Goal: Task Accomplishment & Management: Complete application form

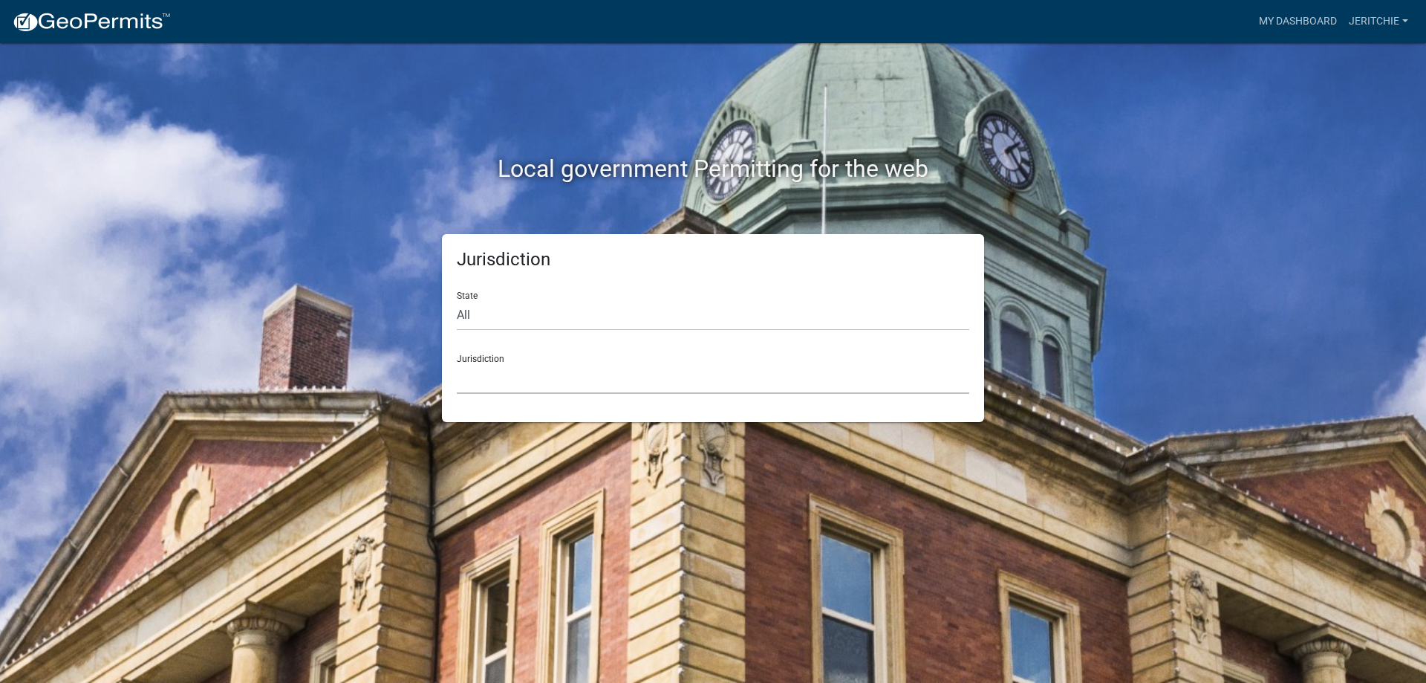
click at [489, 365] on select "Custer County, Colorado City of Bainbridge, Georgia Cook County, Georgia Crawfo…" at bounding box center [713, 378] width 512 height 30
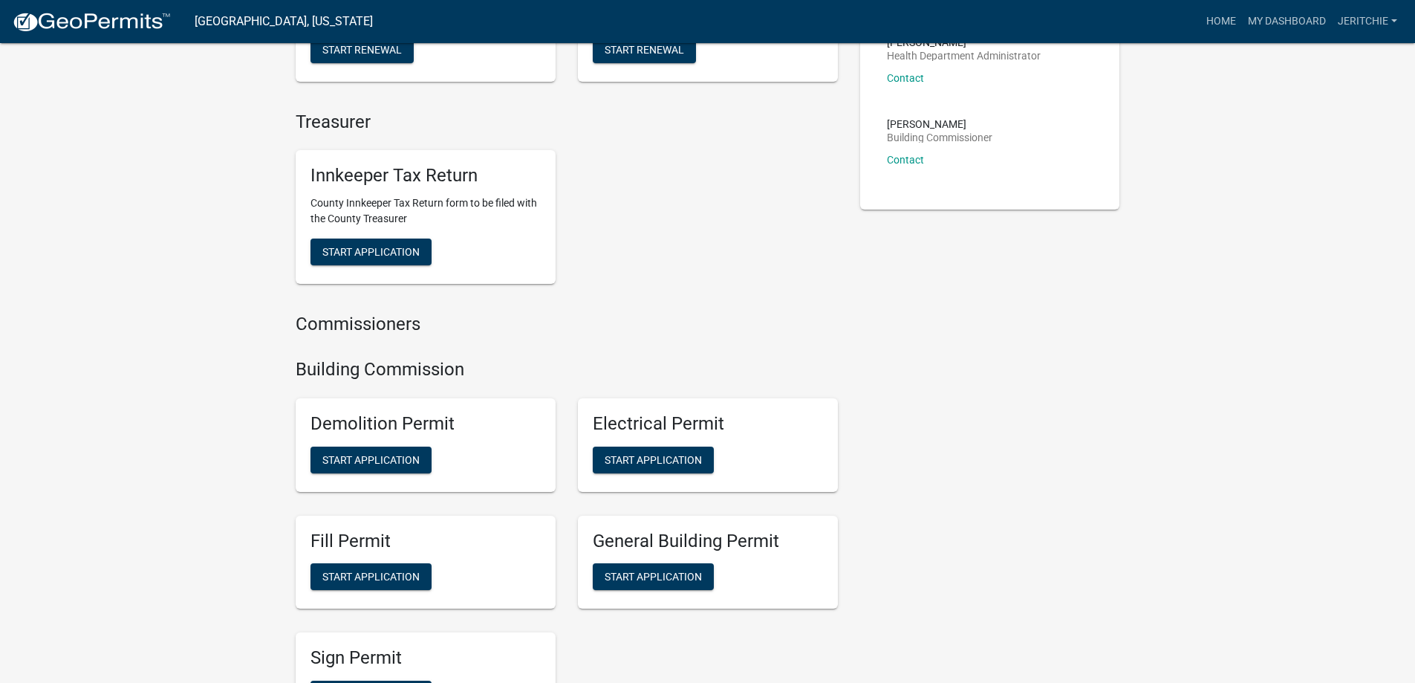
scroll to position [520, 0]
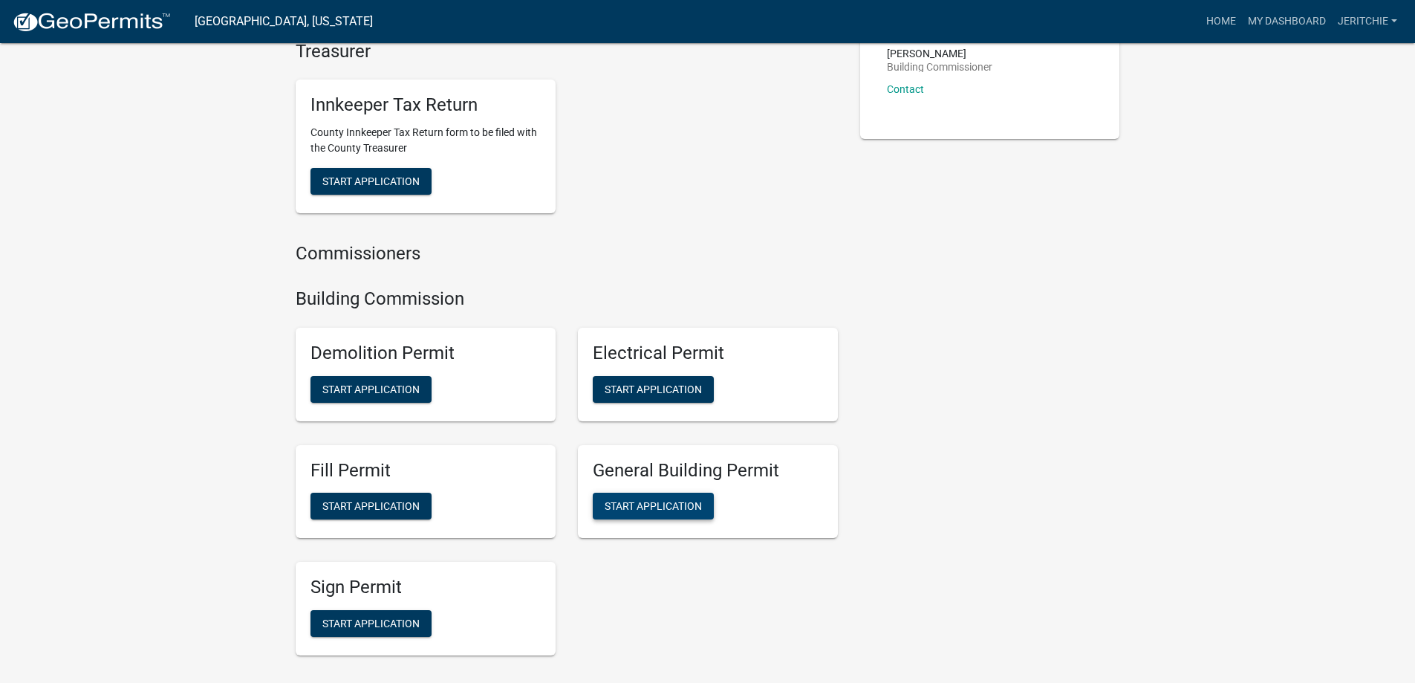
click at [660, 504] on span "Start Application" at bounding box center [653, 506] width 97 height 12
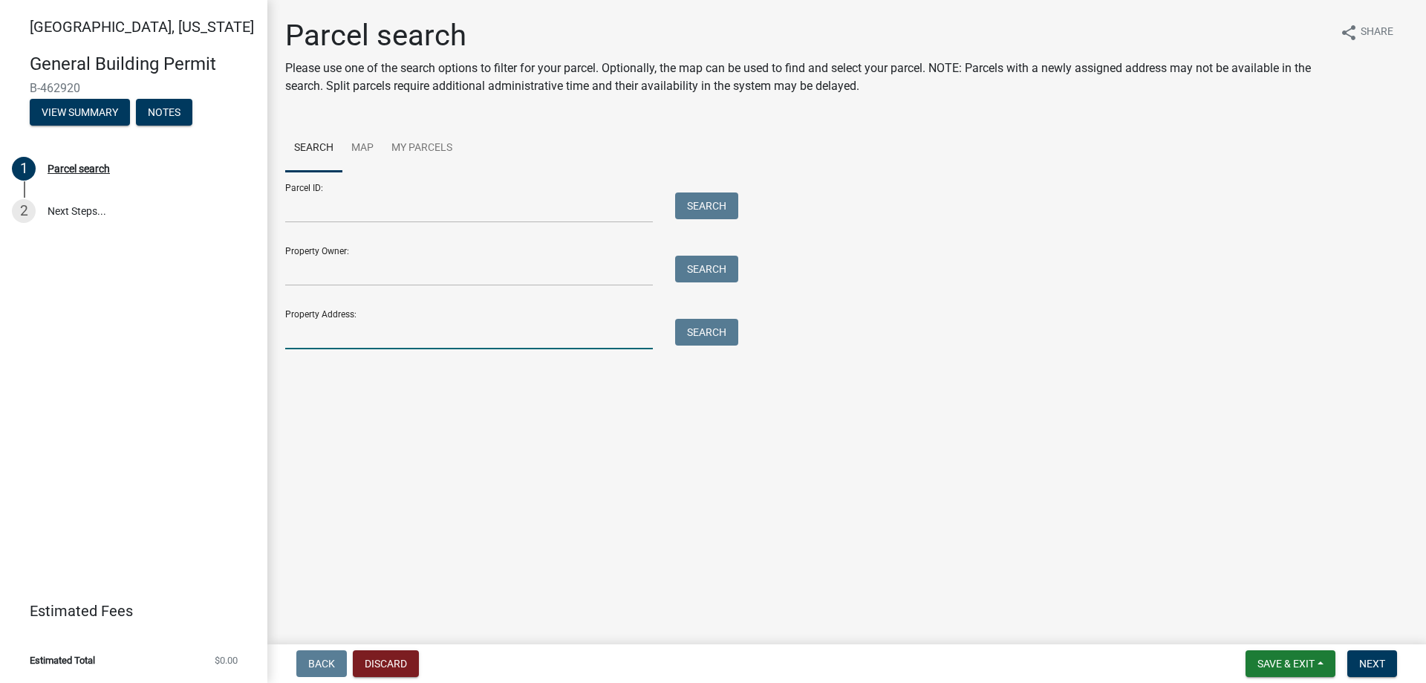
click at [387, 325] on input "Property Address:" at bounding box center [469, 334] width 368 height 30
click at [685, 328] on button "Search" at bounding box center [706, 332] width 63 height 27
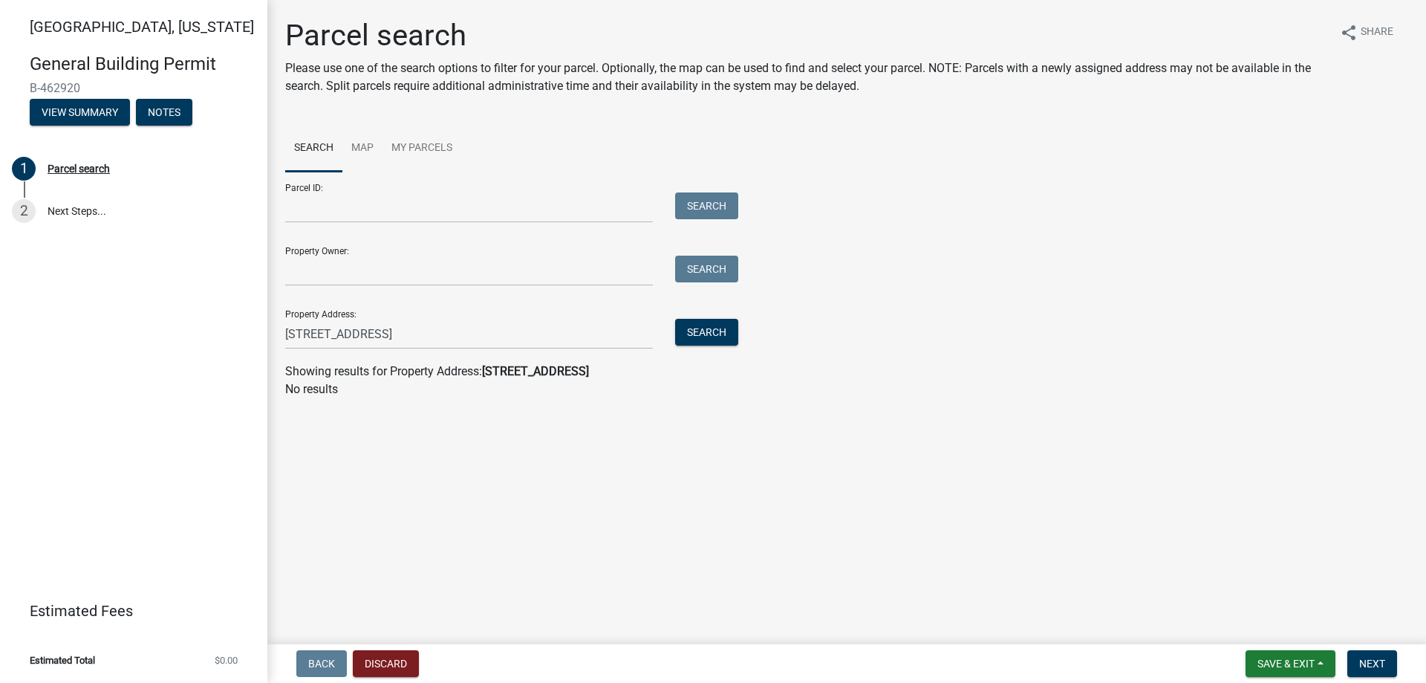
click at [632, 438] on main "Parcel search Please use one of the search options to filter for your parcel. O…" at bounding box center [846, 319] width 1159 height 638
drag, startPoint x: 440, startPoint y: 331, endPoint x: 397, endPoint y: 327, distance: 42.6
click at [397, 327] on input "4065 Perterborough Road" at bounding box center [469, 334] width 368 height 30
click at [694, 331] on button "Search" at bounding box center [706, 332] width 63 height 27
click at [301, 332] on input "4065 Perterborough Dr" at bounding box center [469, 334] width 368 height 30
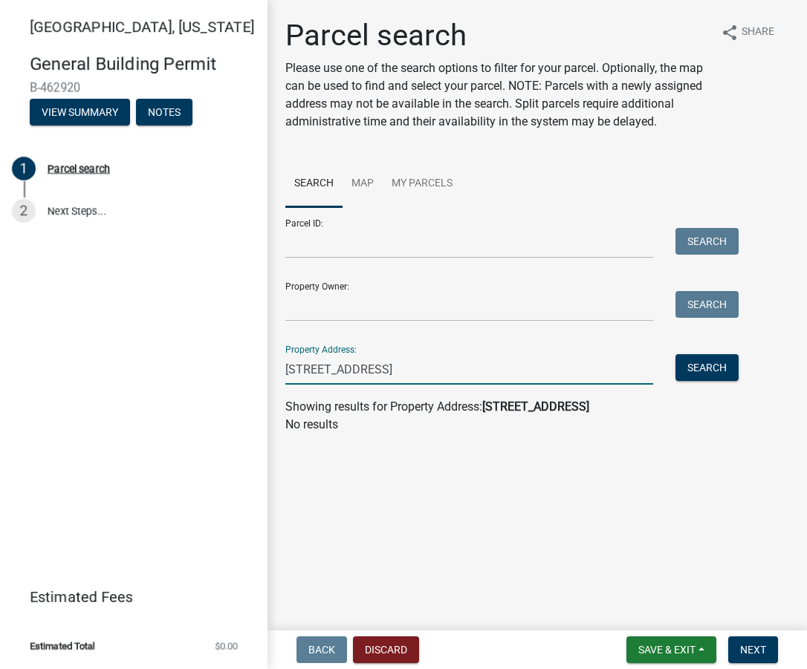
click at [333, 368] on input "4065 Perterborough Dr" at bounding box center [469, 369] width 368 height 30
type input "[STREET_ADDRESS]"
click at [694, 368] on button "Search" at bounding box center [706, 367] width 63 height 27
click at [417, 370] on input "[STREET_ADDRESS]" at bounding box center [469, 369] width 368 height 30
click at [71, 167] on div "Parcel search" at bounding box center [79, 168] width 62 height 10
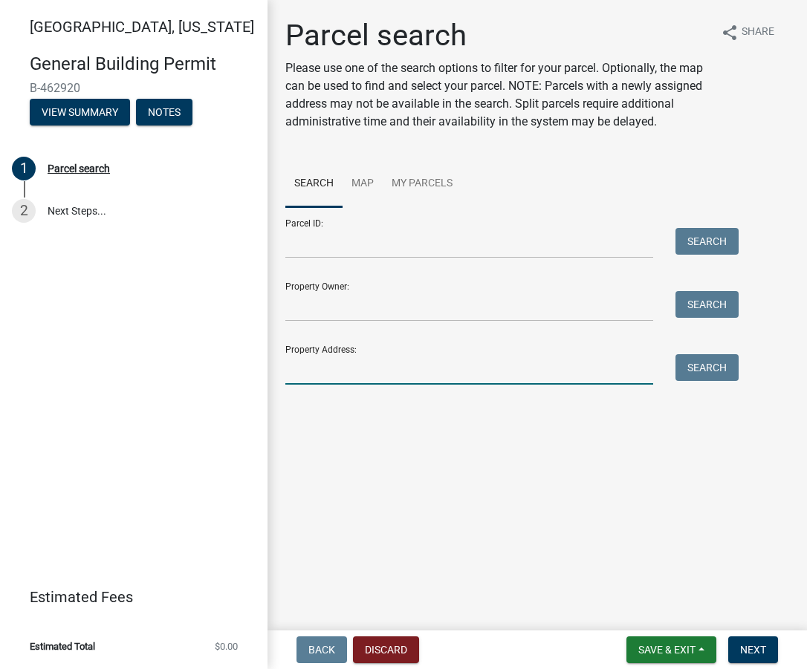
click at [362, 371] on input "Property Address:" at bounding box center [469, 369] width 368 height 30
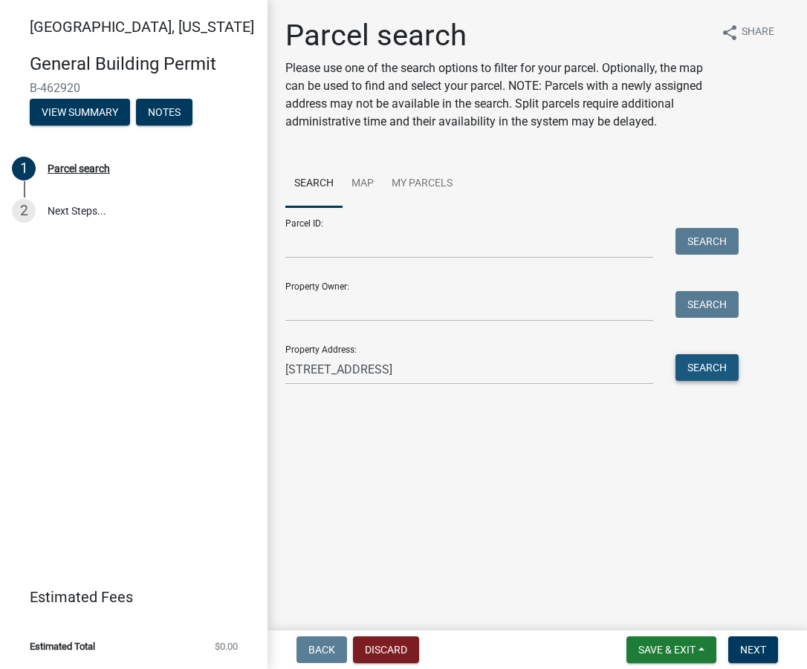
click at [690, 366] on button "Search" at bounding box center [706, 367] width 63 height 27
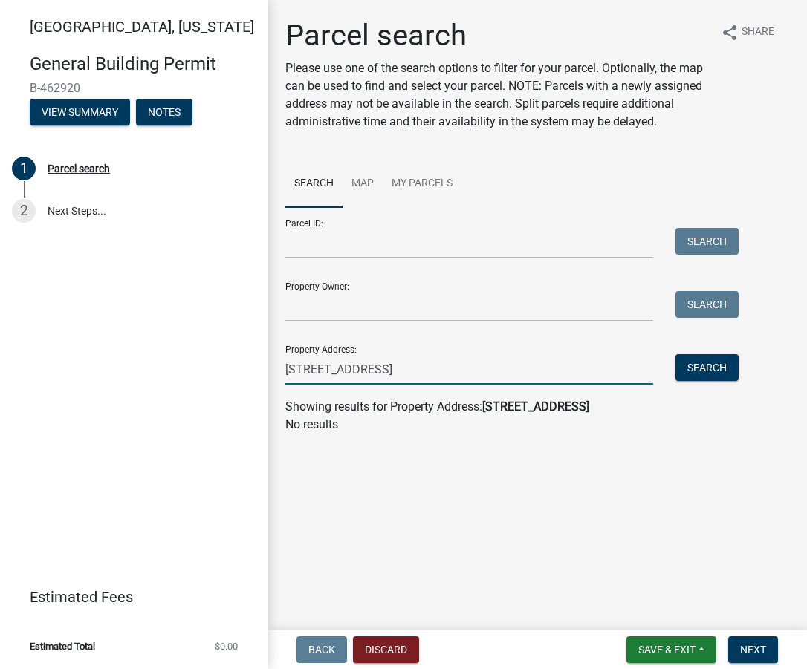
click at [473, 362] on input "[STREET_ADDRESS]" at bounding box center [469, 369] width 368 height 30
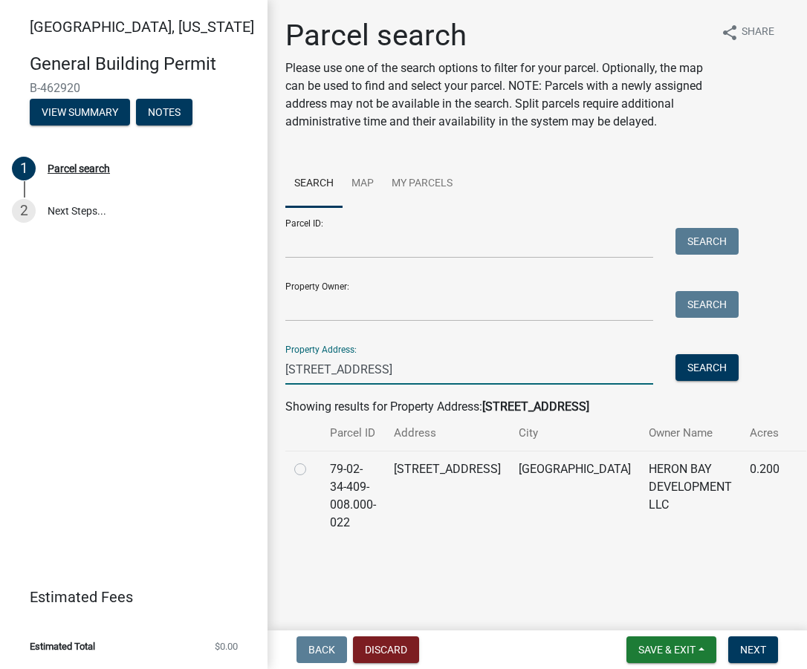
type input "[STREET_ADDRESS]"
click at [293, 469] on td at bounding box center [303, 496] width 36 height 90
click at [312, 460] on label at bounding box center [312, 460] width 0 height 0
click at [312, 470] on input "radio" at bounding box center [317, 465] width 10 height 10
radio input "true"
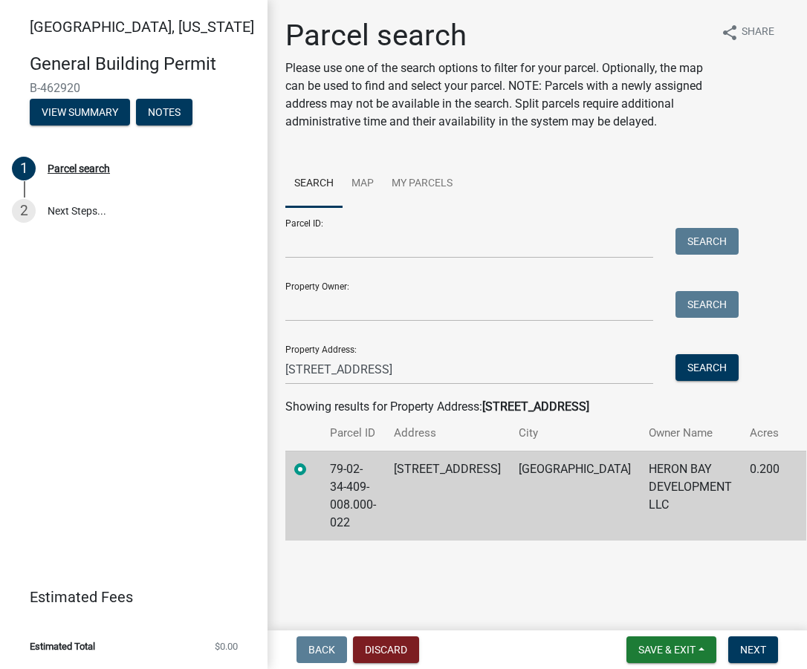
click at [757, 665] on nav "Back Discard Save & Exit Save Save & Exit Next" at bounding box center [536, 650] width 539 height 39
click at [752, 649] on span "Next" at bounding box center [753, 650] width 26 height 12
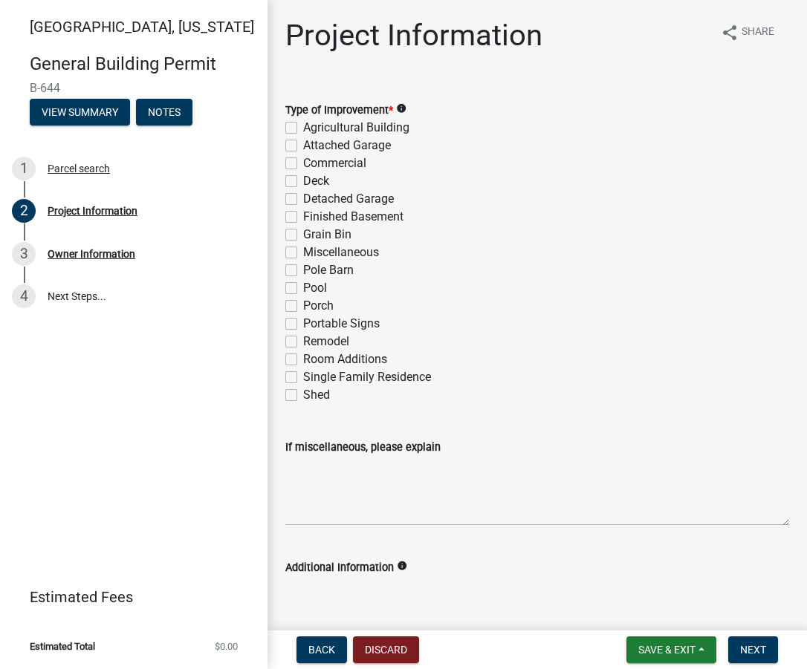
click at [303, 380] on label "Single Family Residence" at bounding box center [367, 377] width 128 height 18
click at [303, 378] on input "Single Family Residence" at bounding box center [308, 373] width 10 height 10
checkbox input "true"
checkbox input "false"
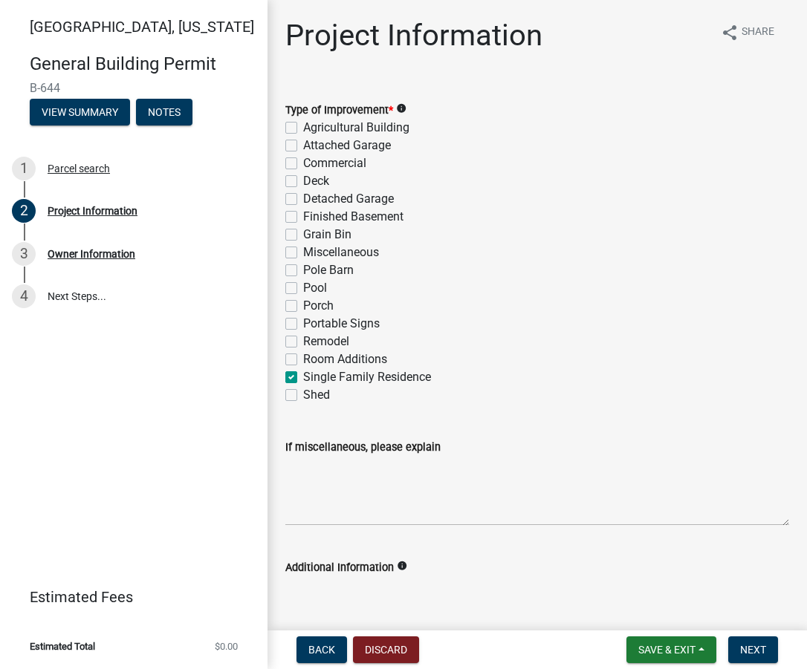
checkbox input "false"
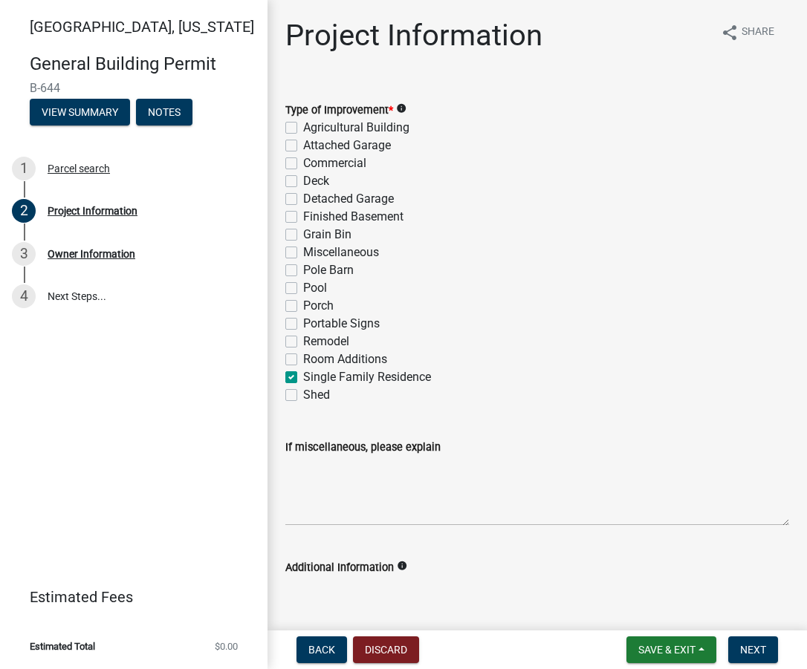
checkbox input "false"
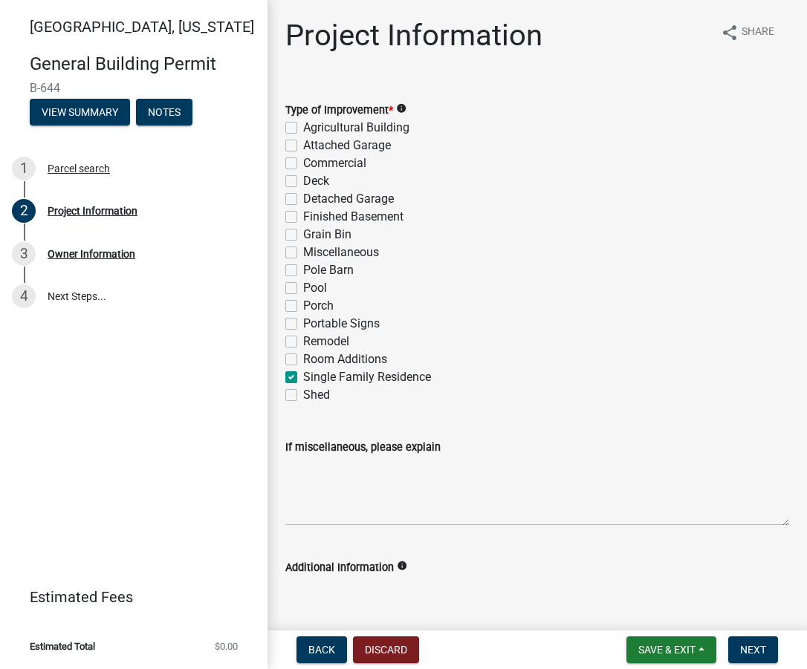
checkbox input "false"
checkbox input "true"
checkbox input "false"
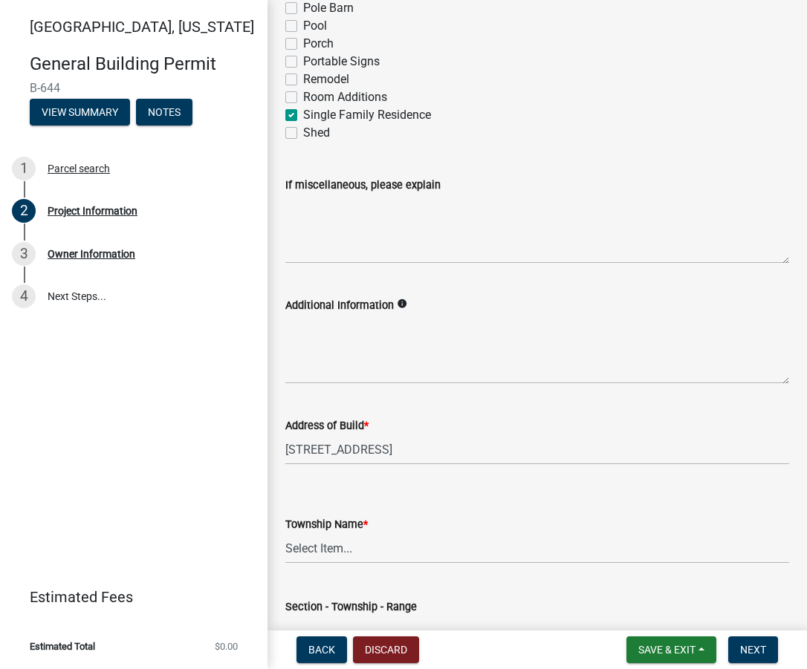
scroll to position [371, 0]
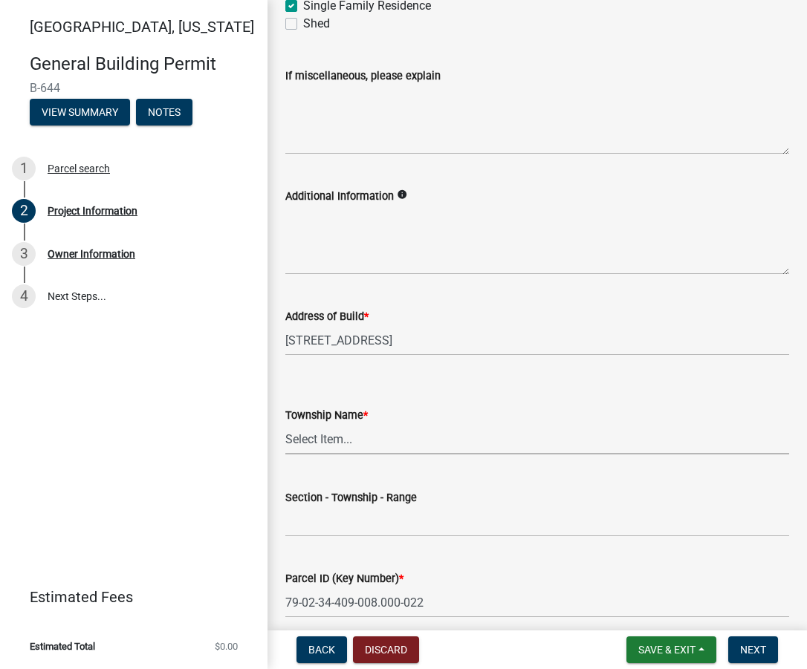
click at [319, 440] on select "Select Item... [PERSON_NAME] [PERSON_NAME] [GEOGRAPHIC_DATA][PERSON_NAME] Tippe…" at bounding box center [537, 439] width 504 height 30
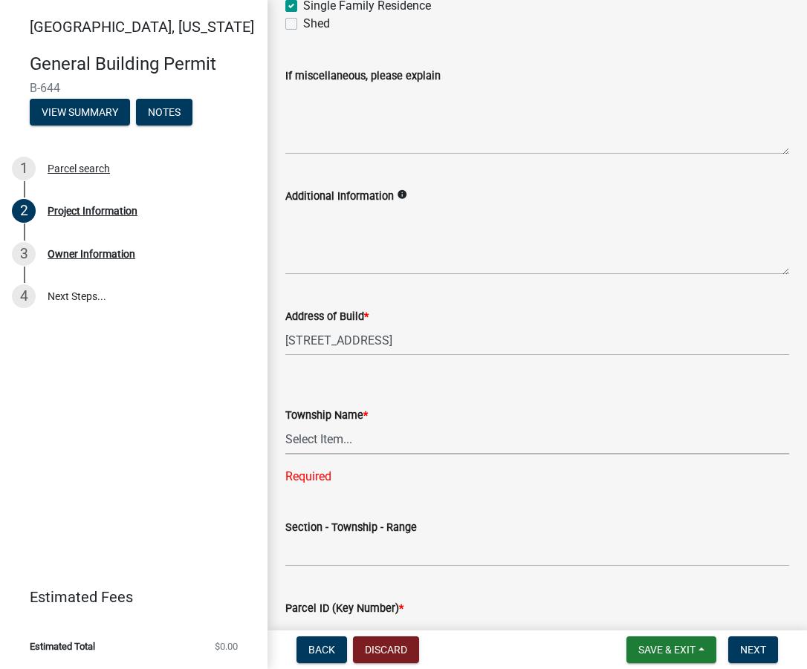
click at [318, 438] on select "Select Item... [PERSON_NAME] [PERSON_NAME] [GEOGRAPHIC_DATA][PERSON_NAME] Tippe…" at bounding box center [537, 439] width 504 height 30
click at [285, 424] on select "Select Item... [PERSON_NAME] [PERSON_NAME] [GEOGRAPHIC_DATA][PERSON_NAME] Tippe…" at bounding box center [537, 439] width 504 height 30
select select "f62e9ec7-2ce1-40c9-9d70-ac6e7ddc5d7c"
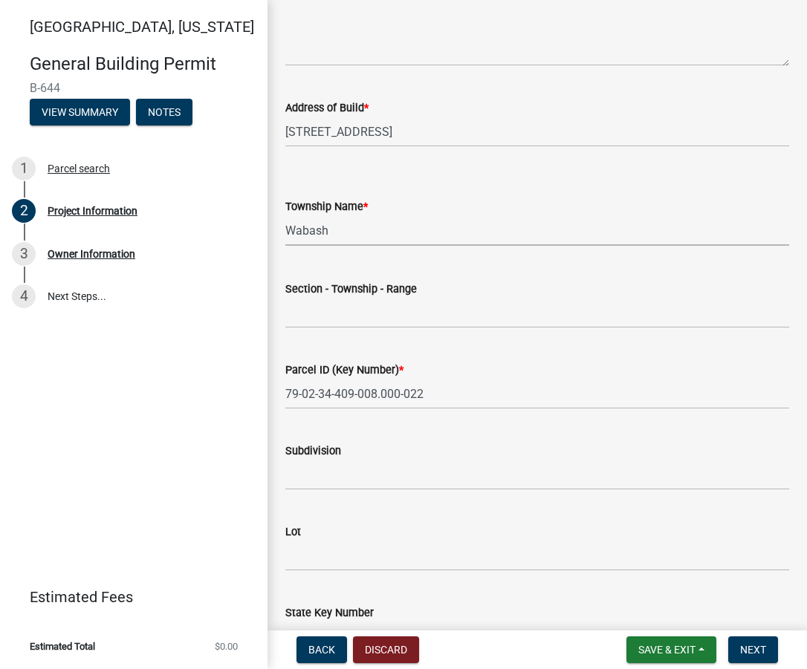
scroll to position [594, 0]
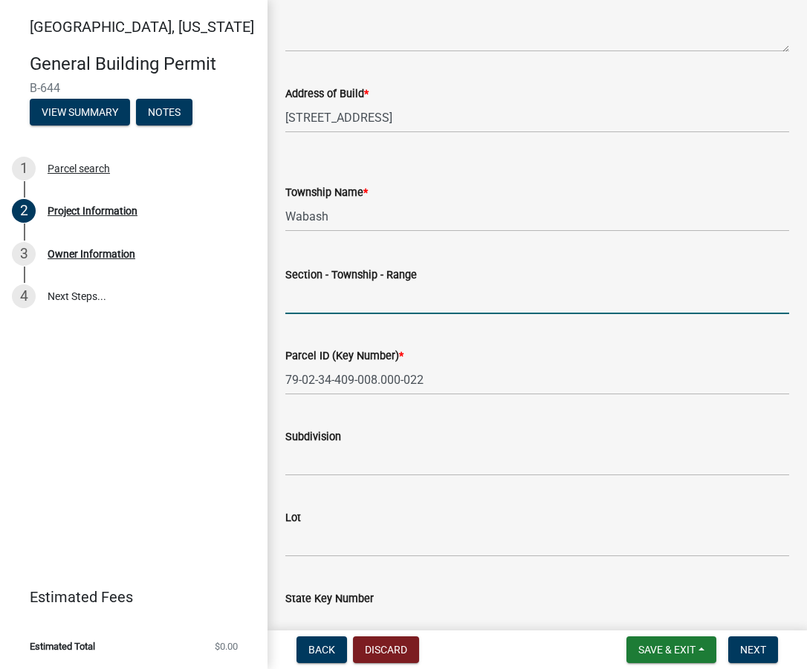
click at [317, 299] on input "Section - Township - Range" at bounding box center [537, 299] width 504 height 30
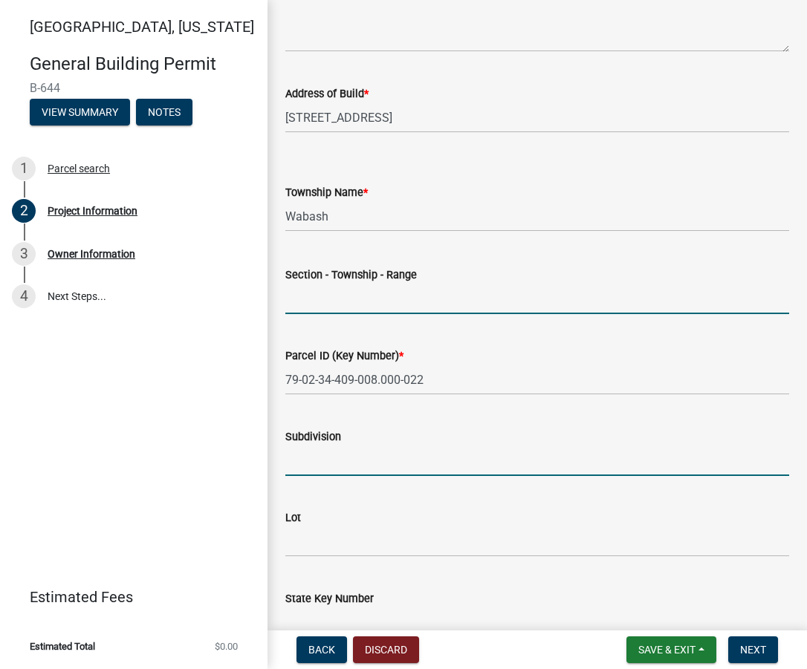
click at [316, 467] on input "Subdivision" at bounding box center [537, 461] width 504 height 30
type input "Stonehenge"
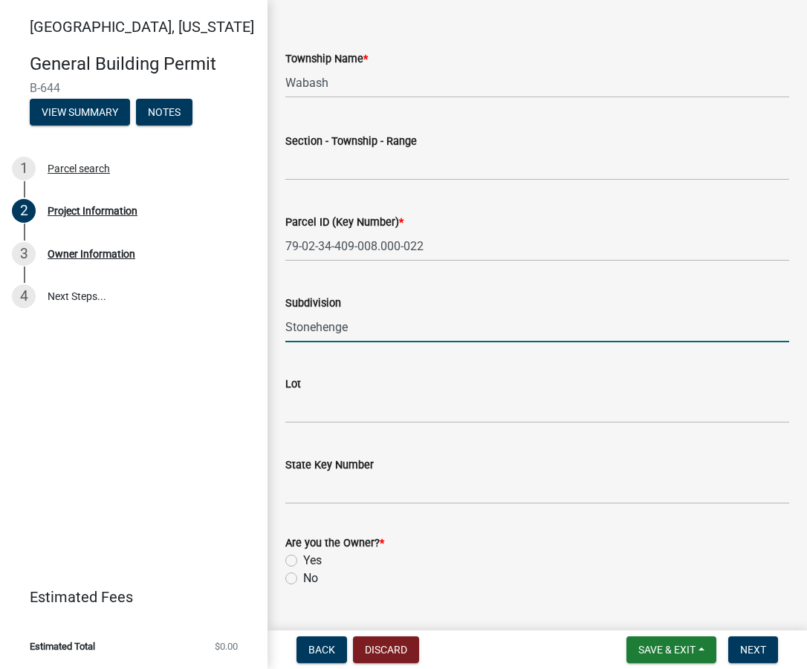
scroll to position [743, 0]
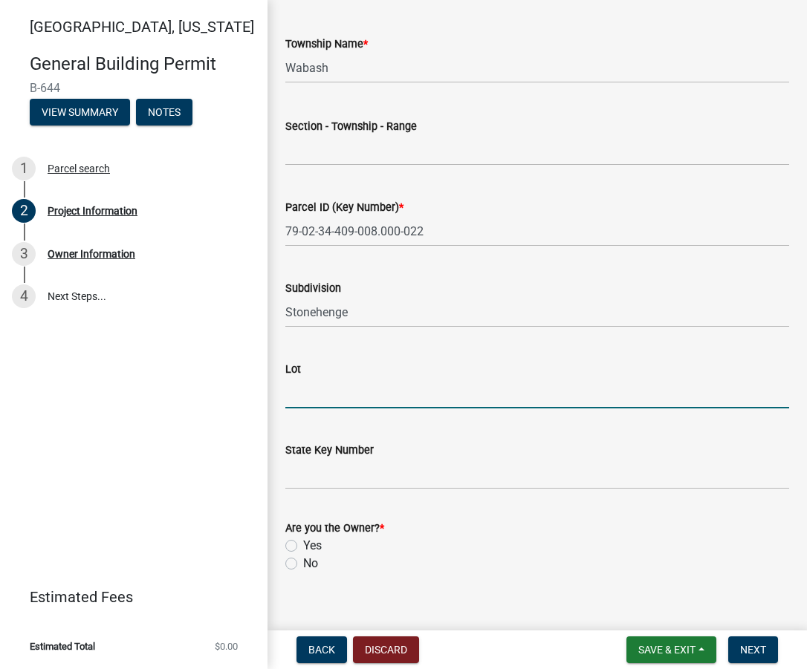
click at [297, 389] on input "Lot" at bounding box center [537, 393] width 504 height 30
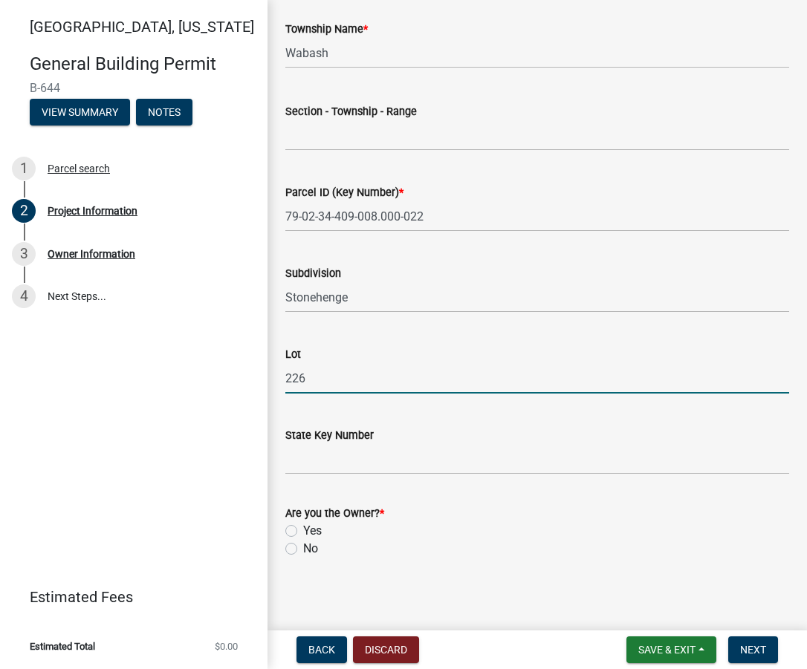
scroll to position [762, 0]
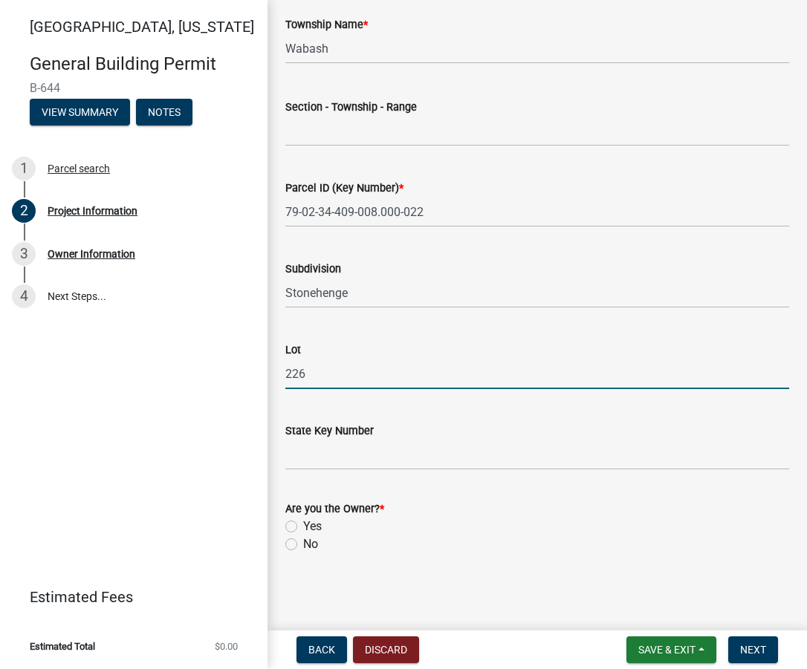
type input "226"
click at [292, 551] on div "No" at bounding box center [537, 544] width 504 height 18
click at [297, 544] on div "No" at bounding box center [537, 544] width 504 height 18
click at [303, 543] on label "No" at bounding box center [310, 544] width 15 height 18
click at [303, 543] on input "No" at bounding box center [308, 540] width 10 height 10
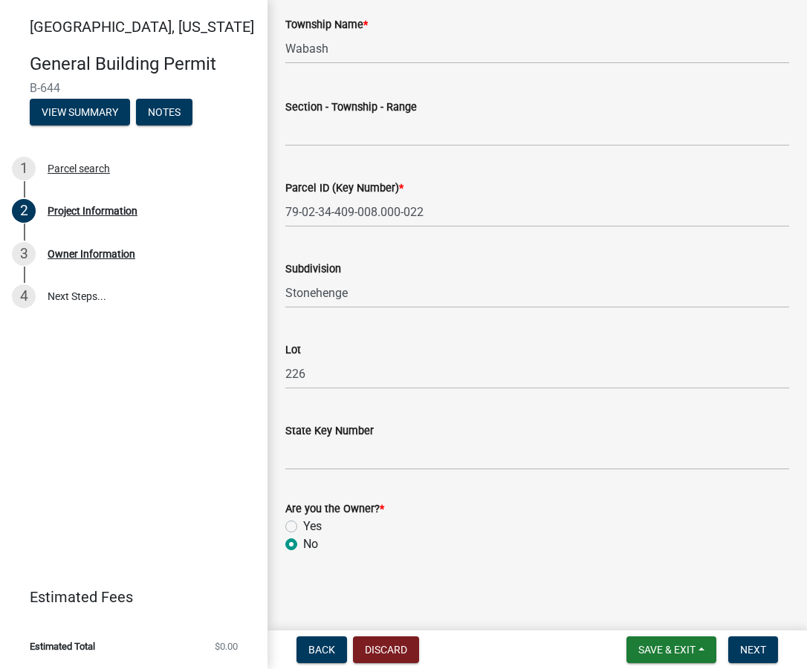
radio input "true"
click at [770, 644] on button "Next" at bounding box center [753, 649] width 50 height 27
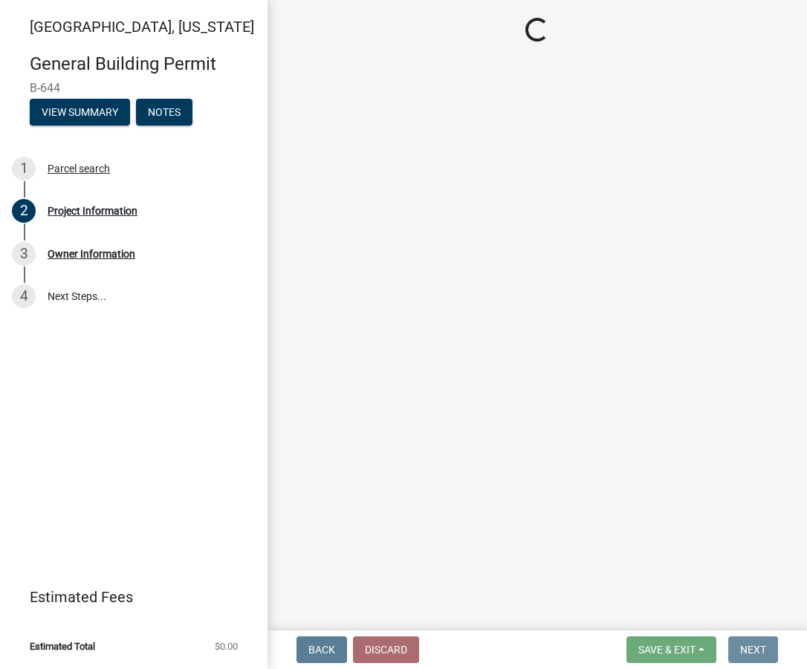
scroll to position [0, 0]
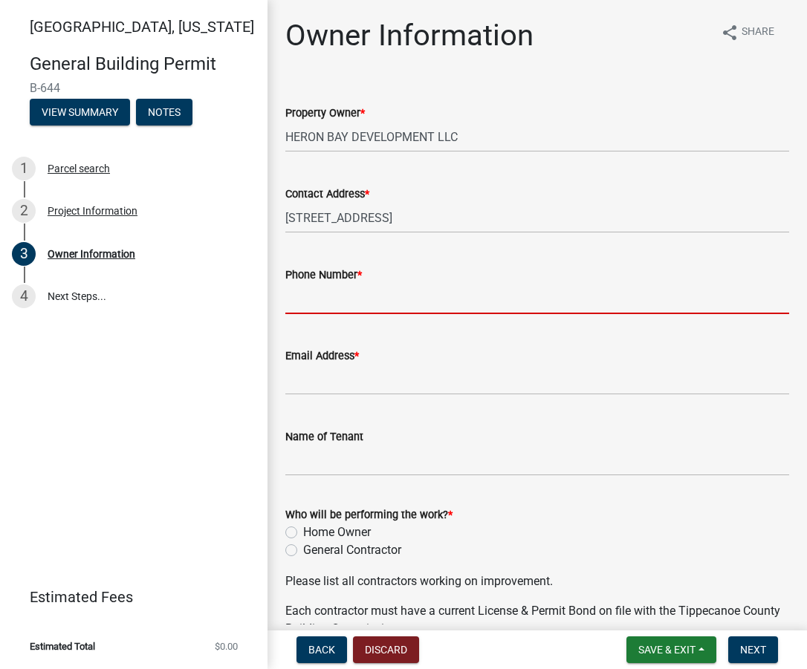
click at [339, 301] on input "Phone Number *" at bounding box center [537, 299] width 504 height 30
type input "7654186006"
type input "[PERSON_NAME][EMAIL_ADDRESS][PERSON_NAME][DOMAIN_NAME]"
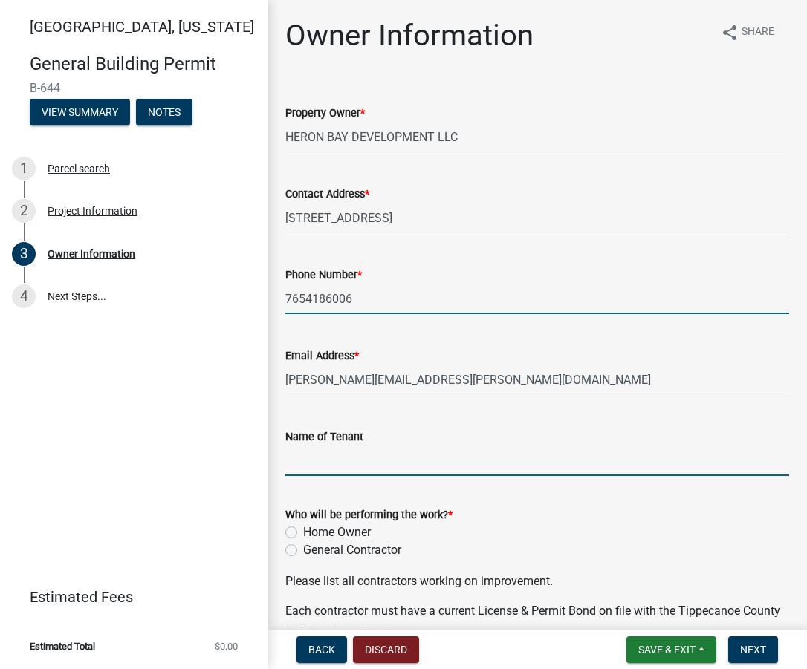
type input "Majestic Homes of [GEOGRAPHIC_DATA]"
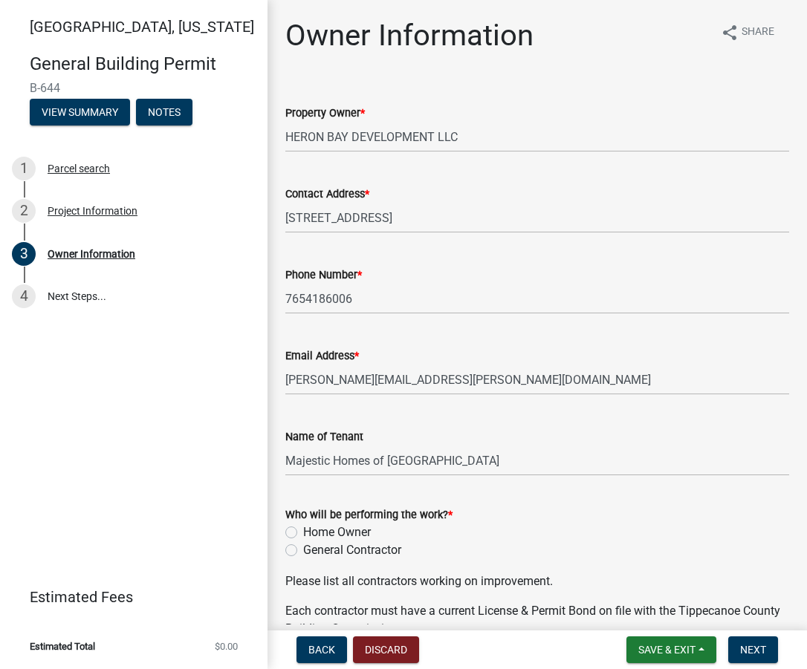
click at [456, 416] on div "Name of Tenant Majestic Homes of [GEOGRAPHIC_DATA]" at bounding box center [537, 441] width 504 height 69
click at [385, 284] on input "7654186006" at bounding box center [537, 299] width 504 height 30
click at [307, 324] on wm-data-entity-input "Phone Number * [PHONE_NUMBER]" at bounding box center [537, 285] width 504 height 81
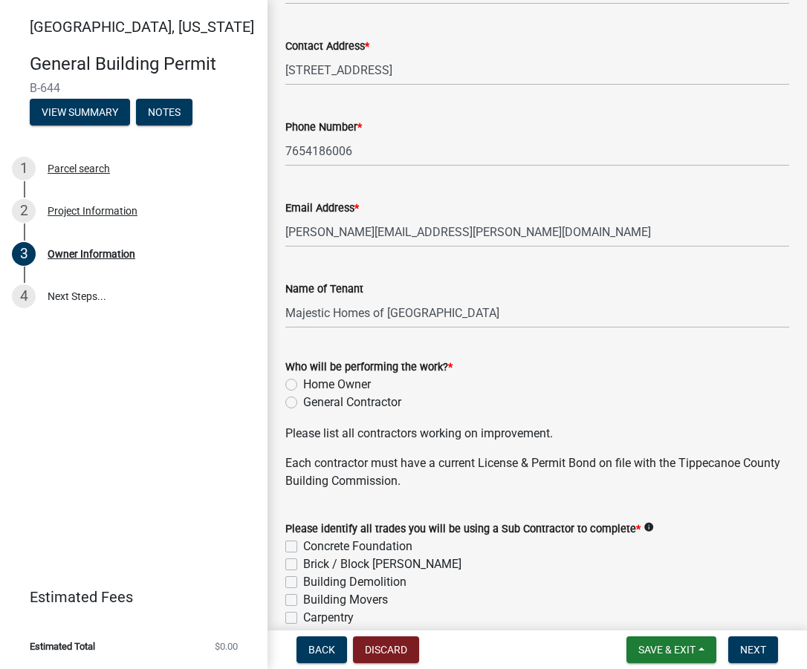
scroll to position [149, 0]
click at [303, 402] on label "General Contractor" at bounding box center [352, 402] width 98 height 18
click at [303, 402] on input "General Contractor" at bounding box center [308, 398] width 10 height 10
radio input "true"
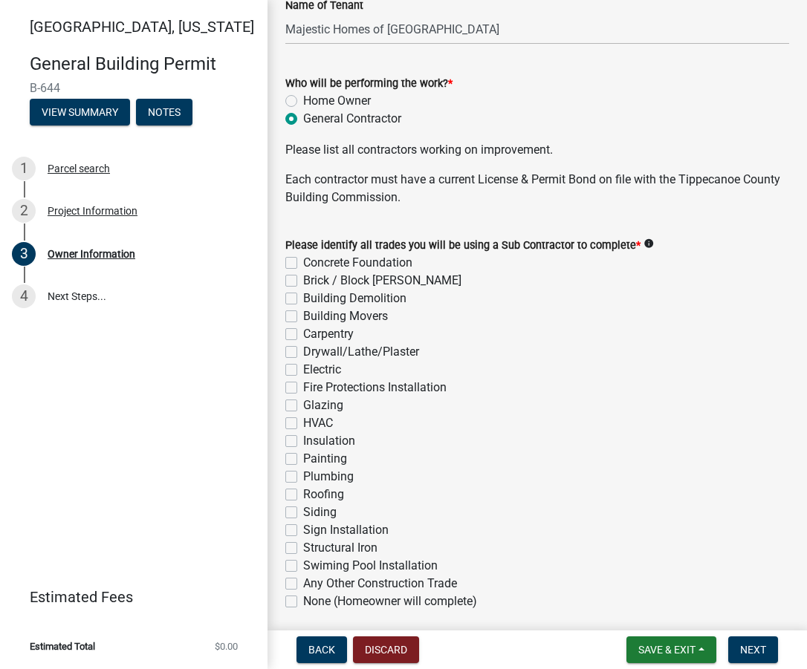
scroll to position [446, 0]
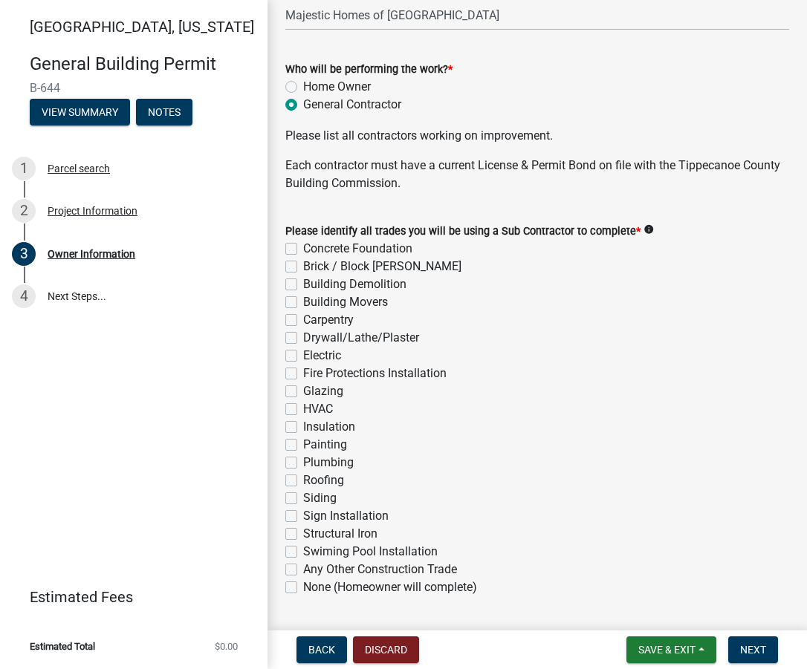
click at [303, 244] on label "Concrete Foundation" at bounding box center [357, 249] width 109 height 18
click at [303, 244] on input "Concrete Foundation" at bounding box center [308, 245] width 10 height 10
checkbox input "true"
checkbox input "false"
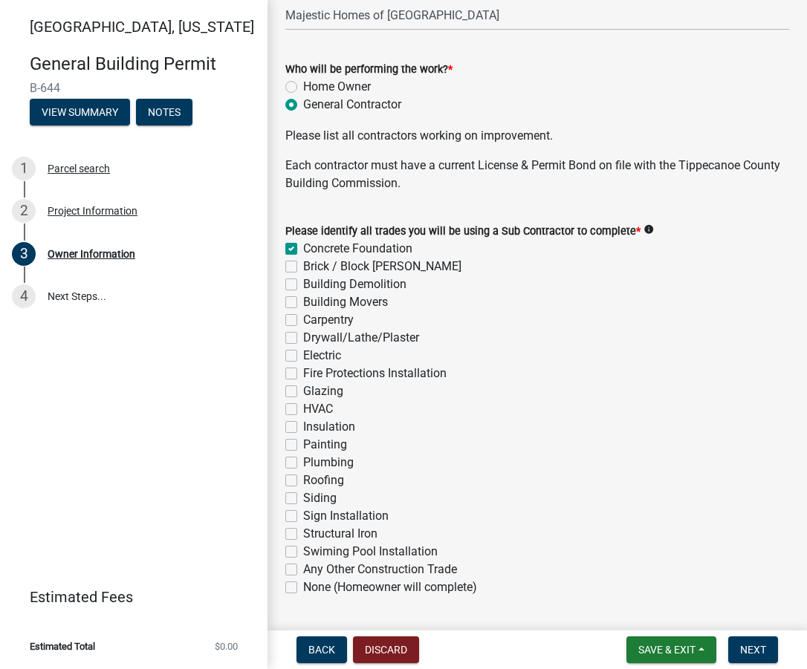
checkbox input "false"
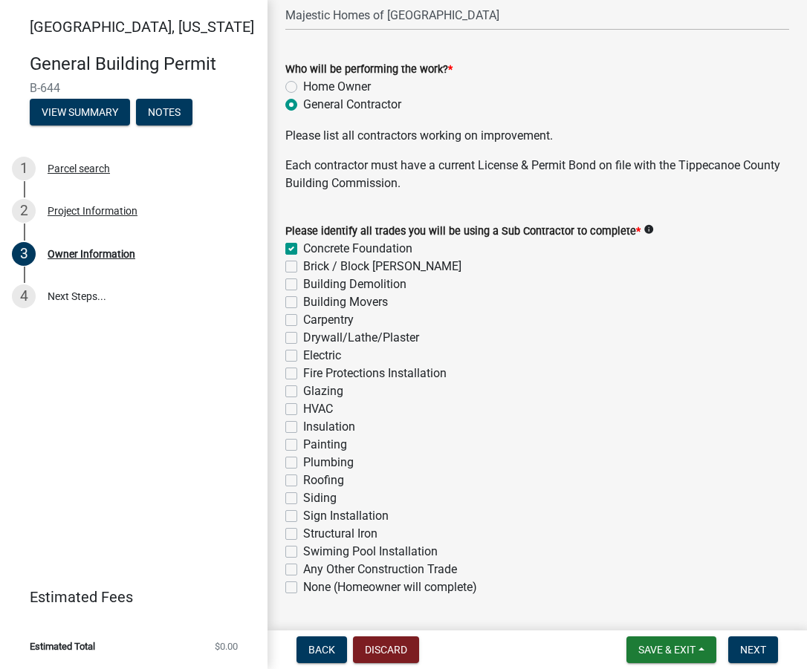
checkbox input "false"
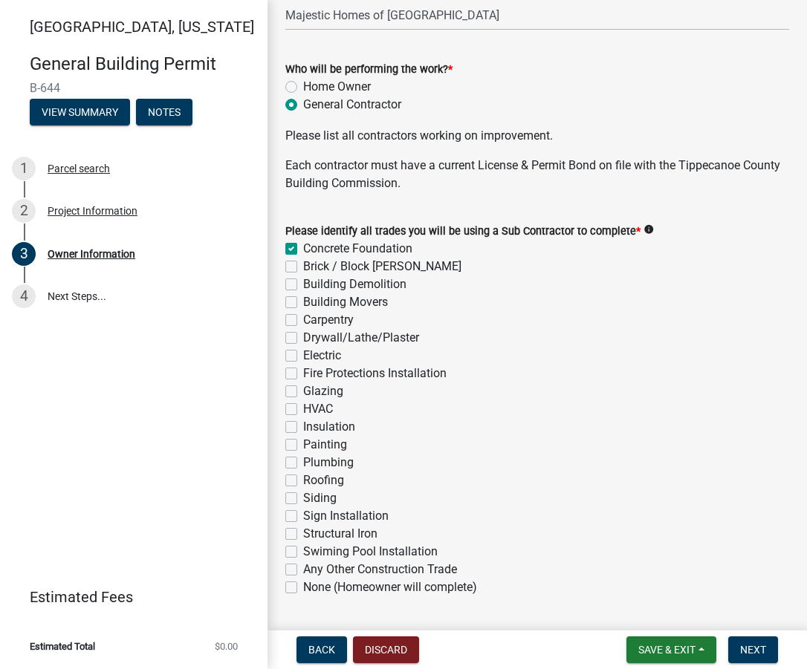
checkbox input "false"
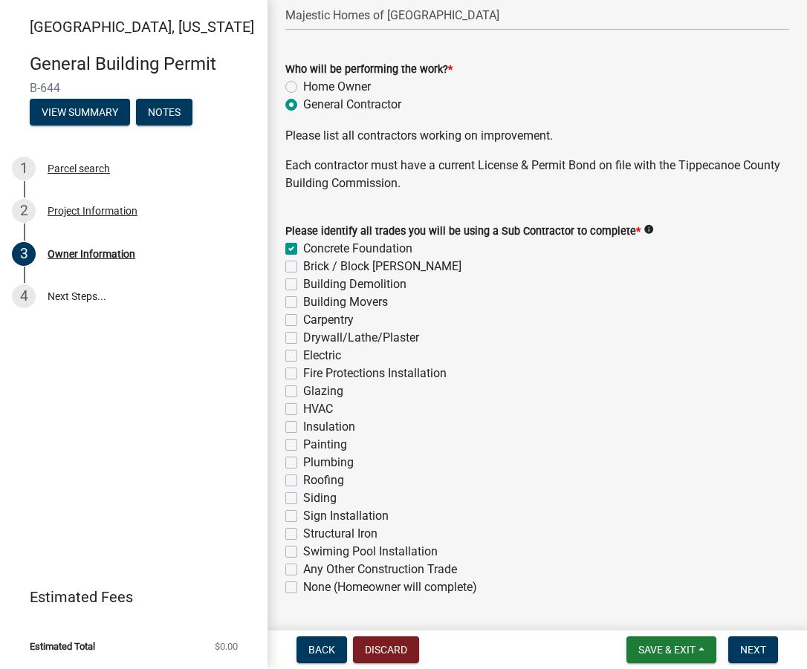
checkbox input "false"
click at [303, 267] on label "Brick / Block [PERSON_NAME]" at bounding box center [382, 267] width 158 height 18
click at [303, 267] on input "Brick / Block [PERSON_NAME]" at bounding box center [308, 263] width 10 height 10
checkbox input "true"
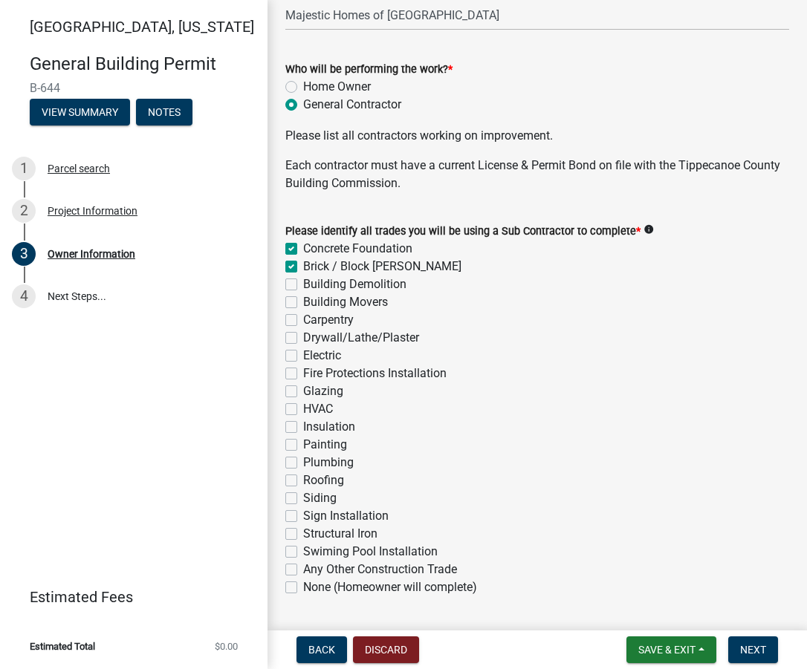
checkbox input "true"
checkbox input "false"
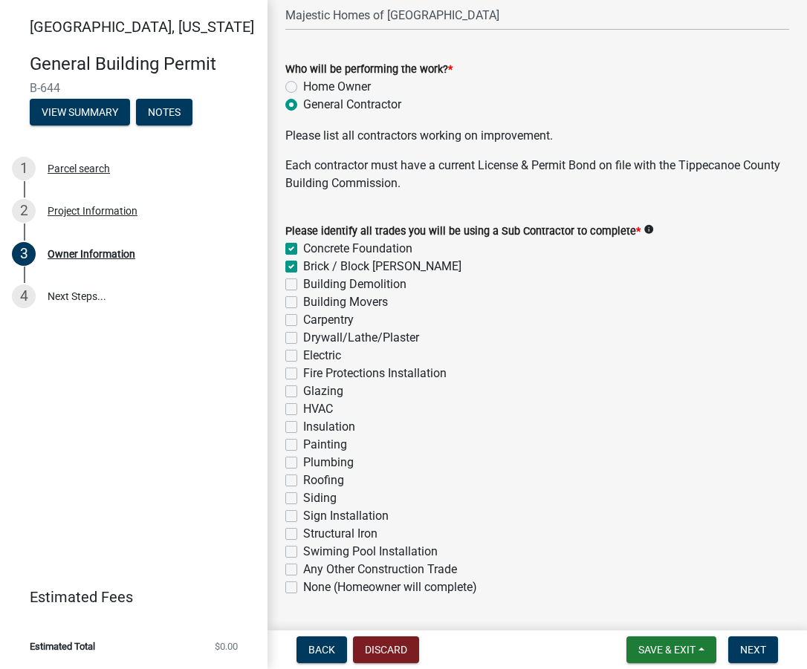
checkbox input "false"
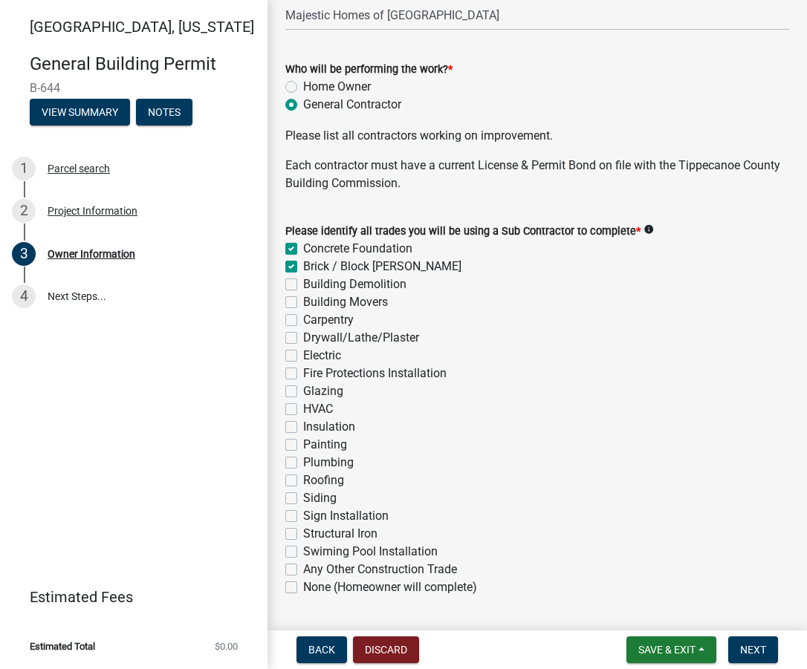
checkbox input "false"
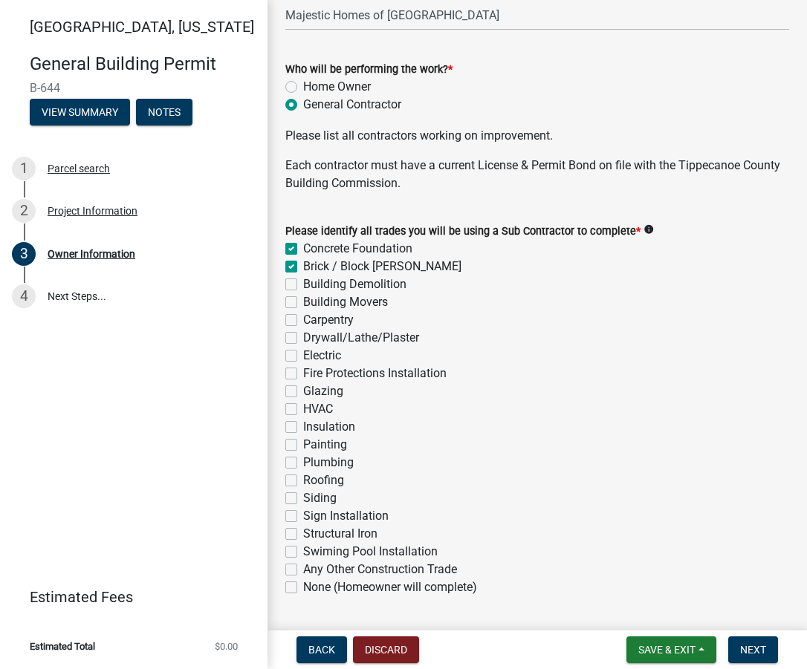
checkbox input "false"
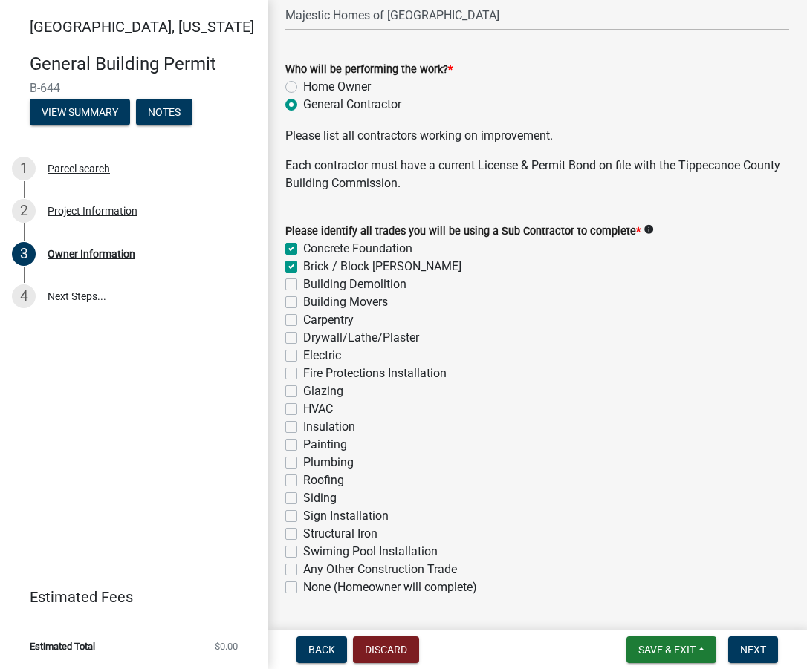
click at [303, 318] on label "Carpentry" at bounding box center [328, 320] width 51 height 18
click at [303, 318] on input "Carpentry" at bounding box center [308, 316] width 10 height 10
checkbox input "true"
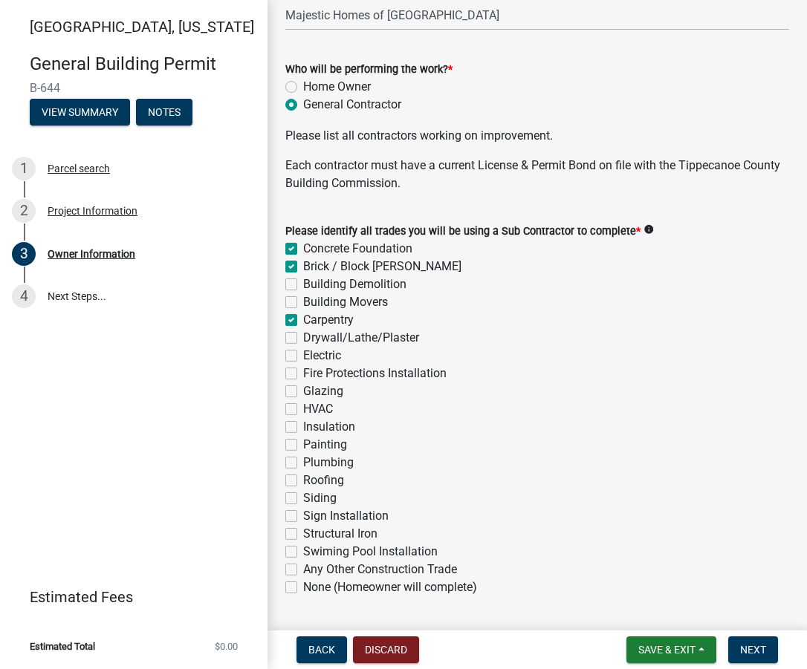
checkbox input "false"
checkbox input "true"
checkbox input "false"
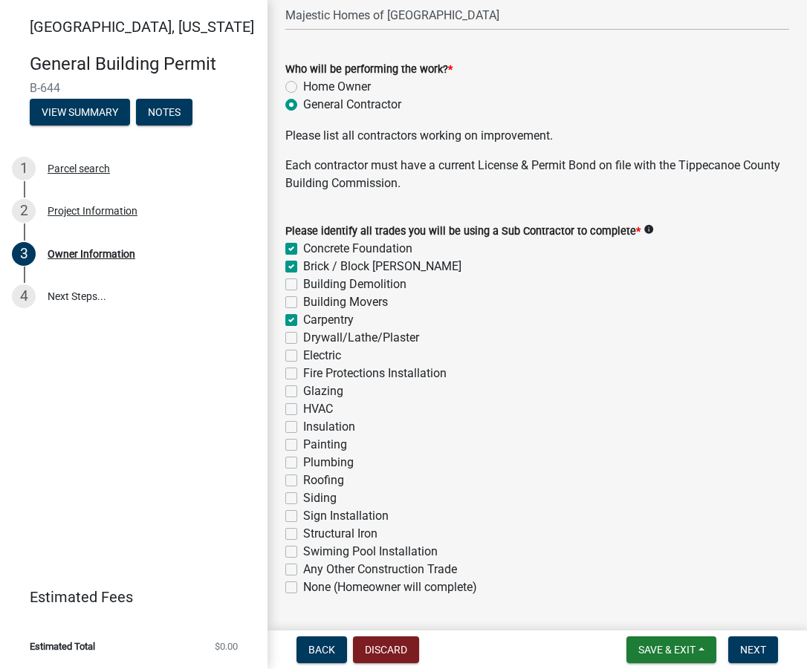
checkbox input "false"
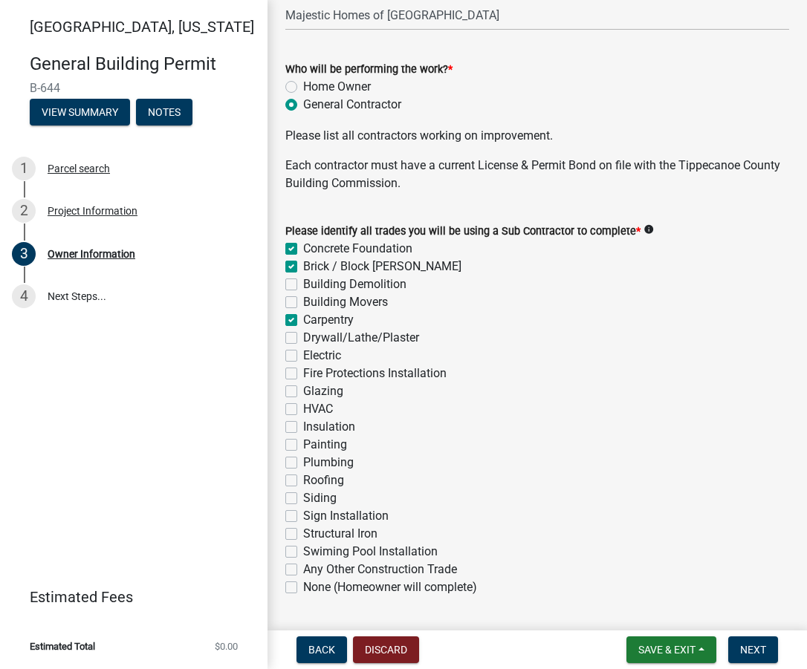
checkbox input "false"
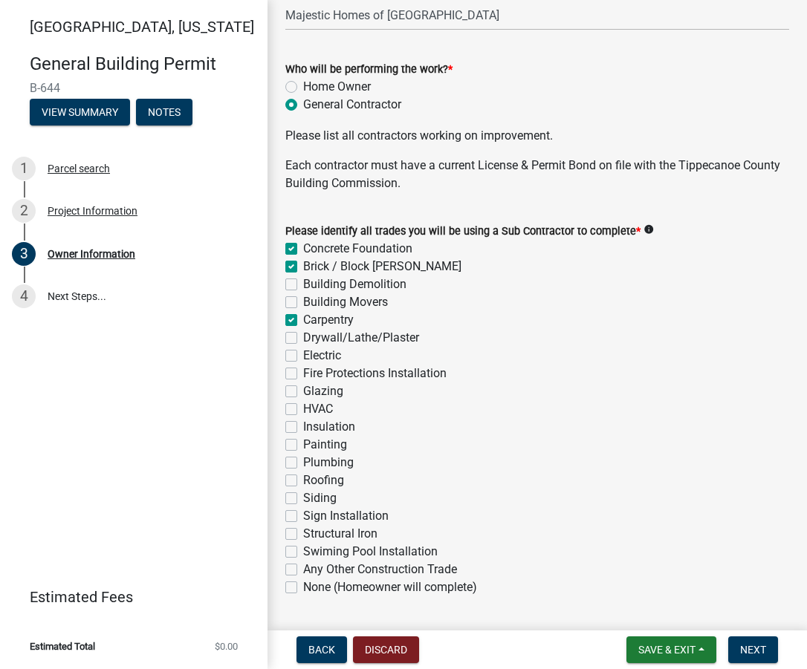
checkbox input "false"
click at [303, 341] on label "Drywall/Lathe/Plaster" at bounding box center [361, 338] width 116 height 18
click at [303, 339] on input "Drywall/Lathe/Plaster" at bounding box center [308, 334] width 10 height 10
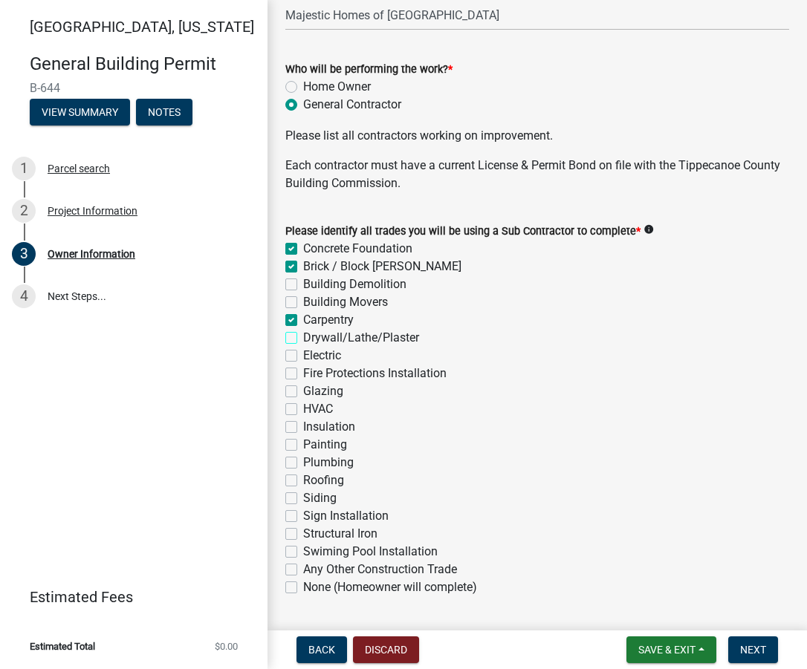
checkbox input "true"
checkbox input "false"
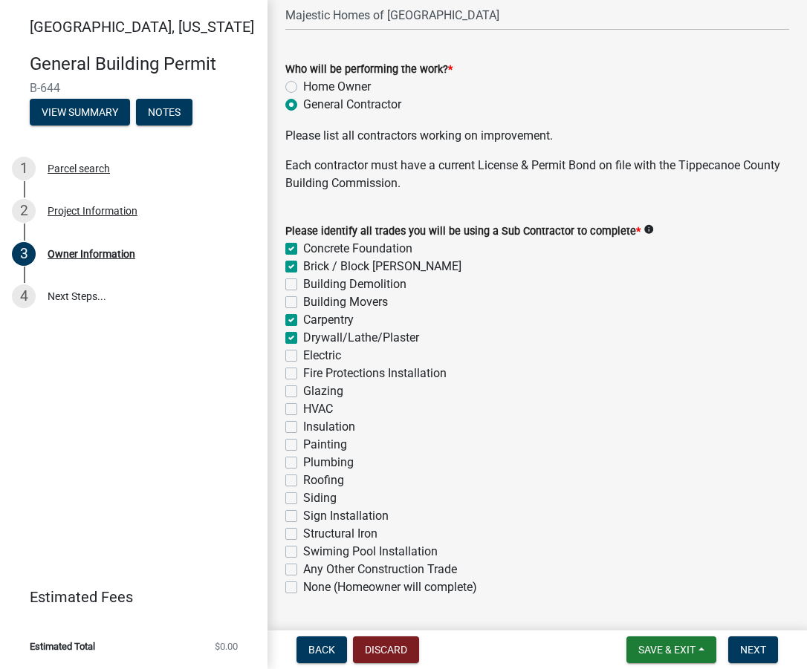
checkbox input "true"
checkbox input "false"
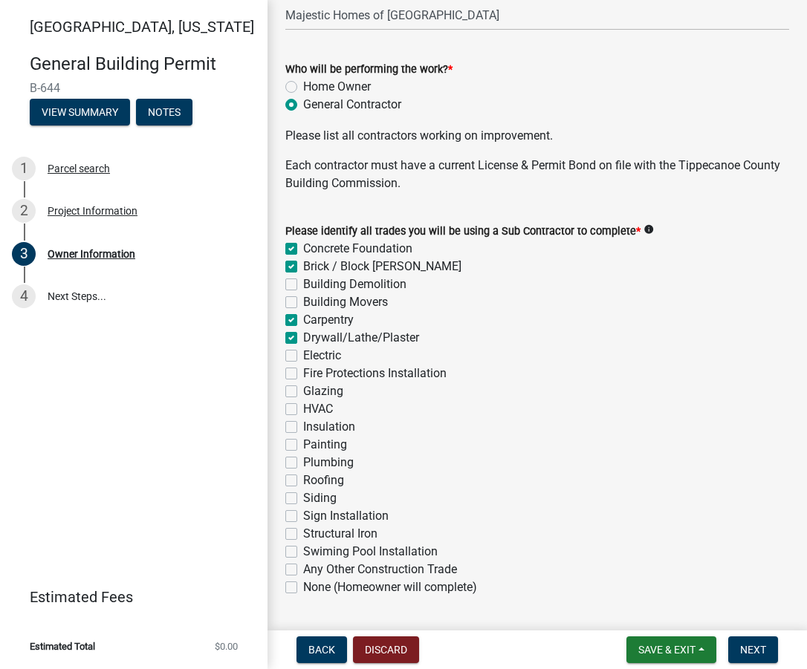
checkbox input "false"
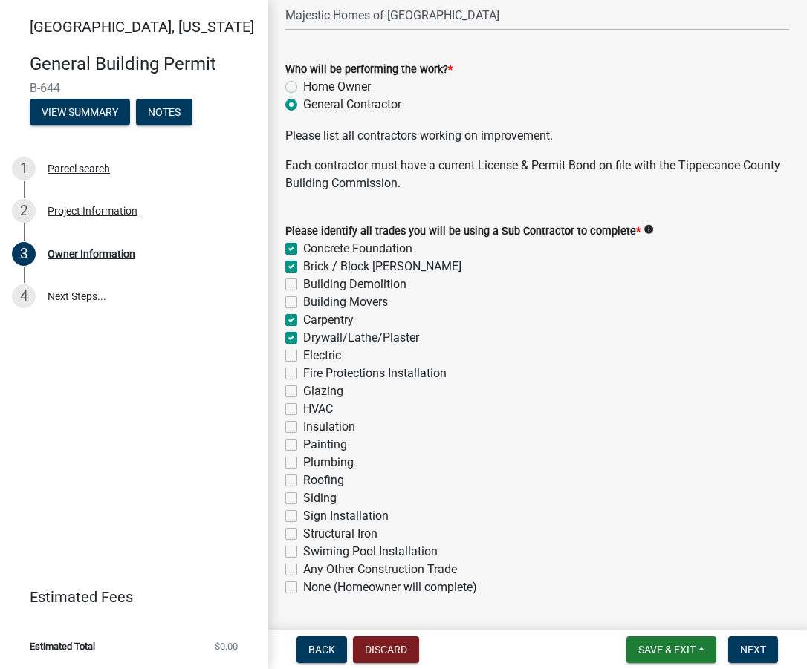
checkbox input "false"
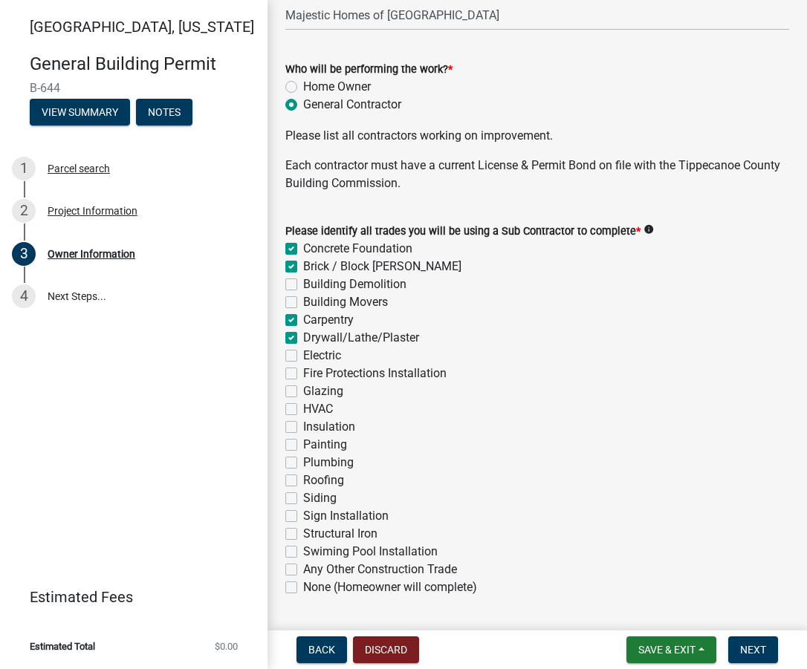
checkbox input "false"
click at [303, 352] on label "Electric" at bounding box center [322, 356] width 38 height 18
click at [303, 352] on input "Electric" at bounding box center [308, 352] width 10 height 10
checkbox input "true"
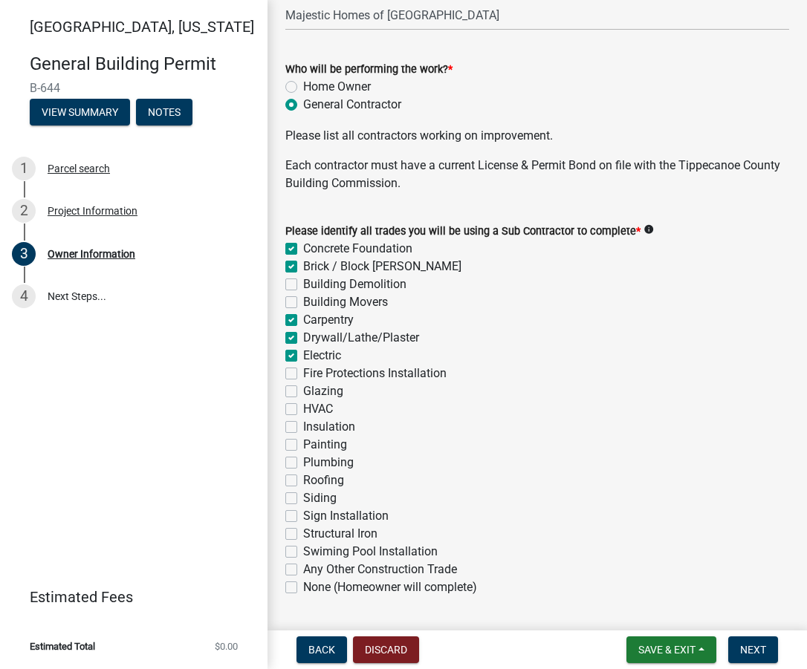
checkbox input "true"
checkbox input "false"
checkbox input "true"
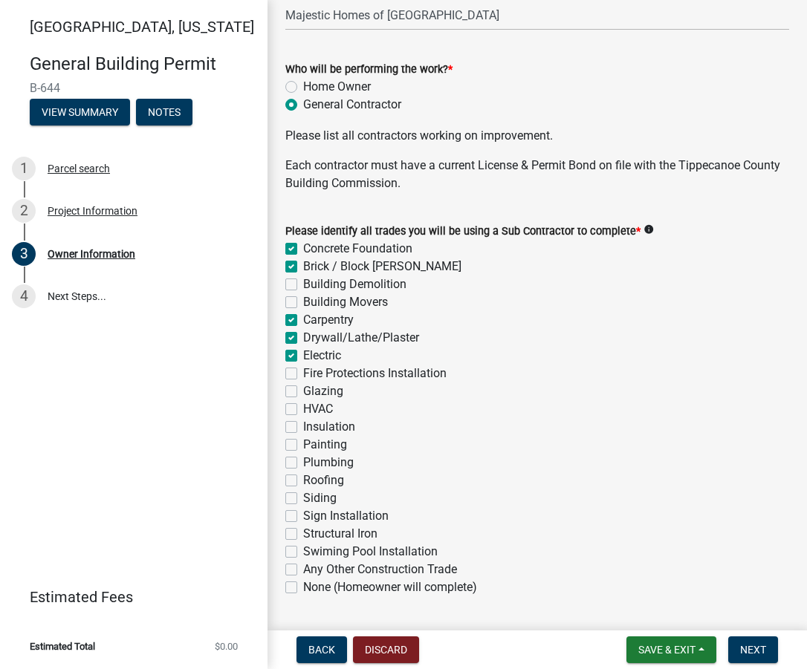
checkbox input "true"
checkbox input "false"
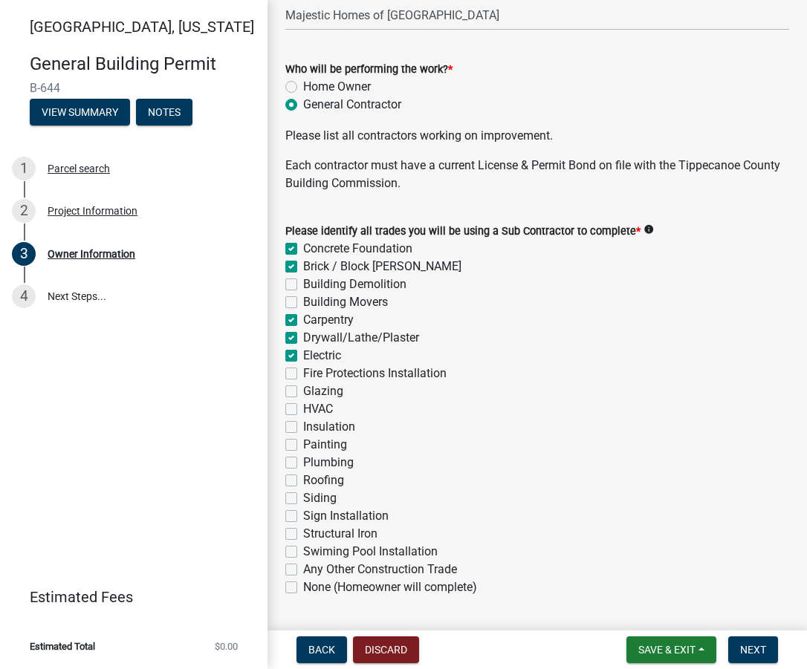
checkbox input "false"
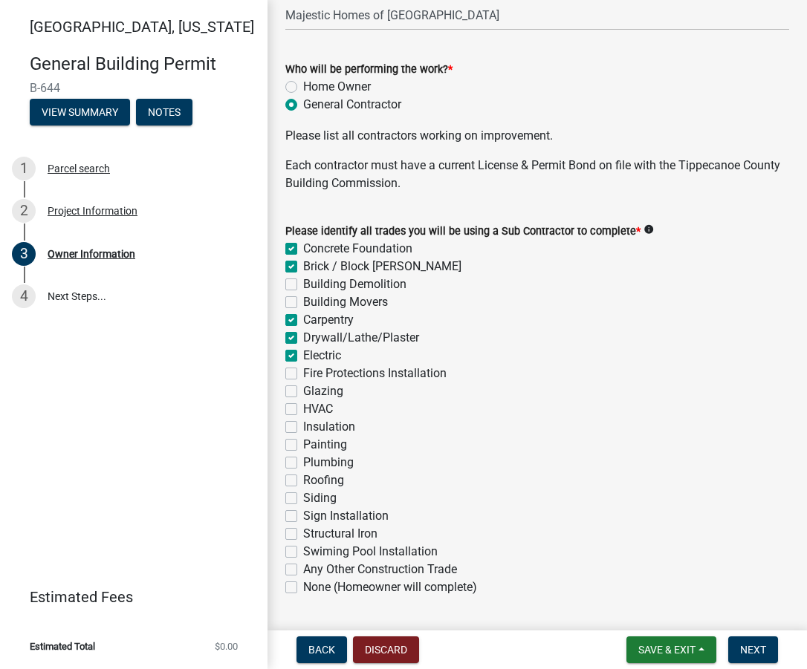
checkbox input "false"
click at [303, 426] on label "Insulation" at bounding box center [329, 427] width 52 height 18
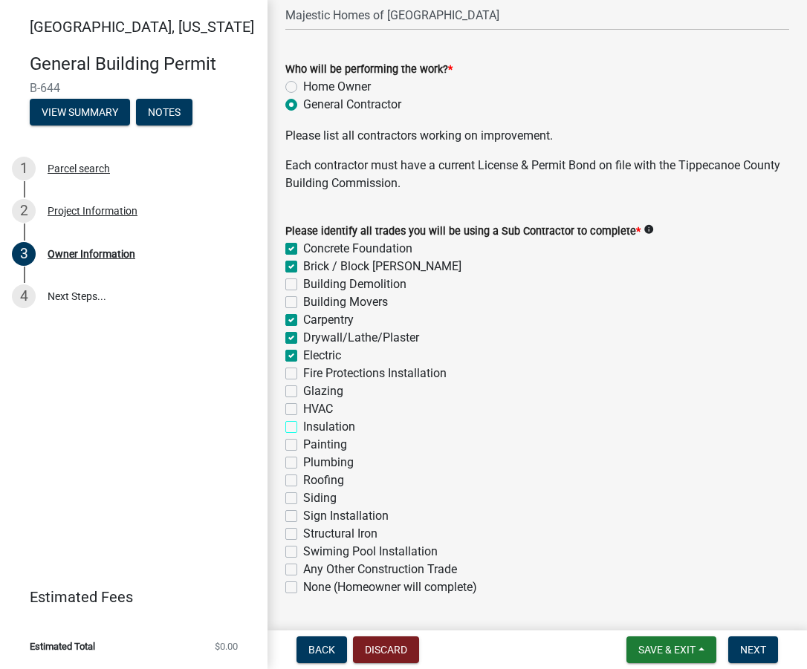
click at [303, 426] on input "Insulation" at bounding box center [308, 423] width 10 height 10
checkbox input "true"
checkbox input "false"
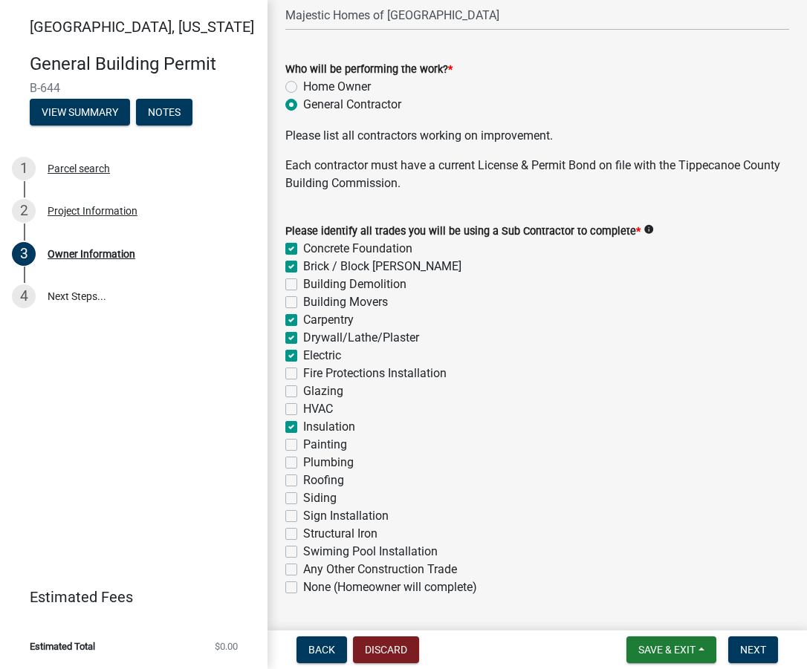
checkbox input "false"
checkbox input "true"
checkbox input "false"
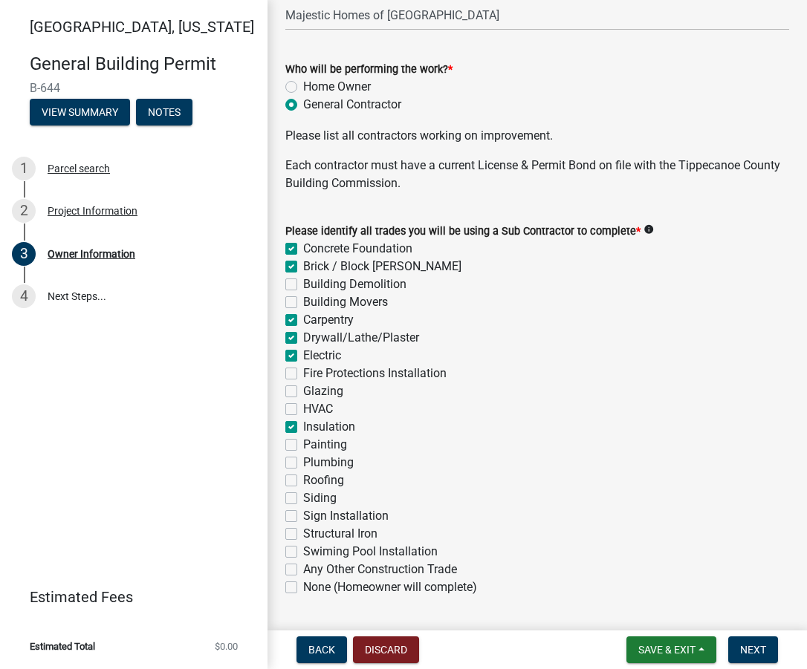
checkbox input "false"
checkbox input "true"
checkbox input "false"
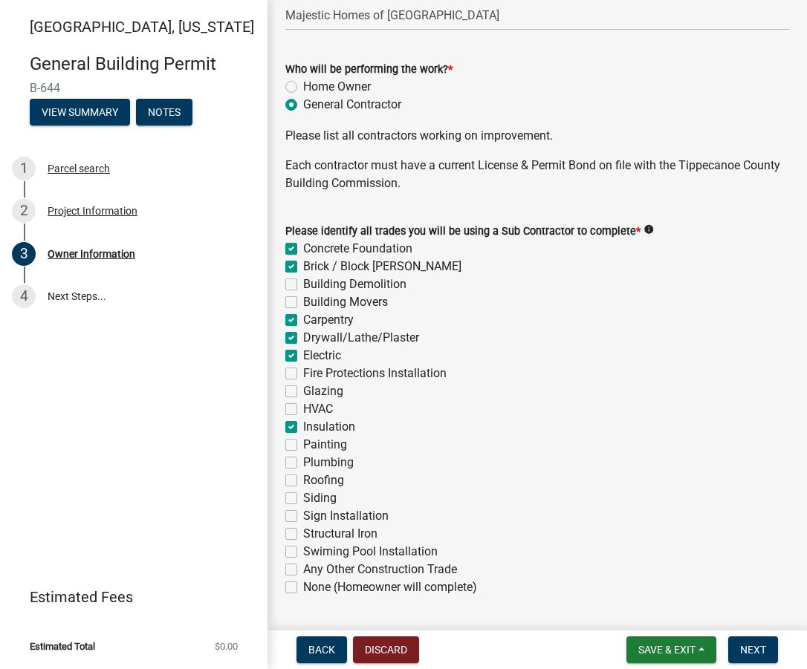
checkbox input "false"
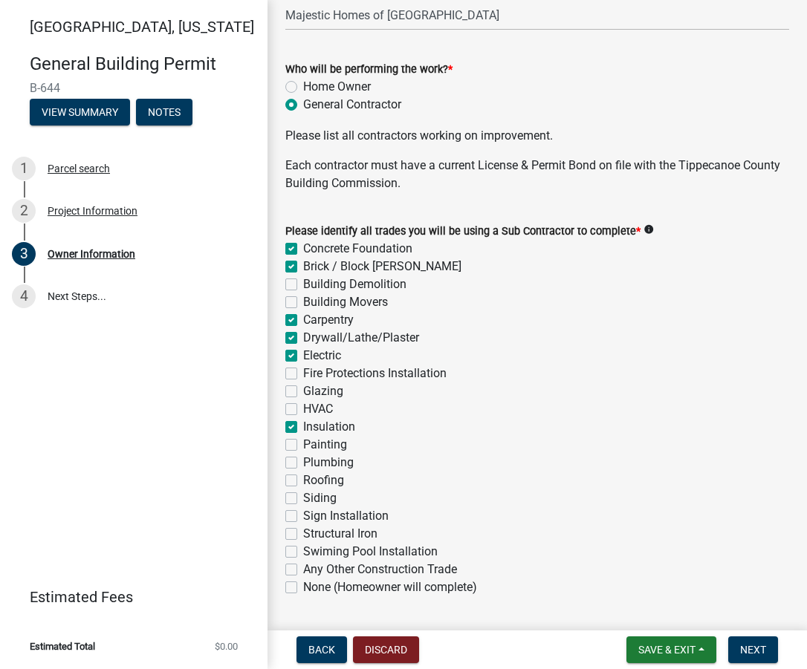
checkbox input "false"
click at [303, 448] on label "Painting" at bounding box center [325, 445] width 44 height 18
click at [303, 446] on input "Painting" at bounding box center [308, 441] width 10 height 10
checkbox input "true"
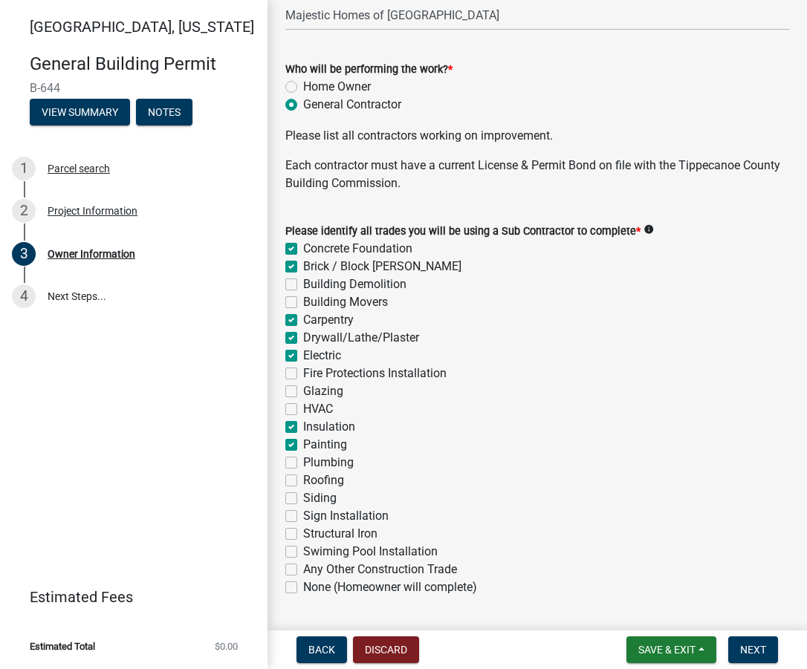
checkbox input "true"
checkbox input "false"
checkbox input "true"
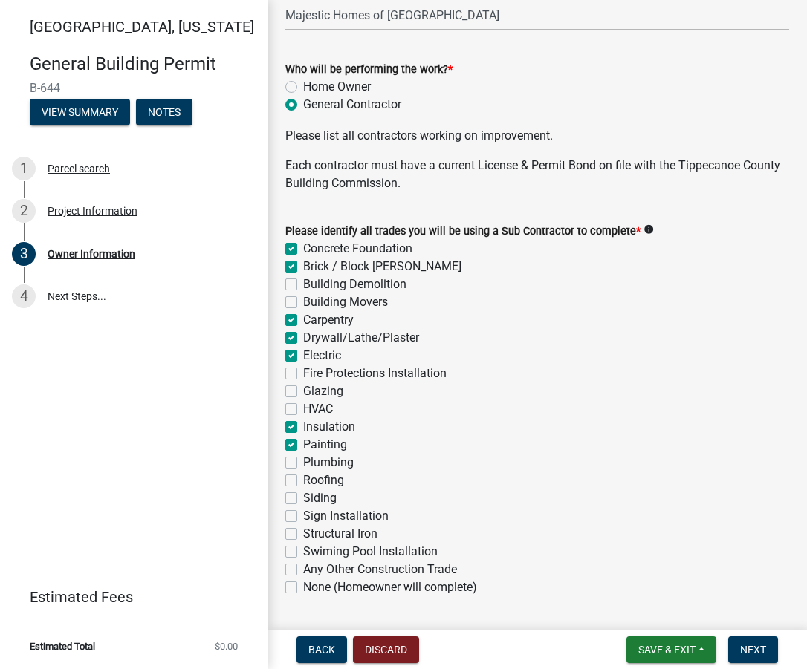
checkbox input "true"
checkbox input "false"
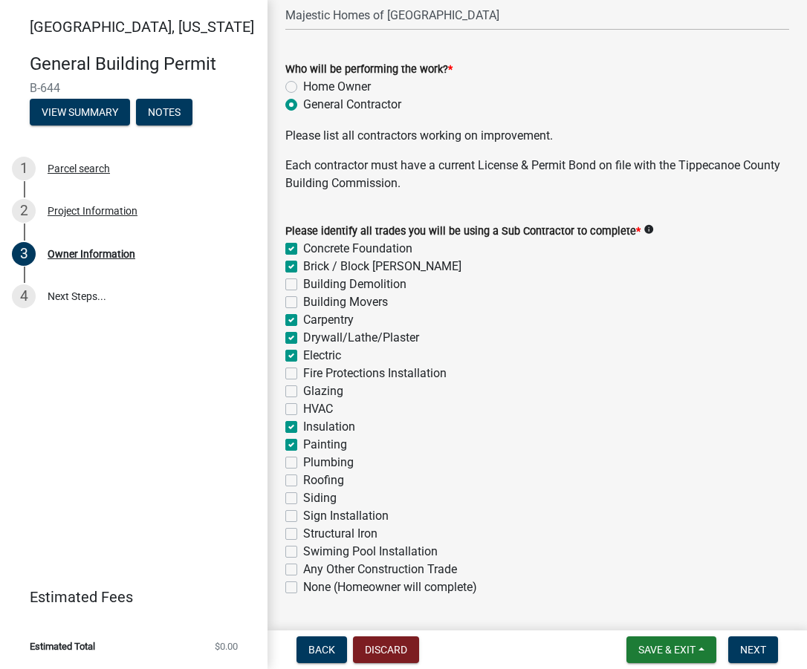
checkbox input "true"
checkbox input "false"
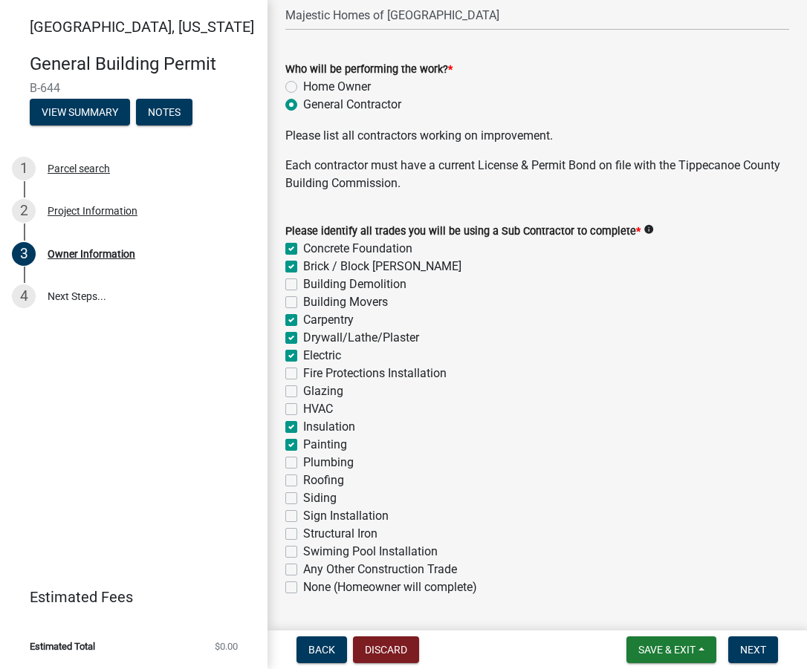
checkbox input "false"
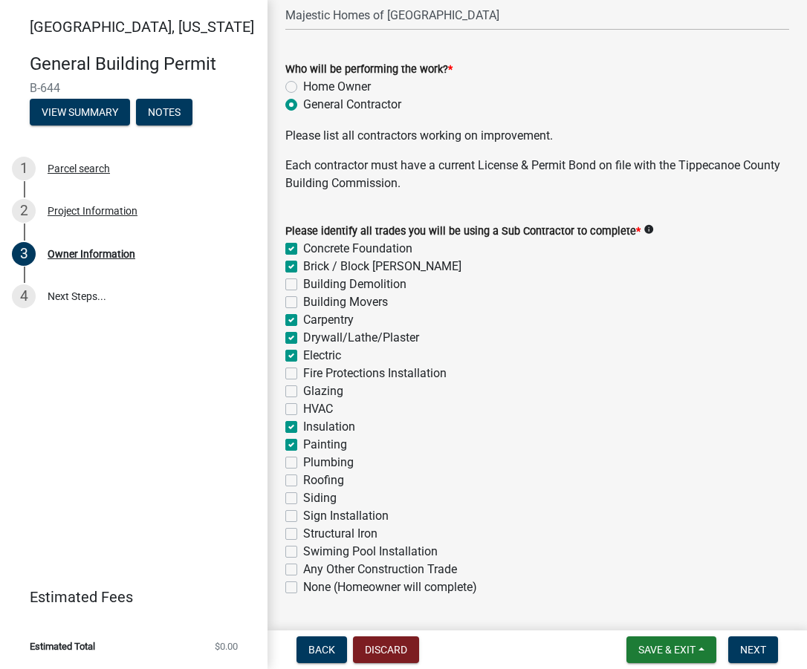
drag, startPoint x: 291, startPoint y: 463, endPoint x: 291, endPoint y: 472, distance: 9.7
click at [303, 464] on label "Plumbing" at bounding box center [328, 463] width 51 height 18
click at [303, 463] on input "Plumbing" at bounding box center [308, 459] width 10 height 10
checkbox input "true"
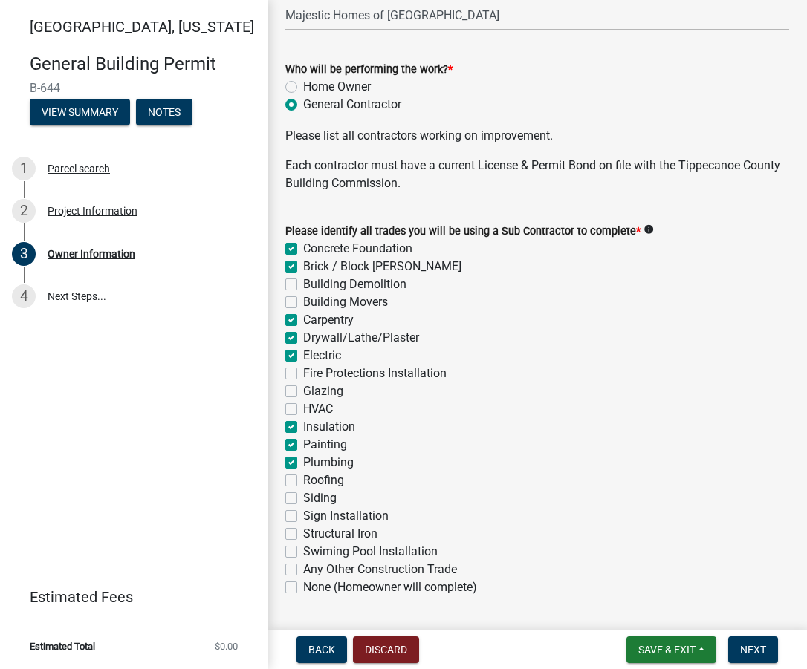
checkbox input "true"
checkbox input "false"
checkbox input "true"
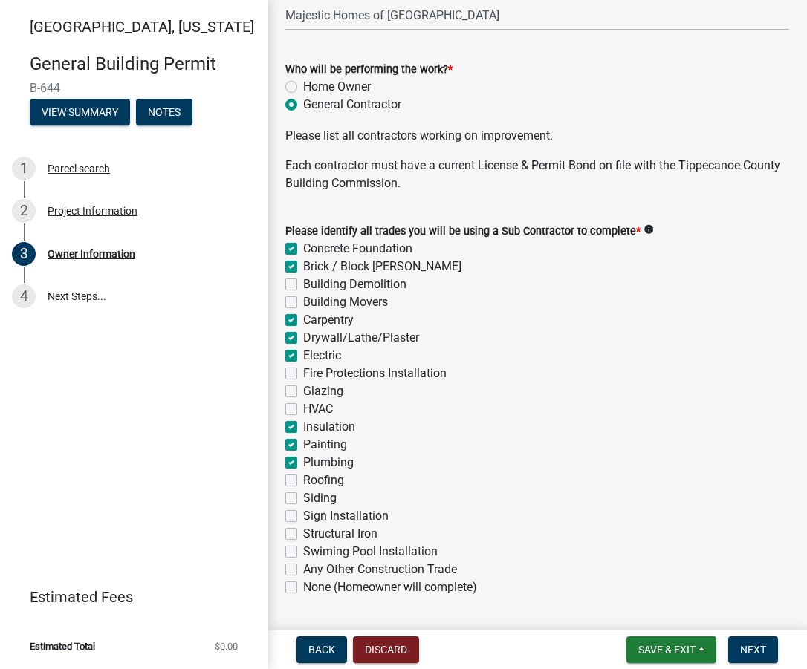
checkbox input "true"
checkbox input "false"
checkbox input "true"
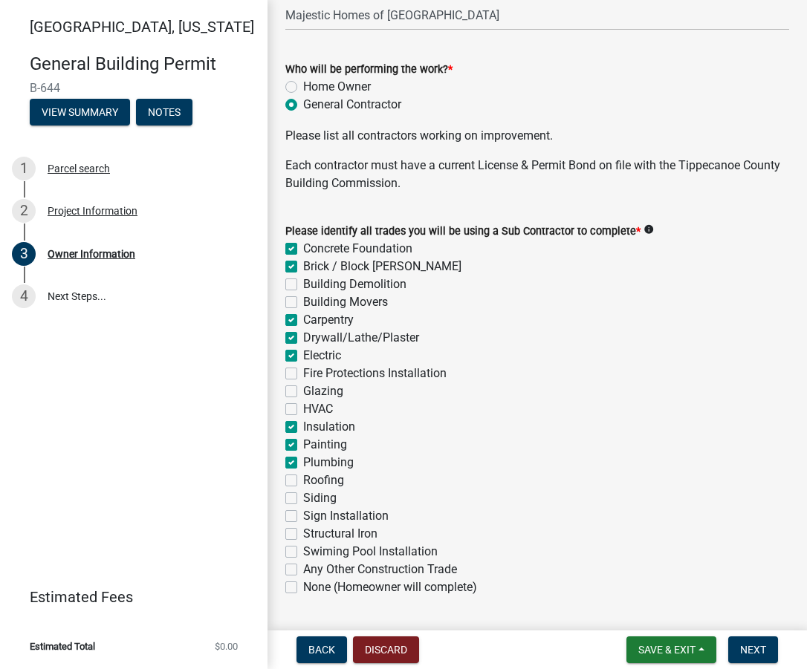
checkbox input "true"
checkbox input "false"
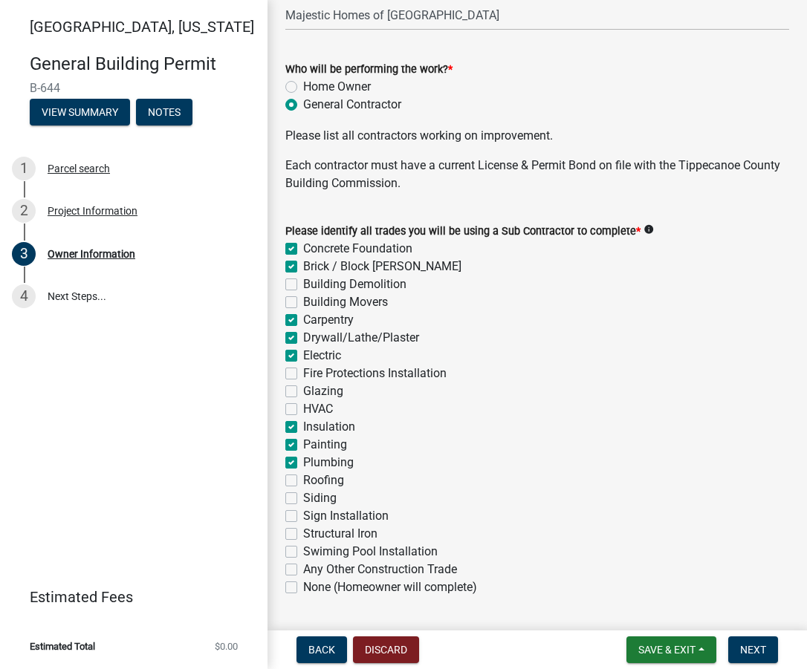
checkbox input "false"
click at [303, 482] on label "Roofing" at bounding box center [323, 481] width 41 height 18
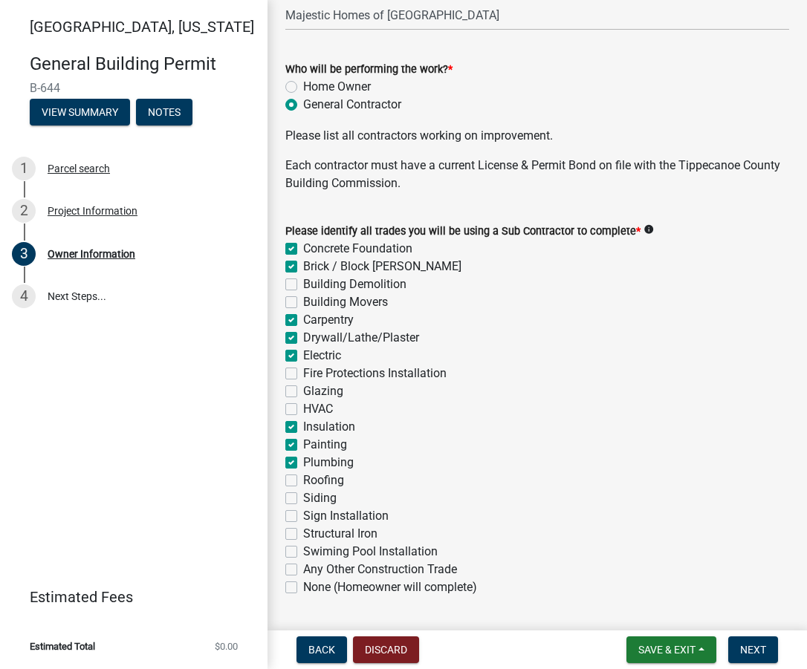
click at [303, 481] on input "Roofing" at bounding box center [308, 477] width 10 height 10
checkbox input "true"
checkbox input "false"
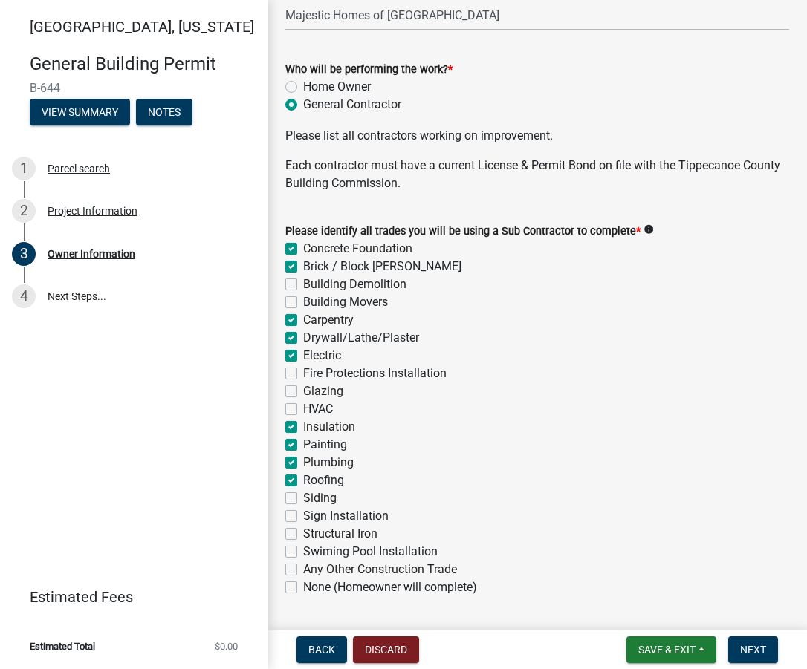
checkbox input "false"
checkbox input "true"
click at [303, 495] on label "Siding" at bounding box center [319, 498] width 33 height 18
click at [303, 495] on input "Siding" at bounding box center [308, 494] width 10 height 10
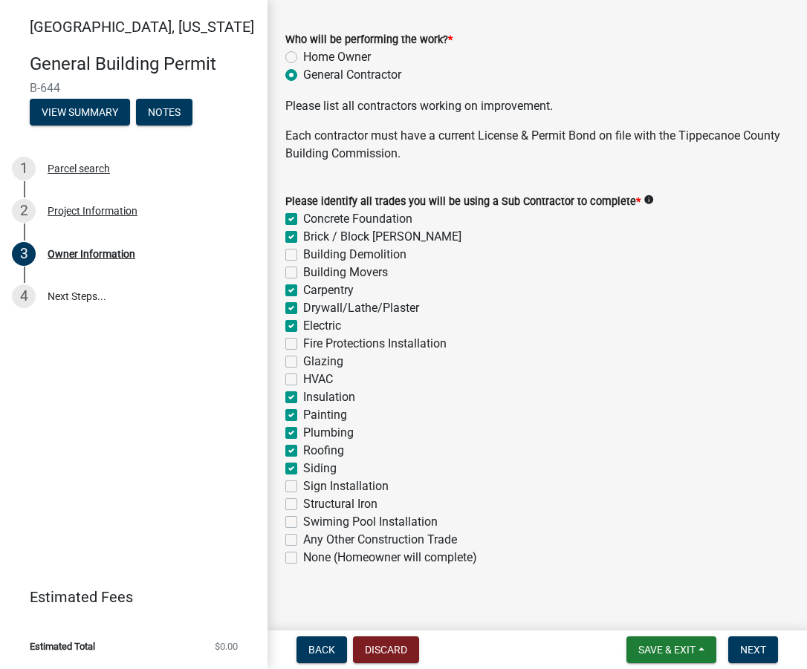
scroll to position [489, 0]
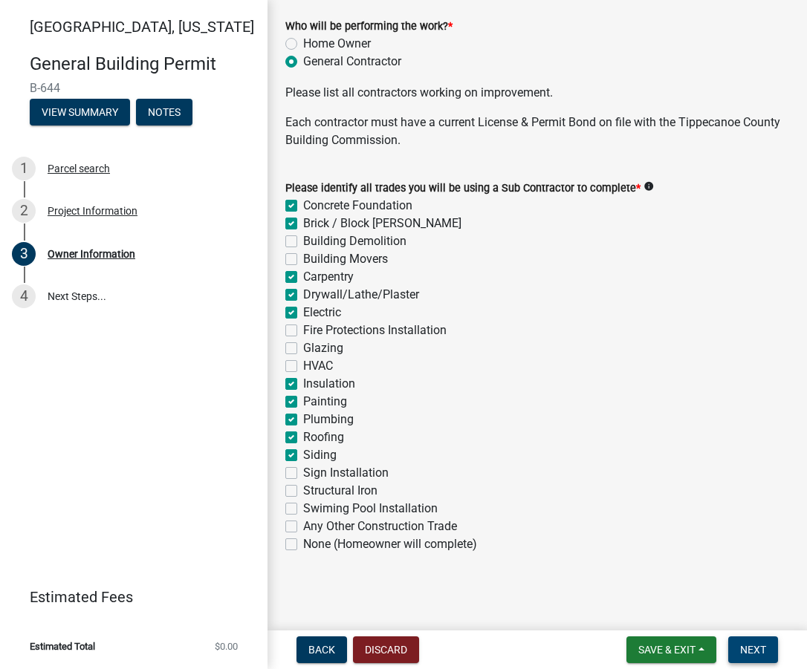
click at [752, 650] on span "Next" at bounding box center [753, 650] width 26 height 12
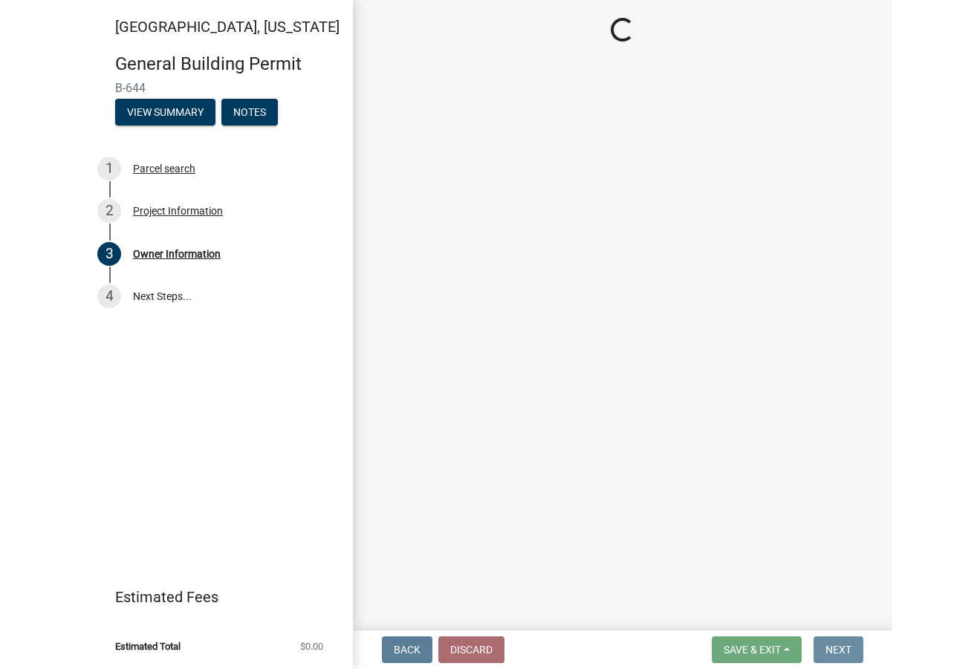
scroll to position [0, 0]
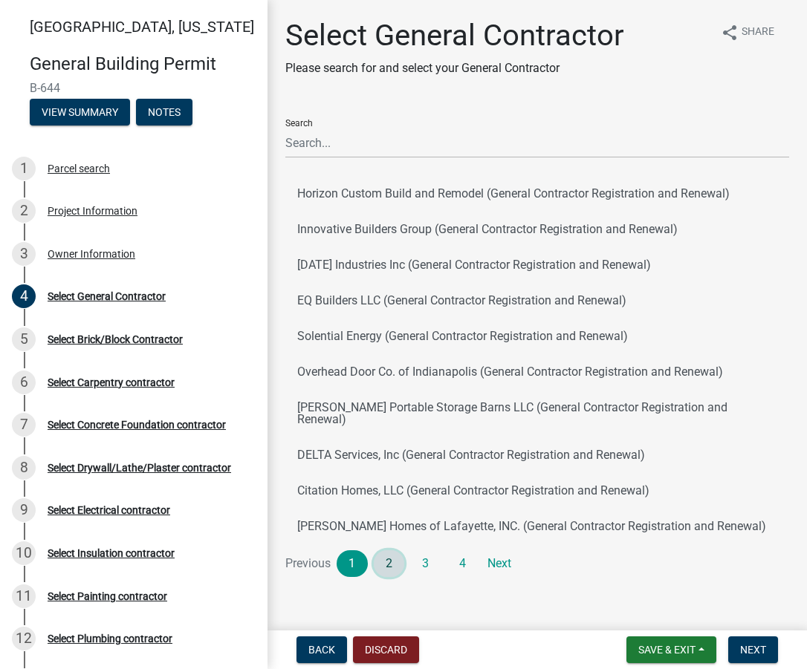
click at [385, 550] on link "2" at bounding box center [389, 563] width 31 height 27
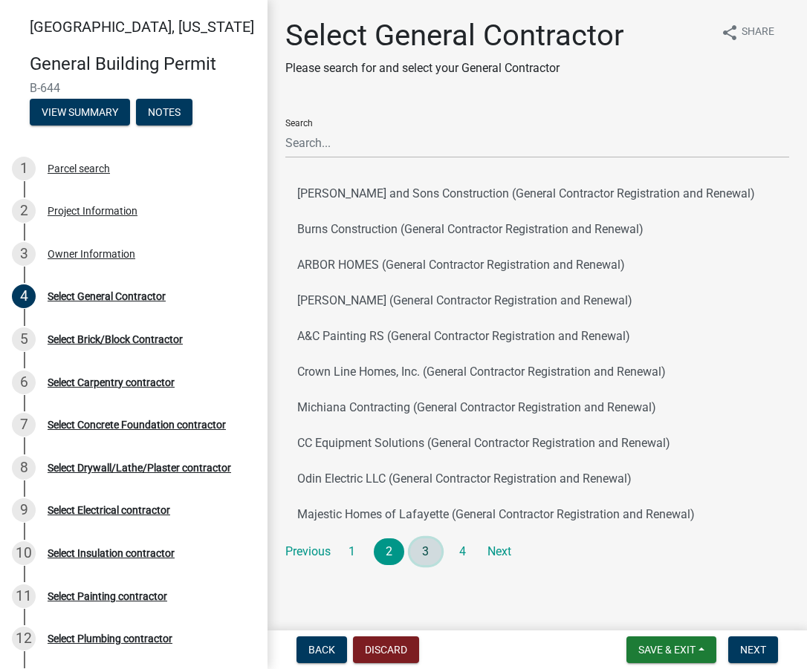
click at [430, 545] on link "3" at bounding box center [425, 551] width 31 height 27
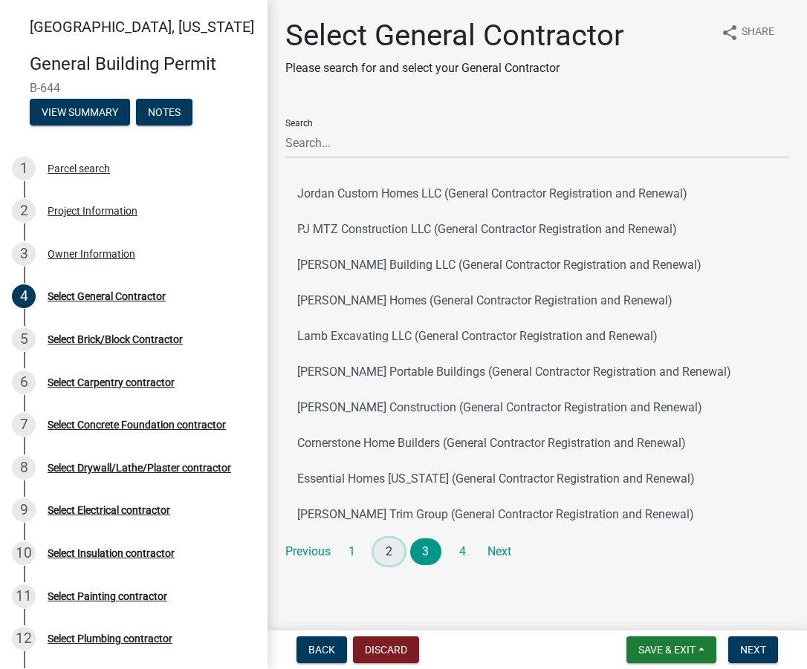
click at [394, 545] on link "2" at bounding box center [389, 551] width 31 height 27
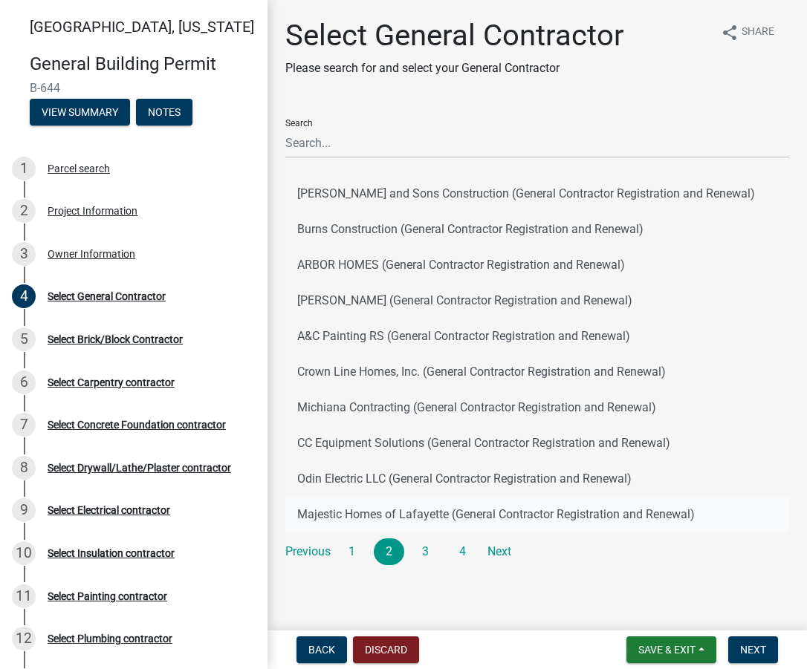
click at [378, 521] on button "Majestic Homes of Lafayette (General Contractor Registration and Renewal)" at bounding box center [537, 515] width 504 height 36
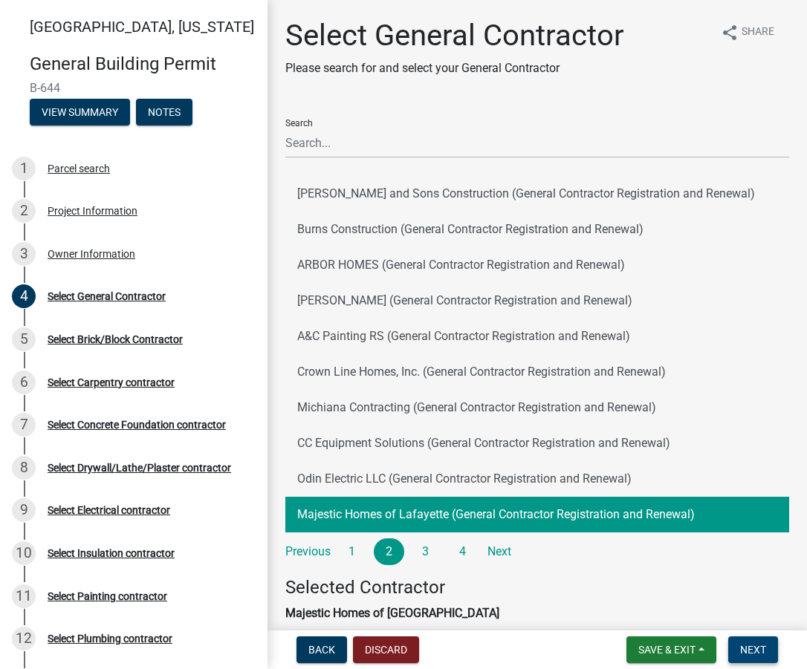
click at [752, 649] on span "Next" at bounding box center [753, 650] width 26 height 12
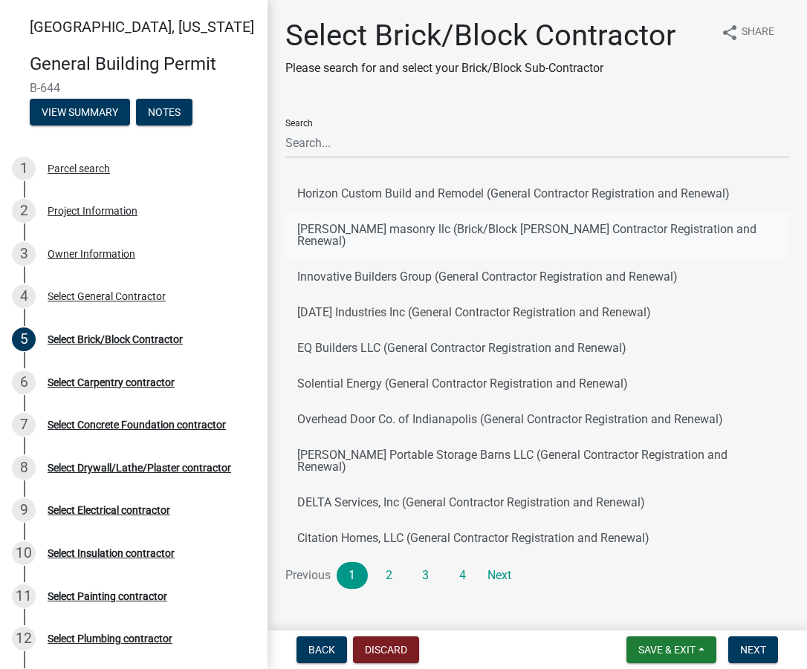
click at [388, 232] on button "[PERSON_NAME] masonry llc (Brick/Block [PERSON_NAME] Contractor Registration an…" at bounding box center [537, 236] width 504 height 48
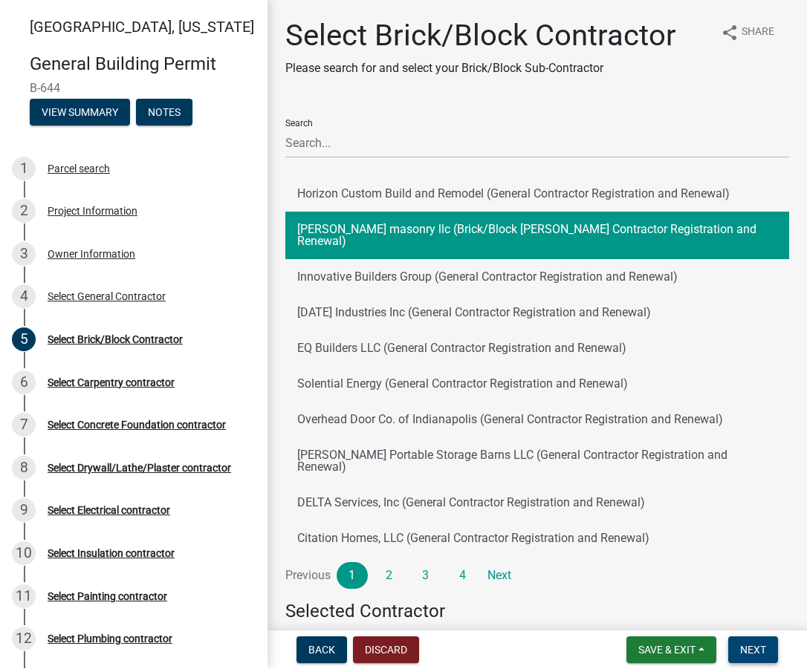
click at [760, 655] on span "Next" at bounding box center [753, 650] width 26 height 12
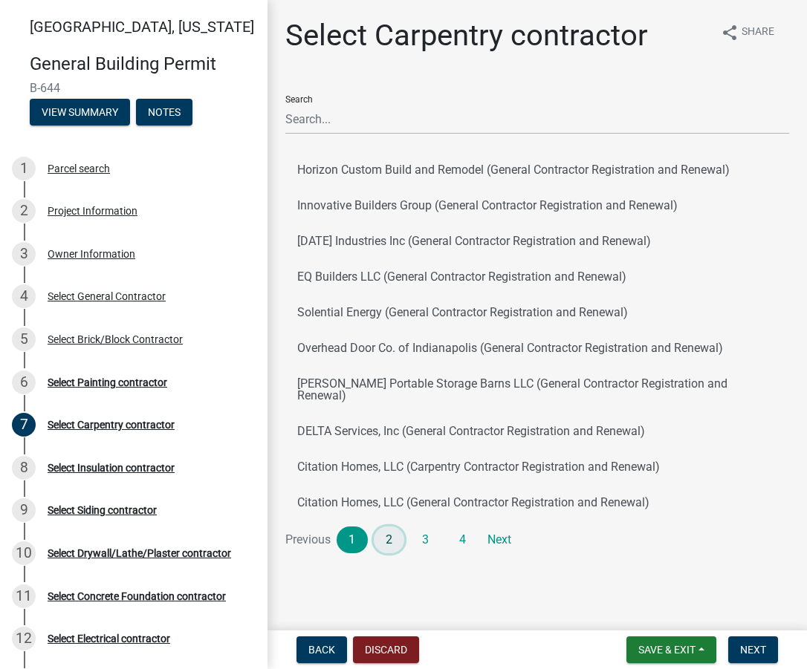
click at [385, 527] on link "2" at bounding box center [389, 540] width 31 height 27
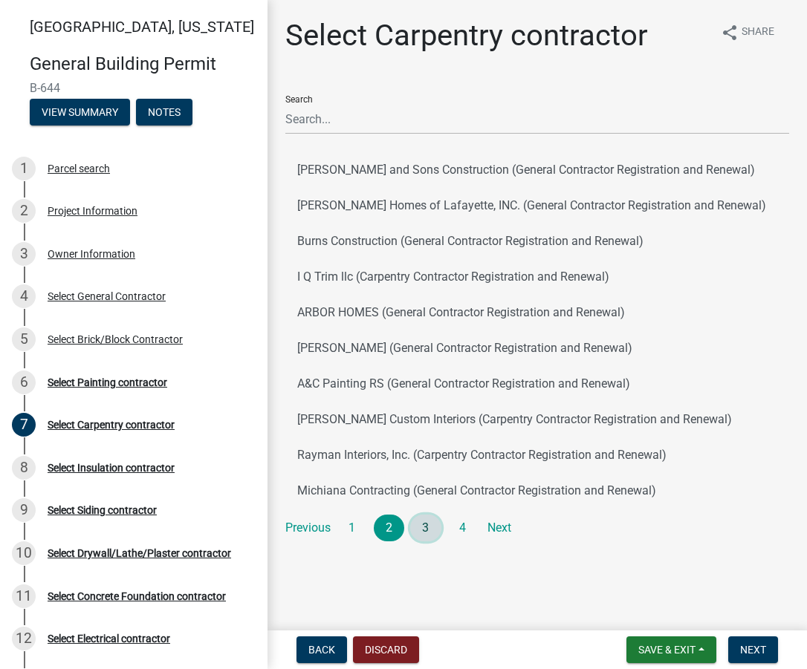
click at [423, 530] on link "3" at bounding box center [425, 528] width 31 height 27
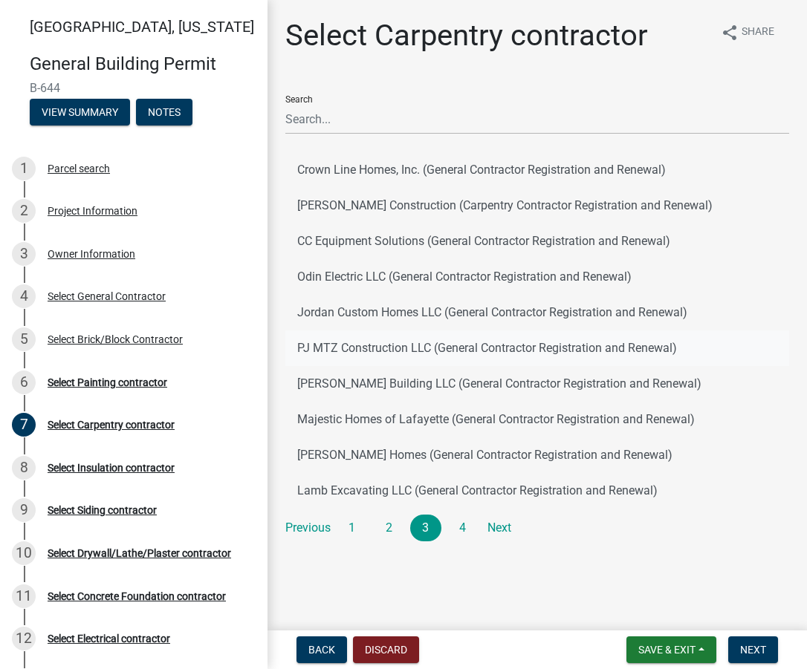
click at [368, 344] on button "PJ MTZ Construction LLC (General Contractor Registration and Renewal)" at bounding box center [537, 348] width 504 height 36
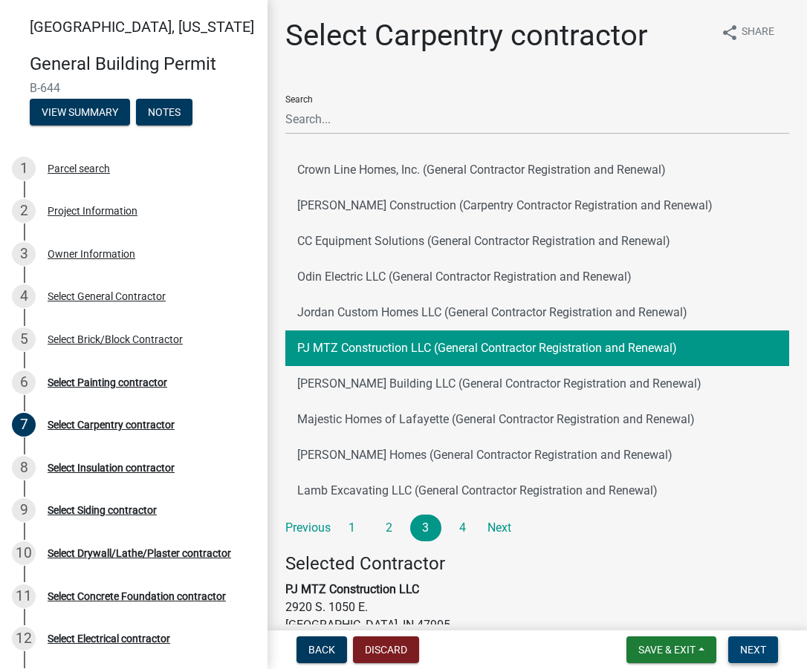
click at [753, 641] on button "Next" at bounding box center [753, 649] width 50 height 27
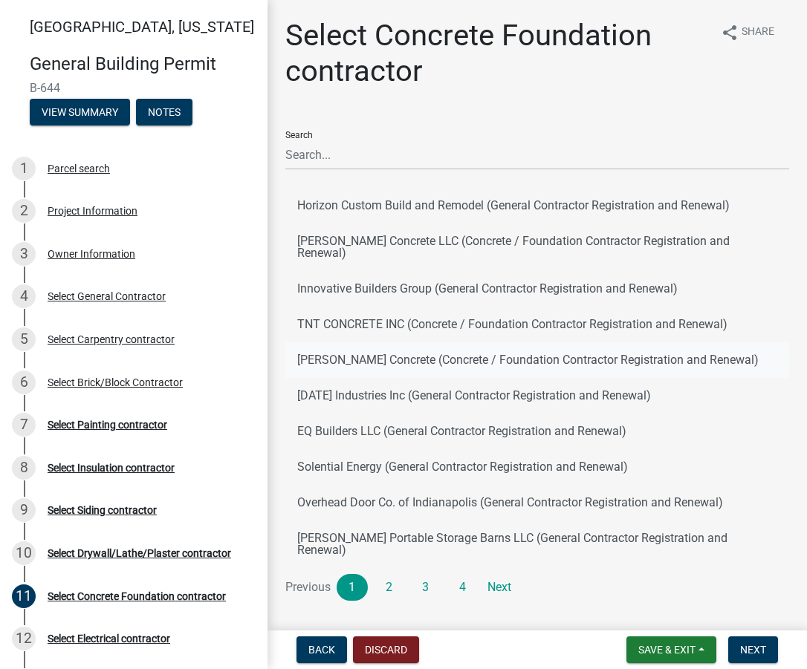
click at [382, 344] on button "[PERSON_NAME] Concrete (Concrete / Foundation Contractor Registration and Renew…" at bounding box center [537, 360] width 504 height 36
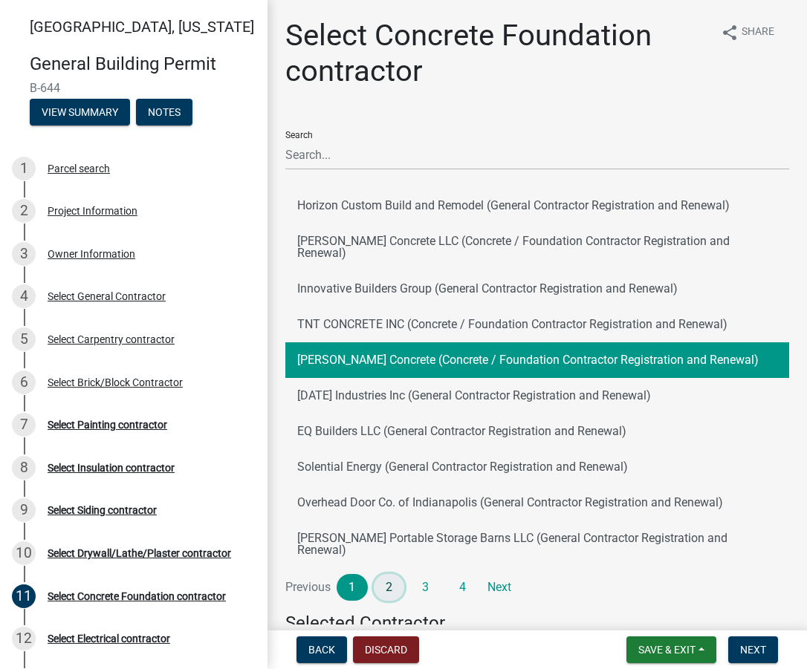
click at [385, 574] on link "2" at bounding box center [389, 587] width 31 height 27
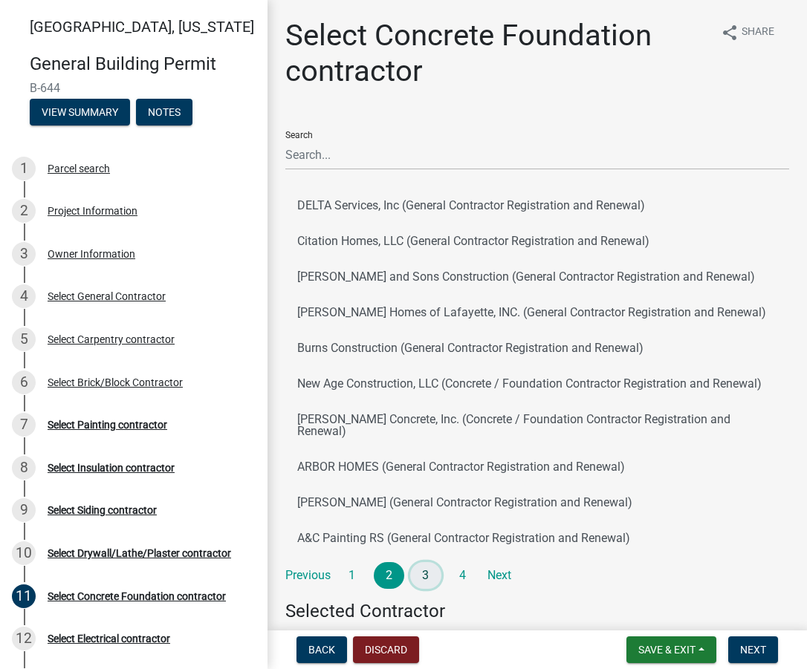
click at [424, 571] on link "3" at bounding box center [425, 575] width 31 height 27
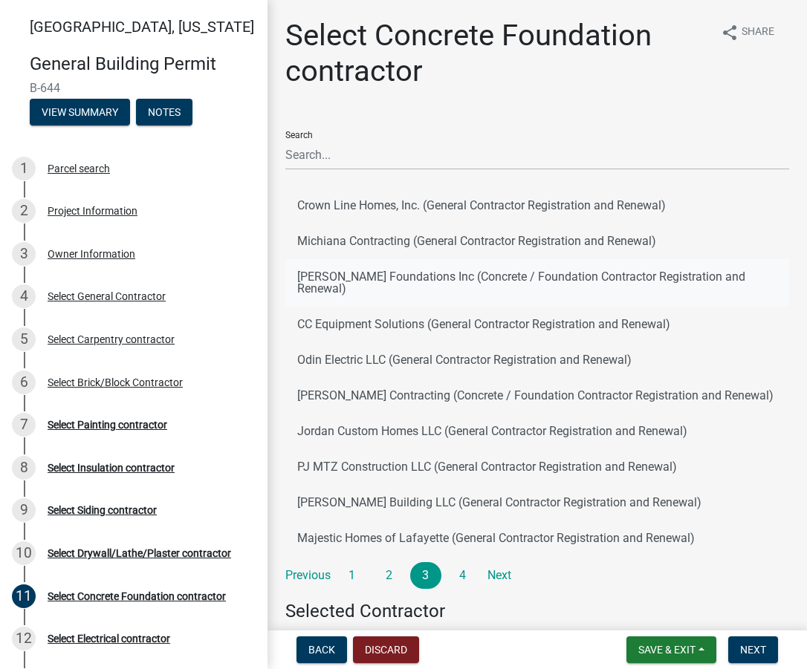
click at [428, 280] on button "[PERSON_NAME] Foundations Inc (Concrete / Foundation Contractor Registration an…" at bounding box center [537, 283] width 504 height 48
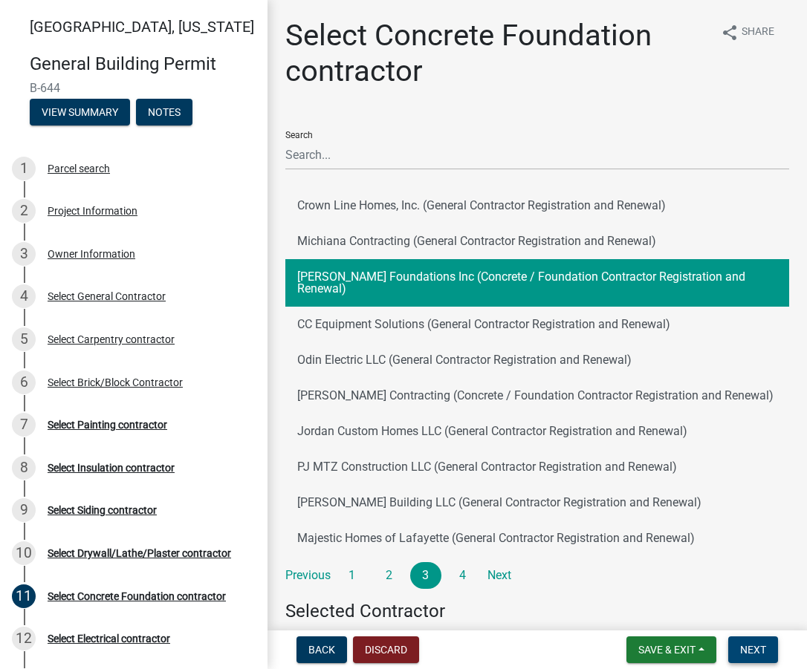
click at [750, 651] on span "Next" at bounding box center [753, 650] width 26 height 12
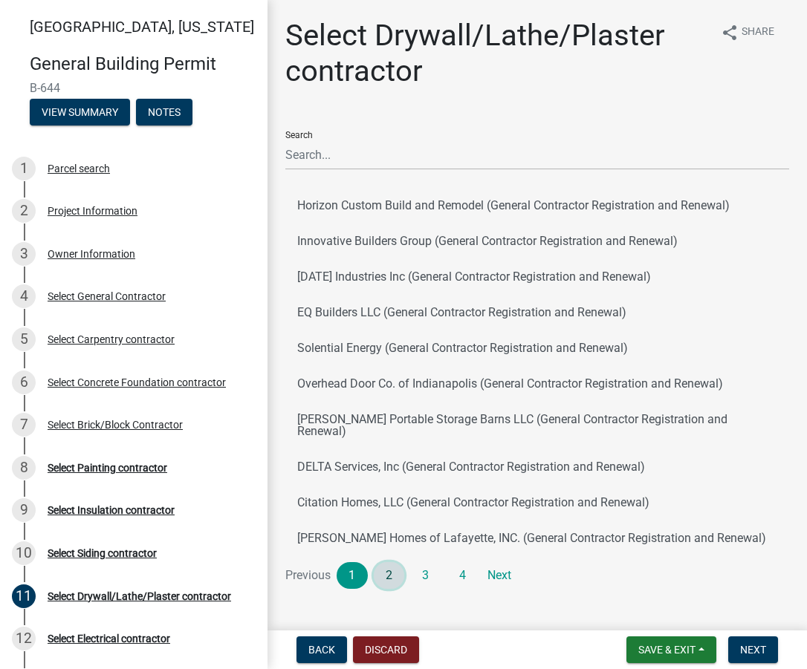
click at [394, 562] on link "2" at bounding box center [389, 575] width 31 height 27
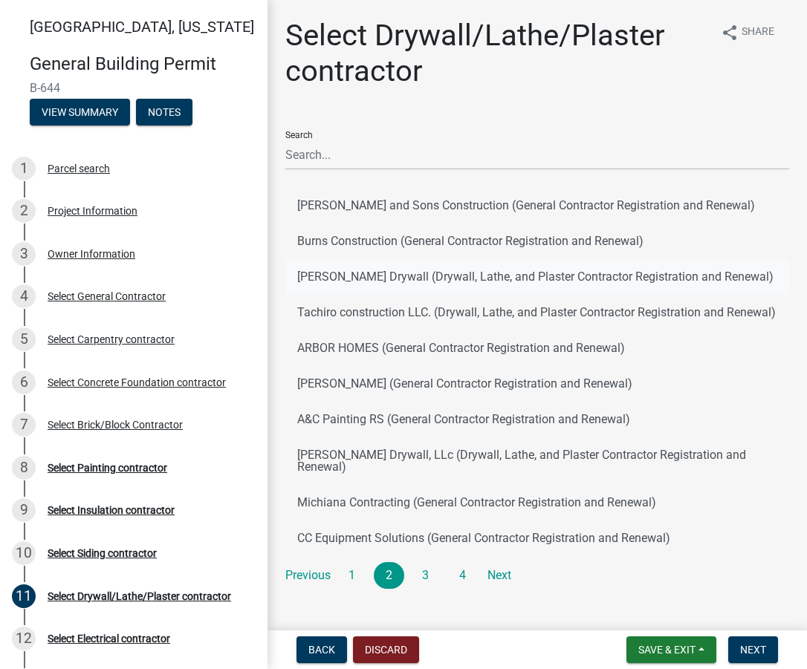
click at [380, 280] on button "[PERSON_NAME] Drywall (Drywall, Lathe, and Plaster Contractor Registration and …" at bounding box center [537, 277] width 504 height 36
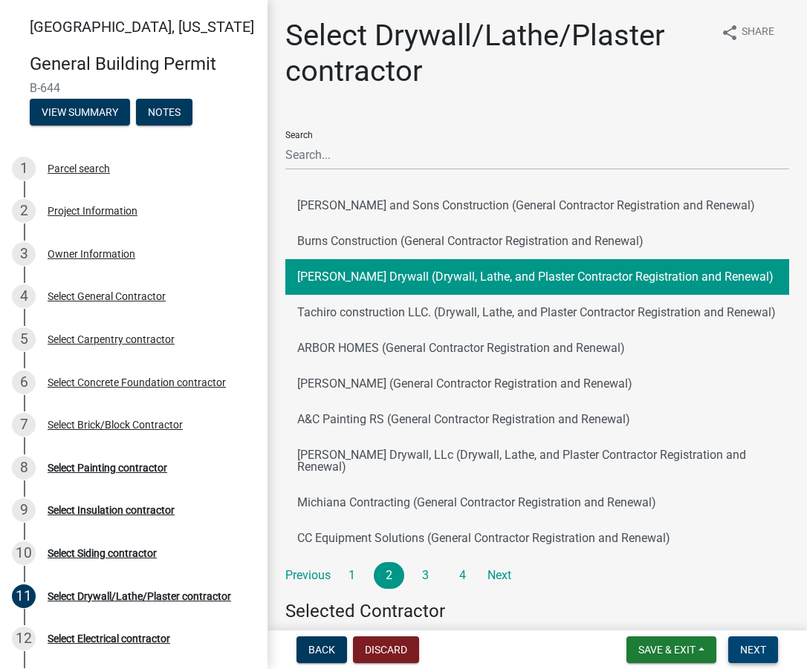
click at [750, 647] on span "Next" at bounding box center [753, 650] width 26 height 12
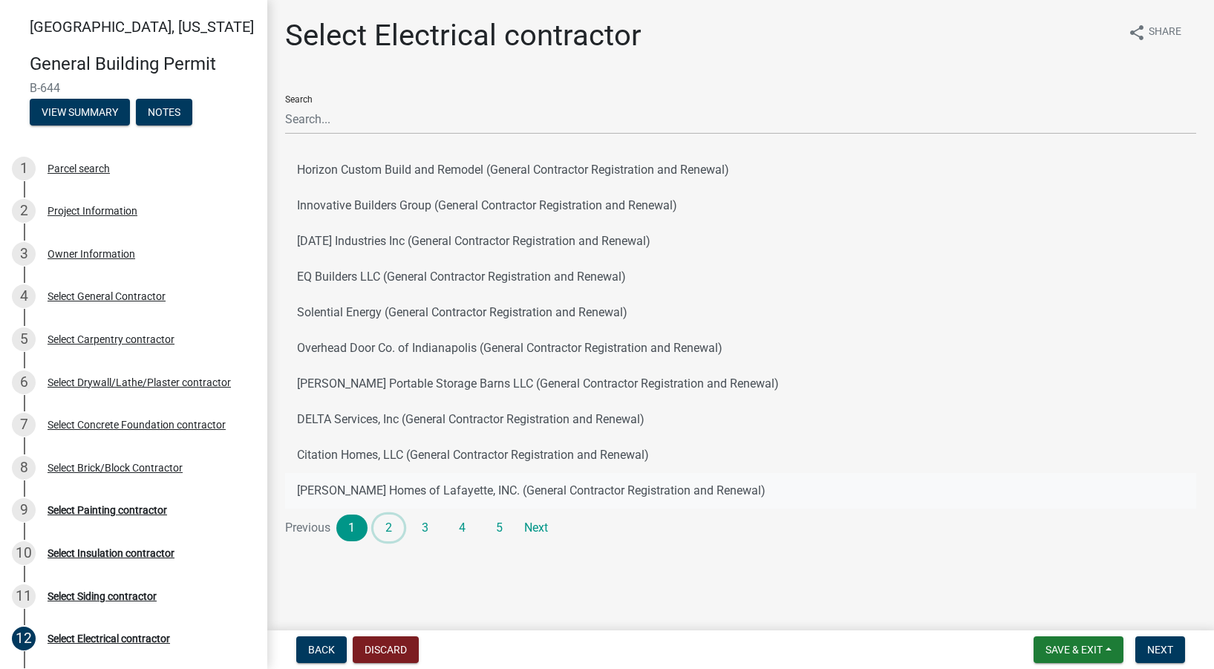
click at [389, 528] on link "2" at bounding box center [389, 528] width 31 height 27
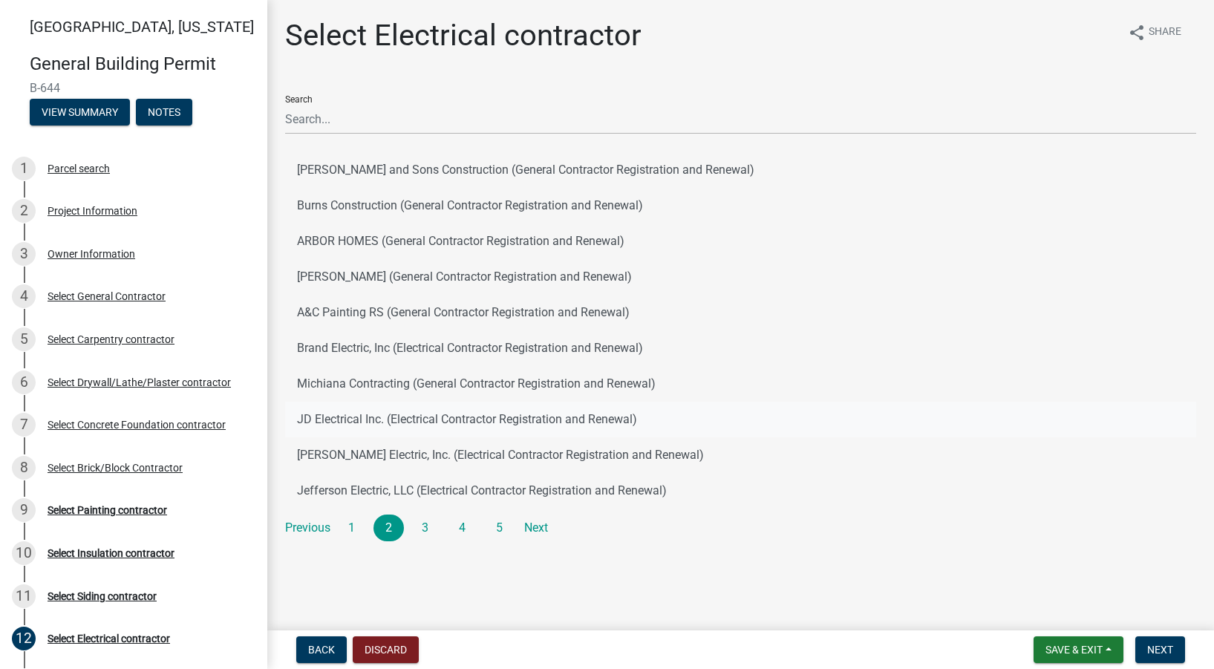
click at [374, 406] on button "JD Electrical Inc. (Electrical Contractor Registration and Renewal)" at bounding box center [740, 420] width 911 height 36
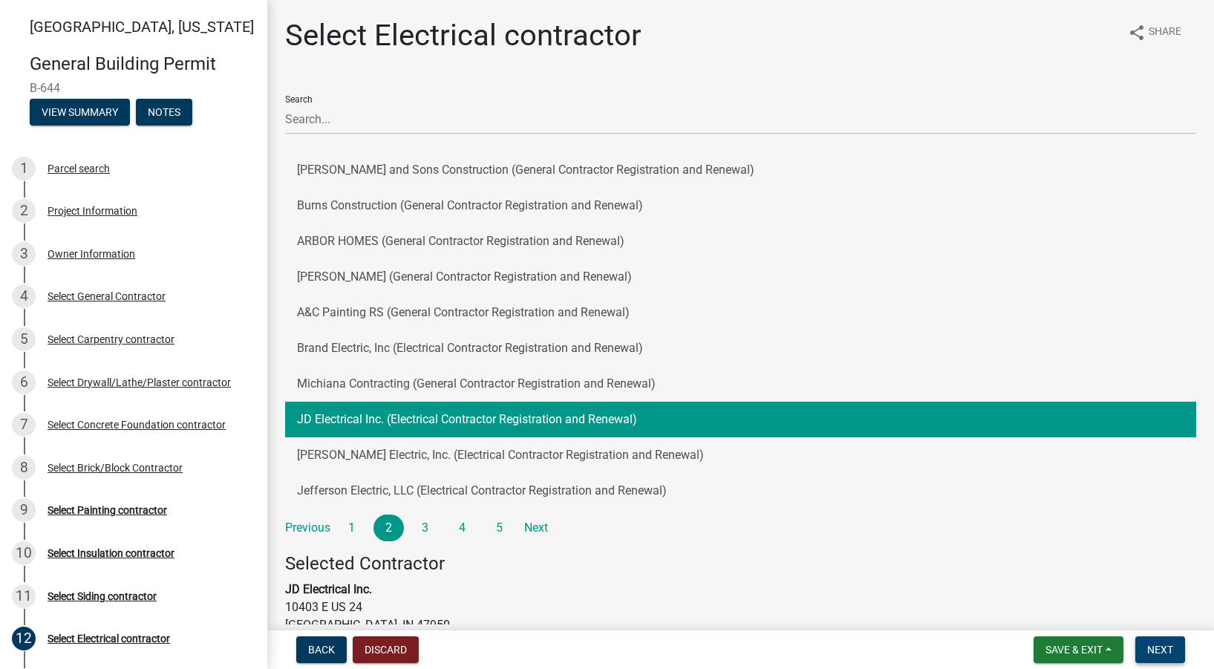
click at [806, 656] on button "Next" at bounding box center [1161, 649] width 50 height 27
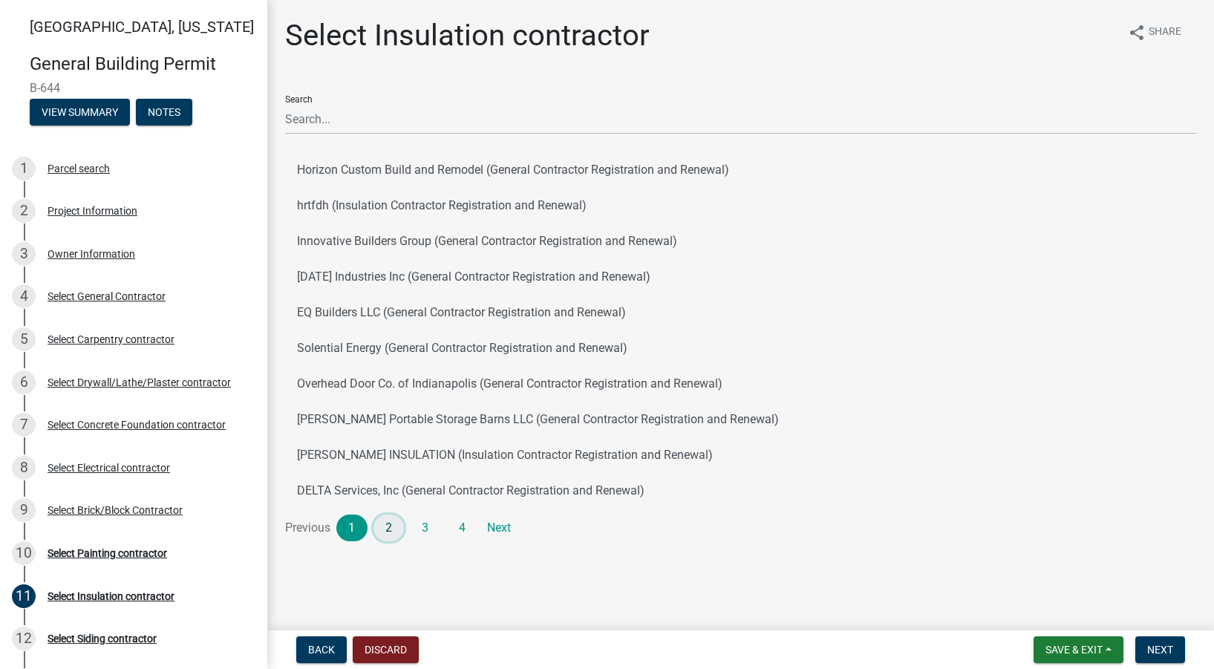
click at [390, 527] on link "2" at bounding box center [389, 528] width 31 height 27
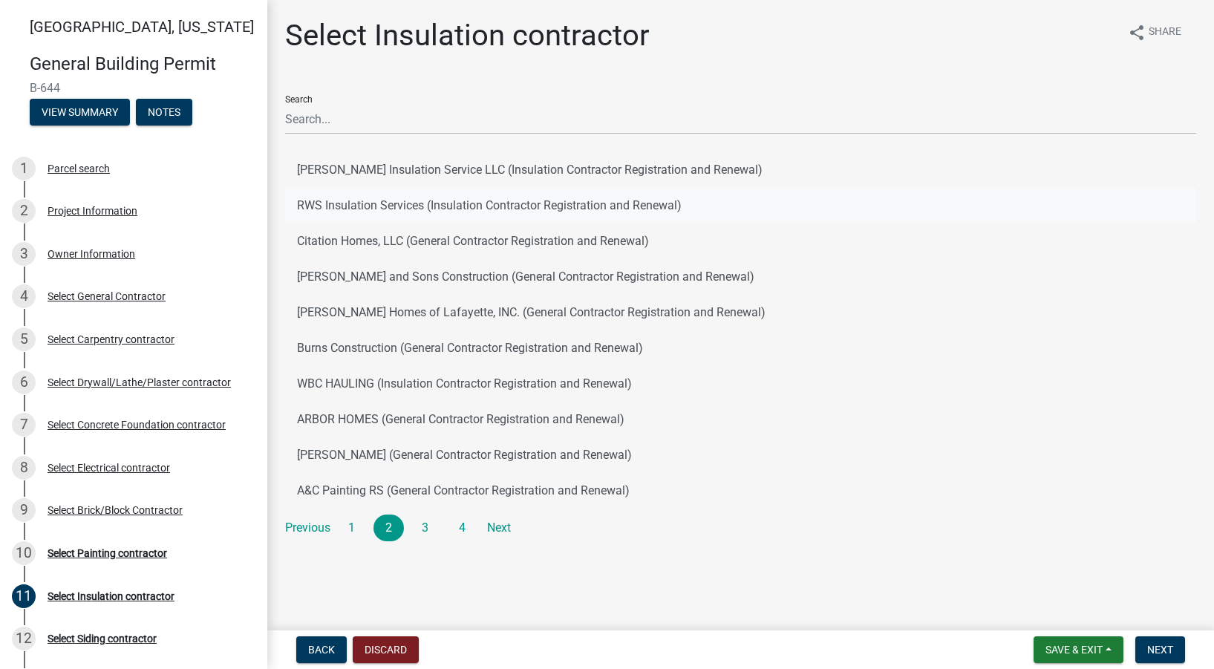
click at [361, 208] on button "RWS Insulation Services (Insulation Contractor Registration and Renewal)" at bounding box center [740, 206] width 911 height 36
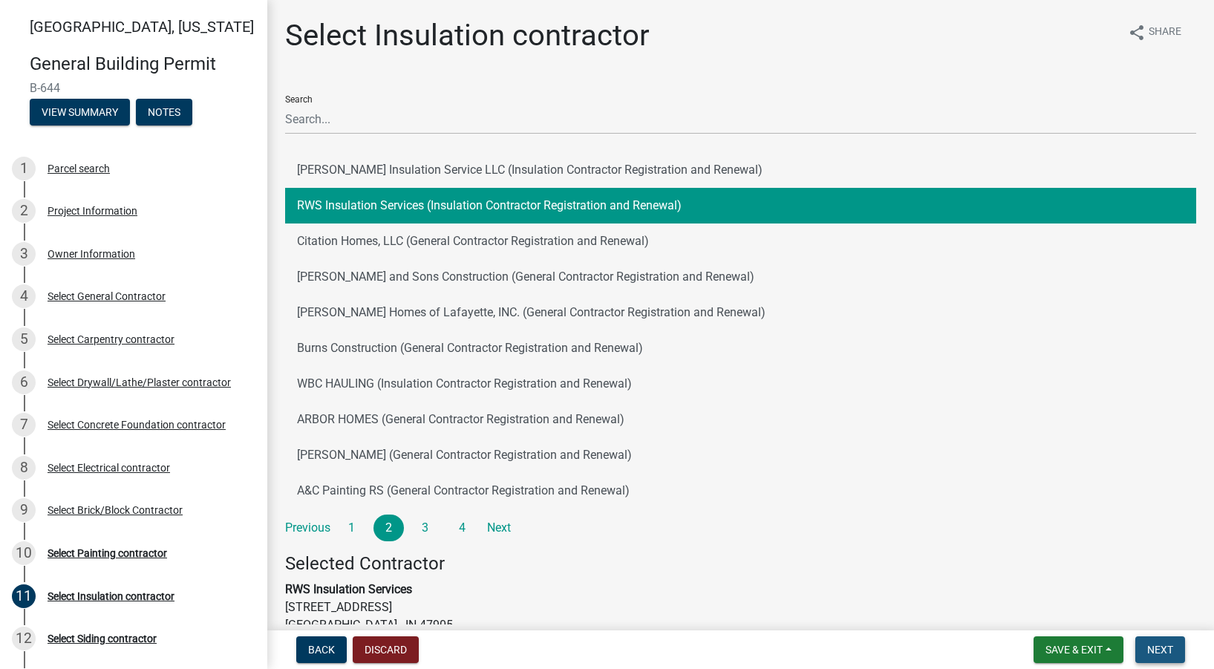
click at [806, 648] on button "Next" at bounding box center [1161, 649] width 50 height 27
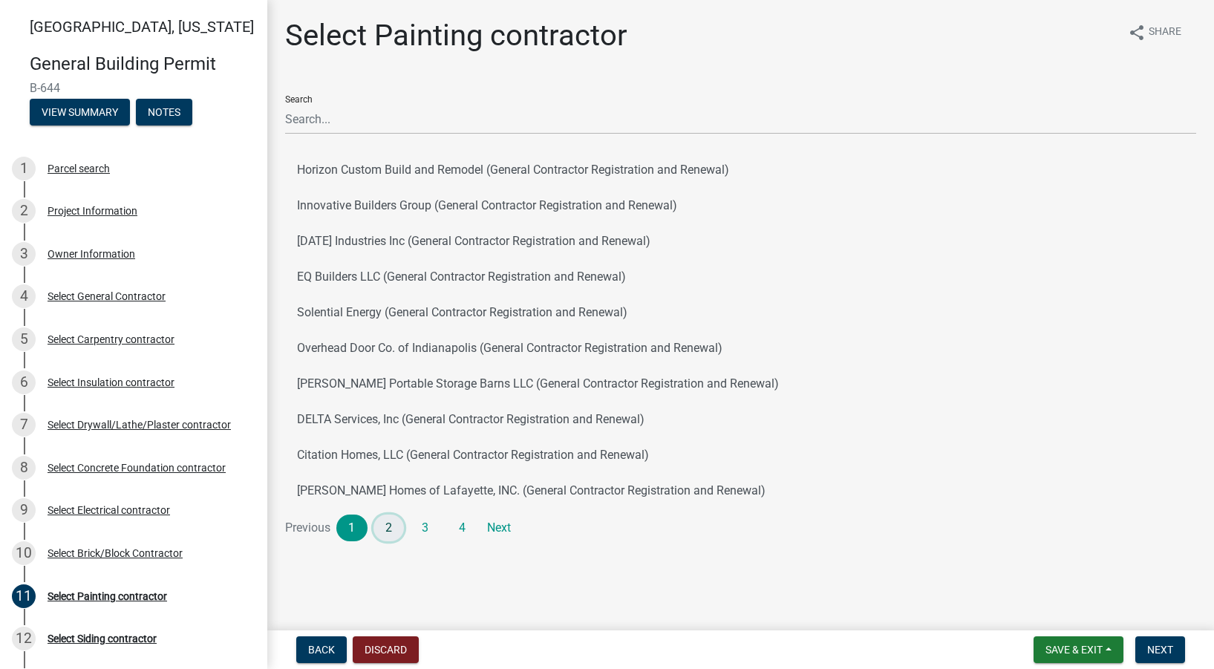
click at [391, 531] on link "2" at bounding box center [389, 528] width 31 height 27
click at [374, 344] on button "[PERSON_NAME] Painting Service (Painting Contractor Registration and Renewal)" at bounding box center [740, 348] width 911 height 36
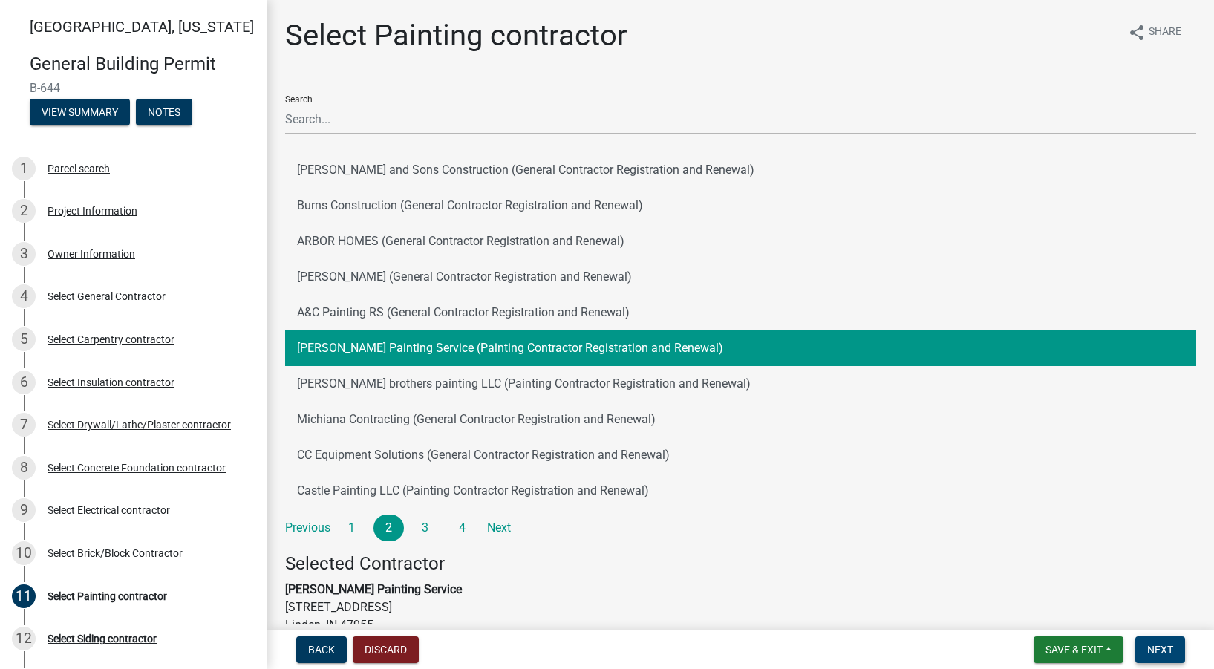
click at [806, 643] on button "Next" at bounding box center [1161, 649] width 50 height 27
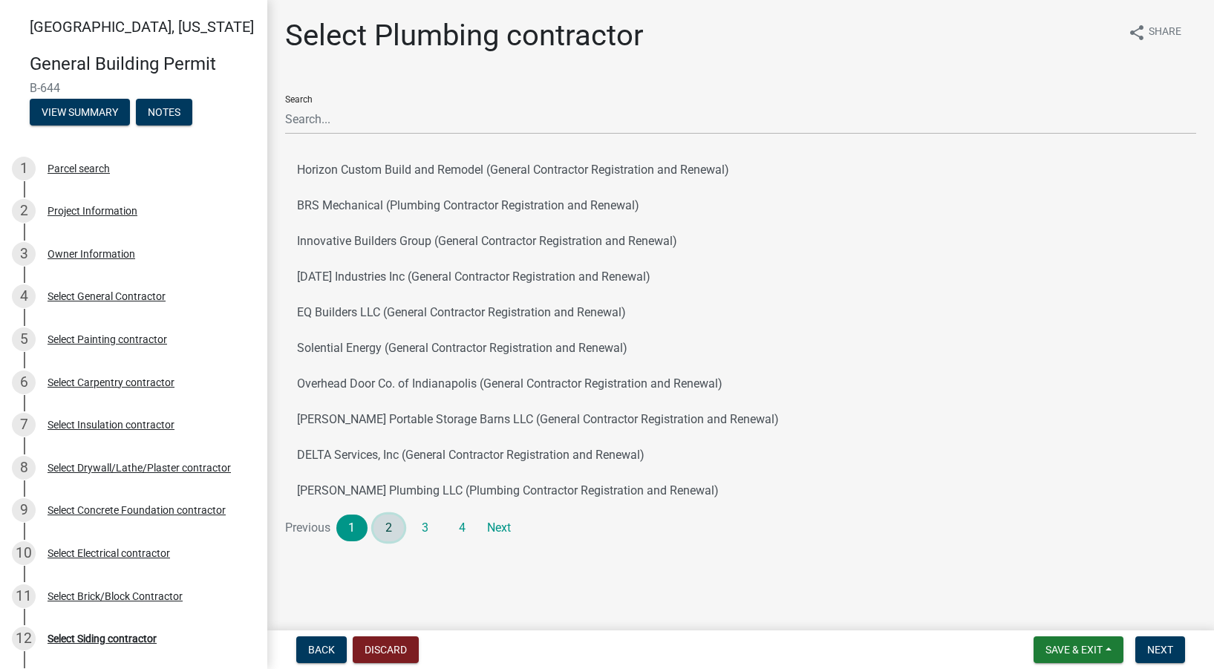
click at [392, 529] on link "2" at bounding box center [389, 528] width 31 height 27
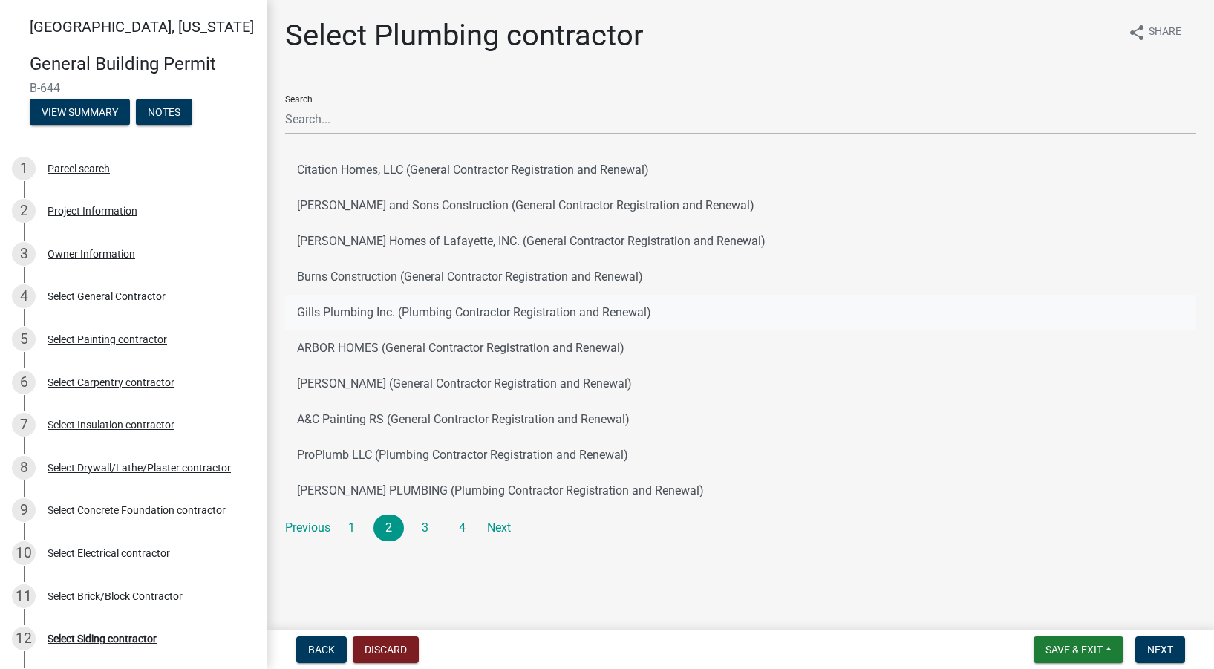
click at [349, 312] on button "Gills Plumbing Inc. (Plumbing Contractor Registration and Renewal)" at bounding box center [740, 313] width 911 height 36
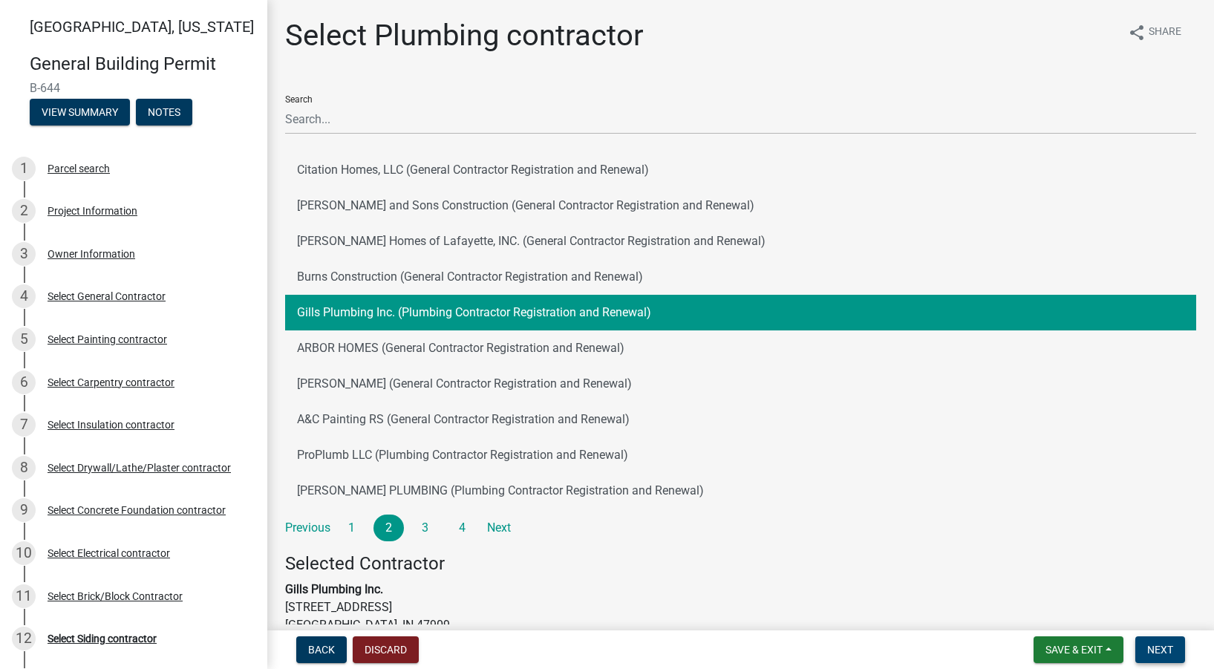
click at [806, 647] on span "Next" at bounding box center [1160, 650] width 26 height 12
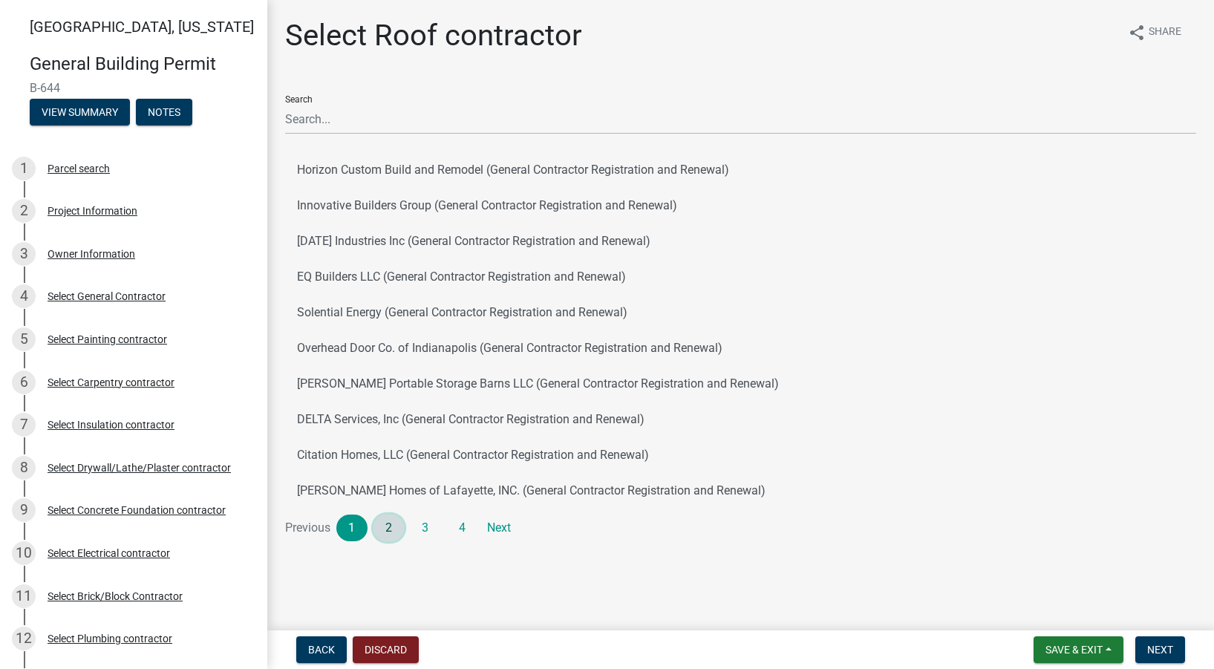
click at [400, 535] on link "2" at bounding box center [389, 528] width 31 height 27
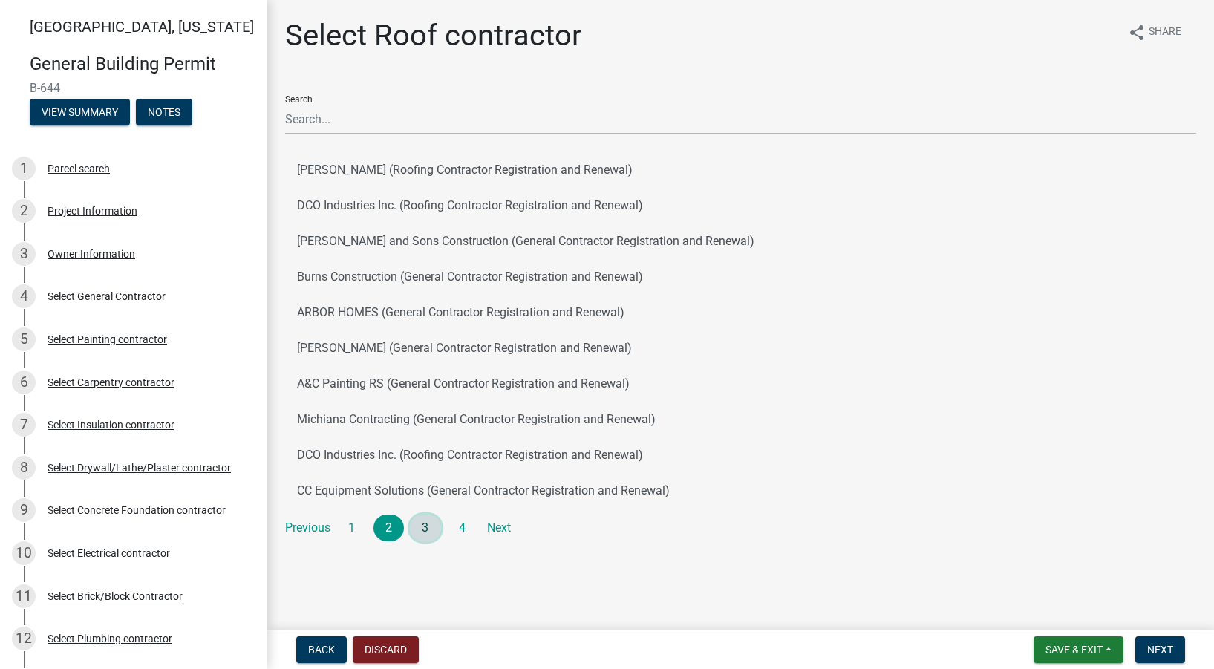
click at [426, 524] on link "3" at bounding box center [425, 528] width 31 height 27
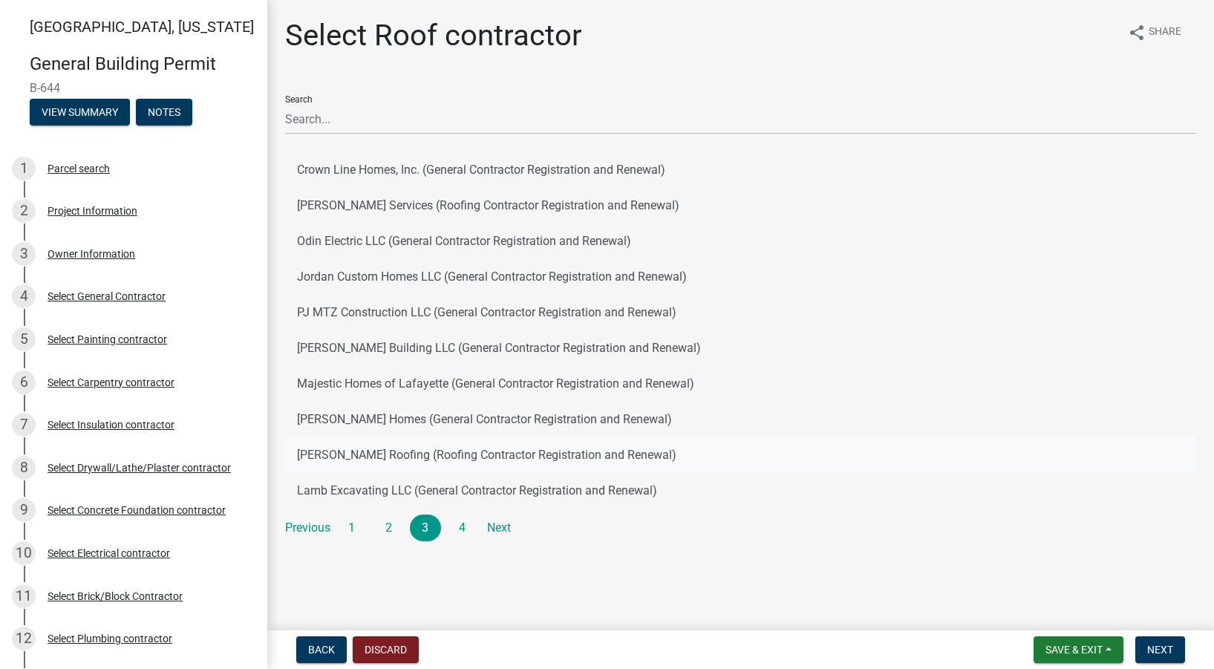
click at [356, 453] on button "[PERSON_NAME] Roofing (Roofing Contractor Registration and Renewal)" at bounding box center [740, 455] width 911 height 36
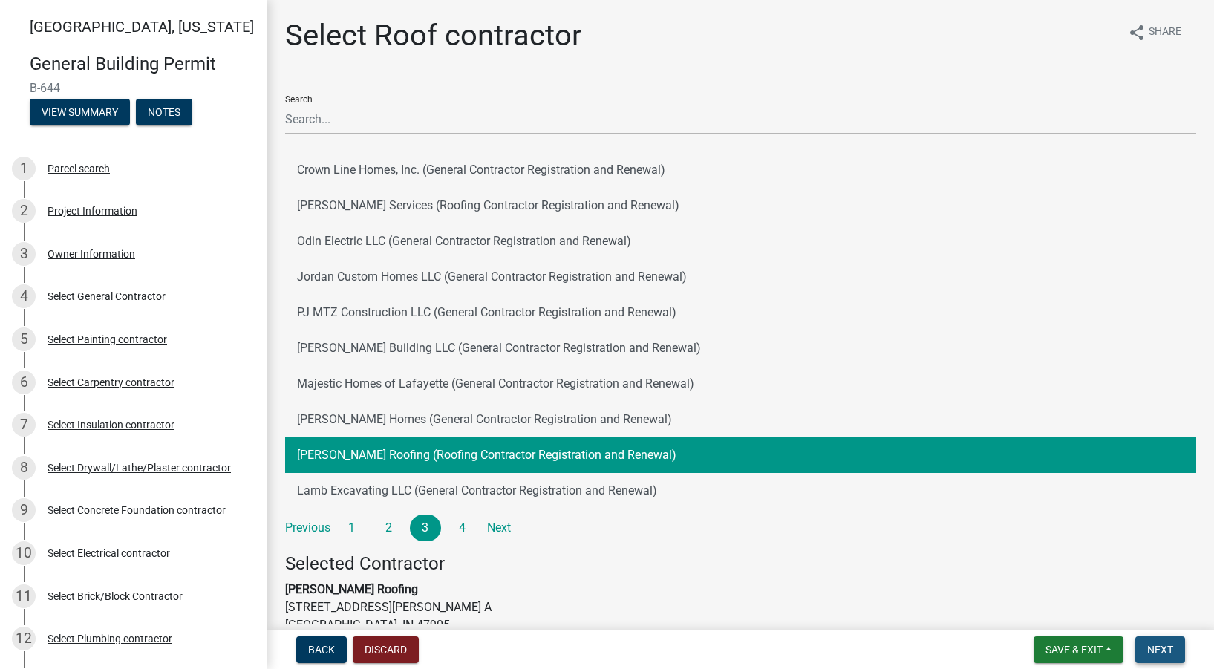
click at [806, 653] on span "Next" at bounding box center [1160, 650] width 26 height 12
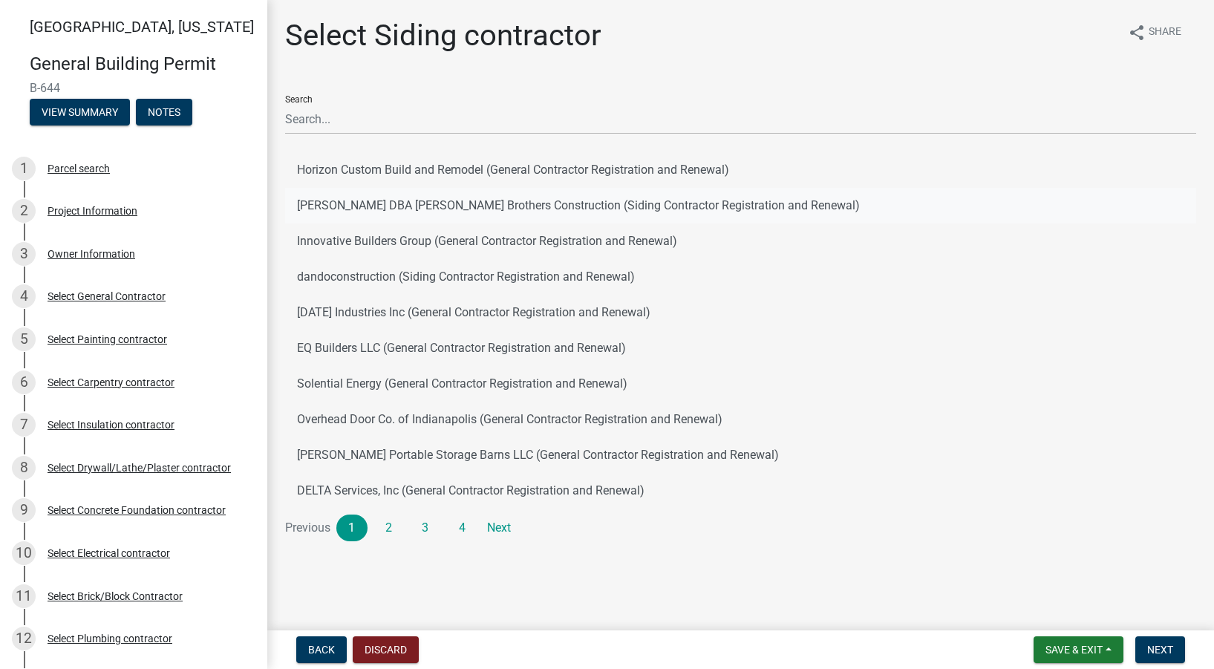
click at [401, 193] on button "[PERSON_NAME] DBA [PERSON_NAME] Brothers Construction (Siding Contractor Regist…" at bounding box center [740, 206] width 911 height 36
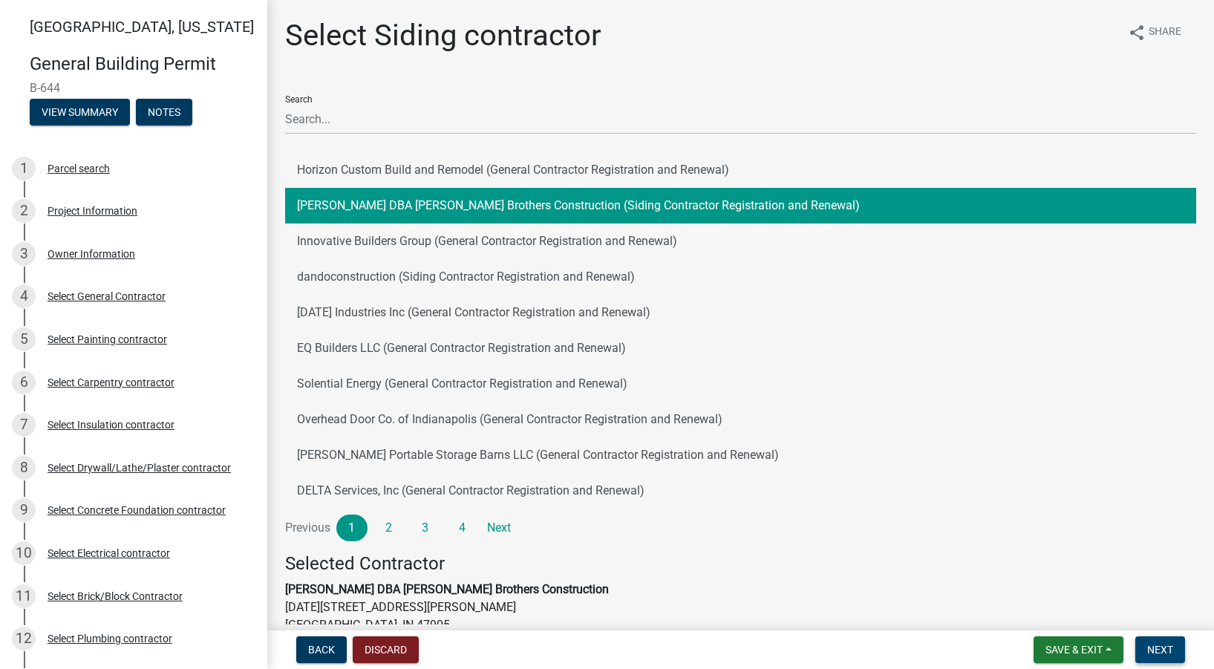
click at [806, 639] on button "Next" at bounding box center [1161, 649] width 50 height 27
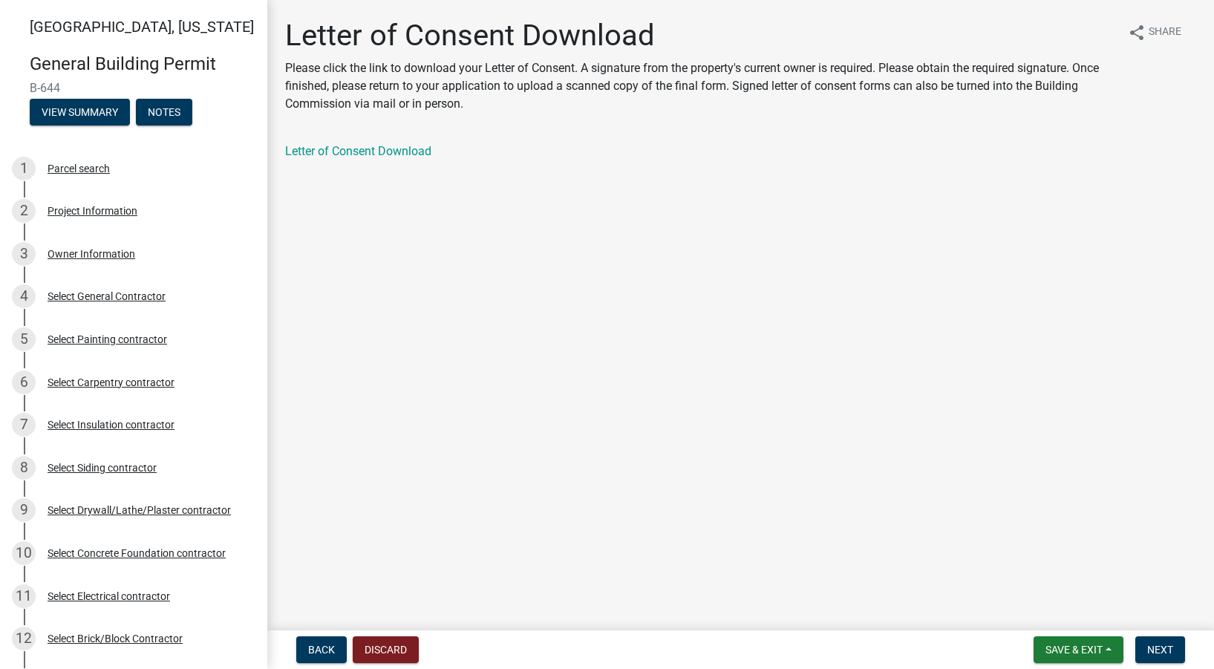
click at [374, 140] on div "Letter of Consent Download Please click the link to download your Letter of Con…" at bounding box center [741, 102] width 934 height 168
click at [374, 149] on link "Letter of Consent Download" at bounding box center [358, 151] width 146 height 14
click at [806, 639] on button "Next" at bounding box center [1161, 649] width 50 height 27
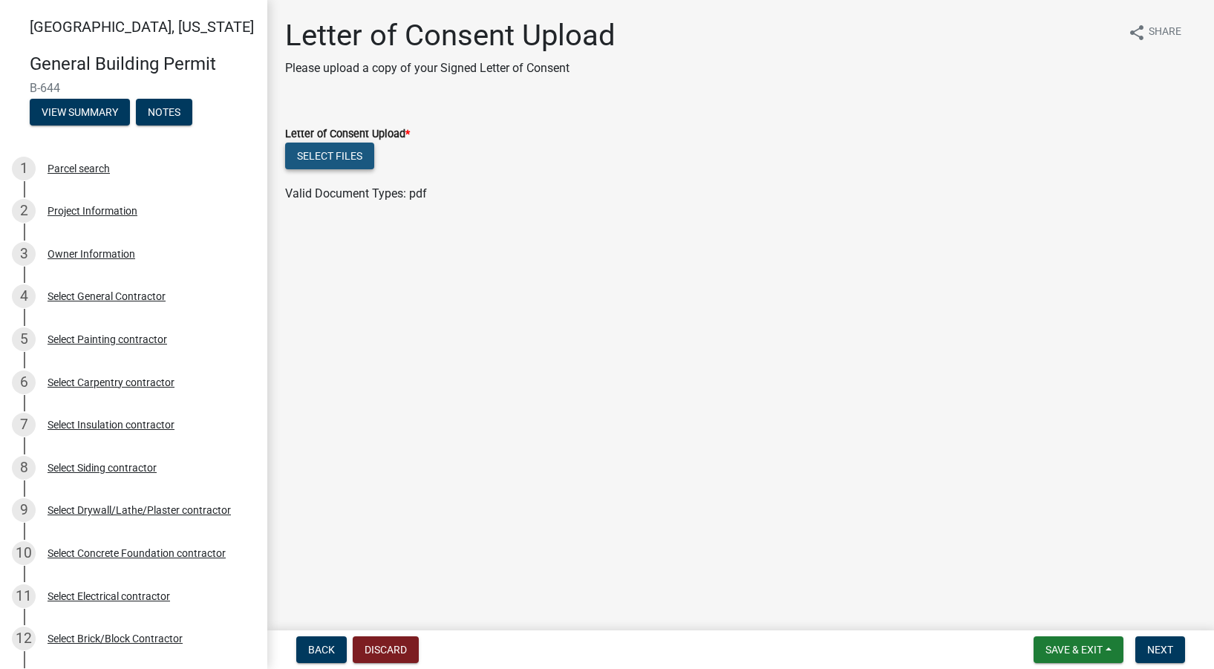
click at [354, 157] on button "Select files" at bounding box center [329, 156] width 89 height 27
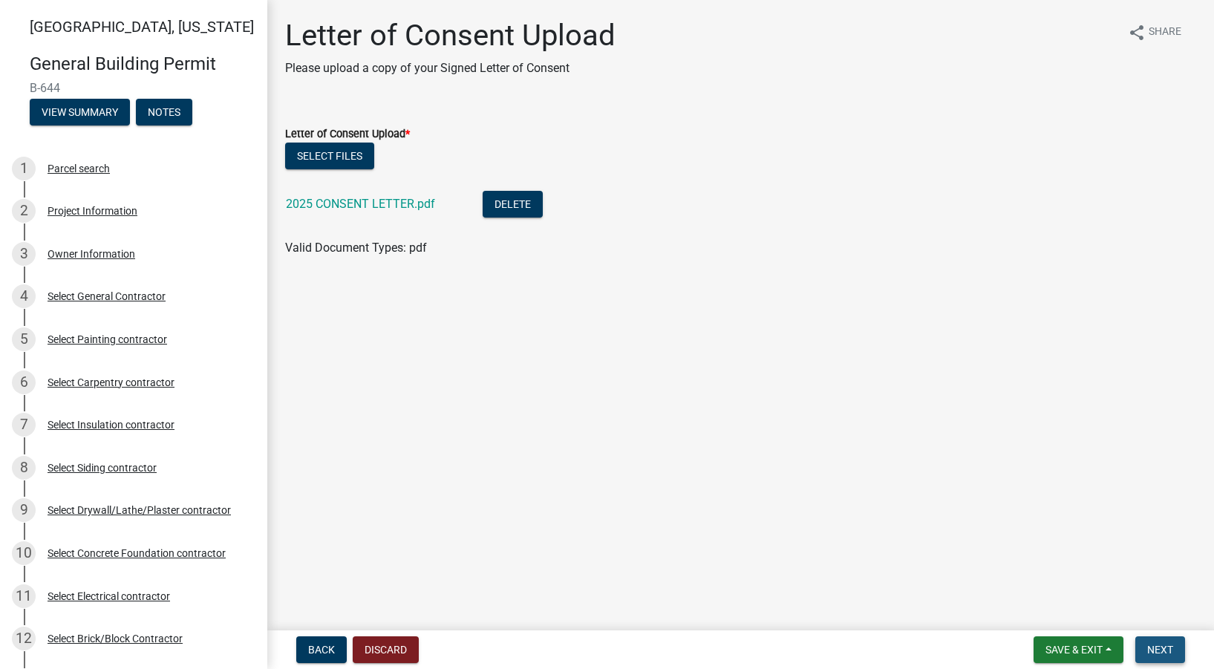
click at [806, 654] on span "Next" at bounding box center [1160, 650] width 26 height 12
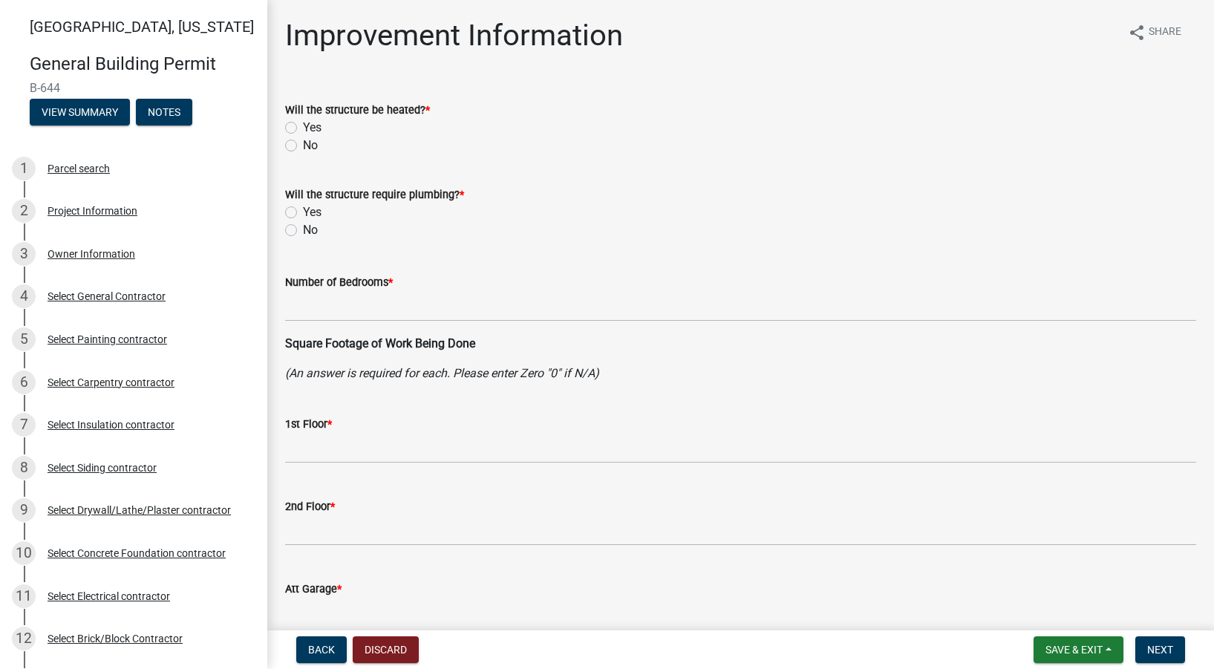
click at [303, 129] on label "Yes" at bounding box center [312, 128] width 19 height 18
click at [303, 128] on input "Yes" at bounding box center [308, 124] width 10 height 10
click at [303, 212] on label "Yes" at bounding box center [312, 212] width 19 height 18
click at [303, 212] on input "Yes" at bounding box center [308, 208] width 10 height 10
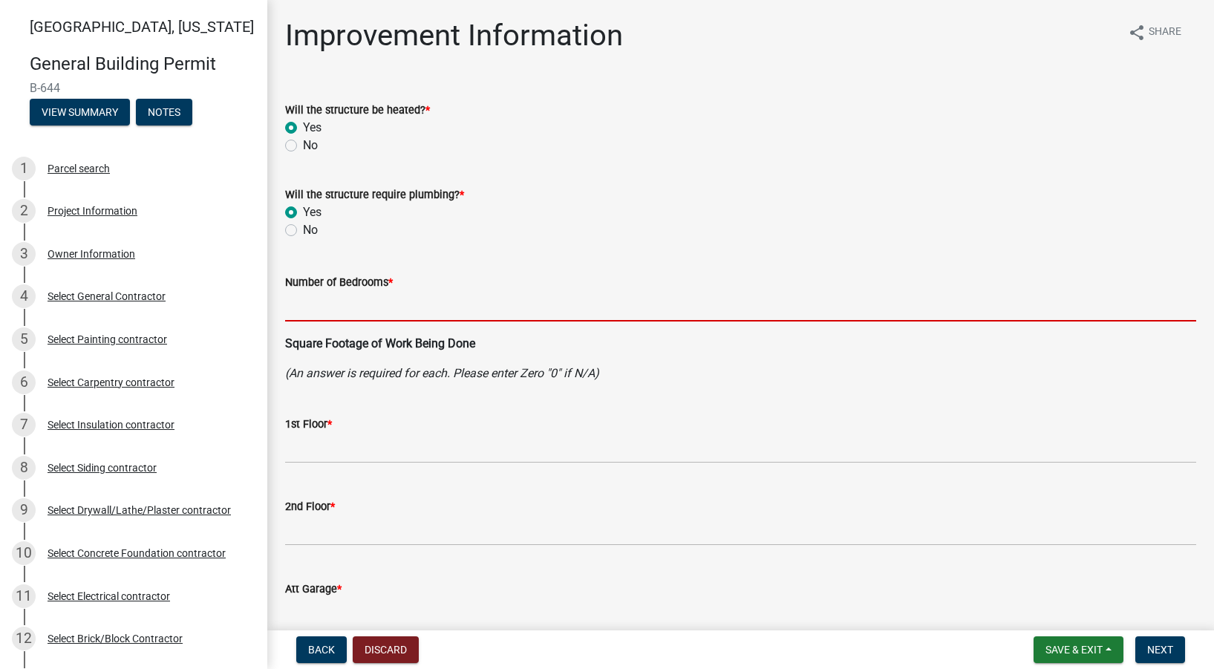
click at [309, 310] on input "text" at bounding box center [740, 306] width 911 height 30
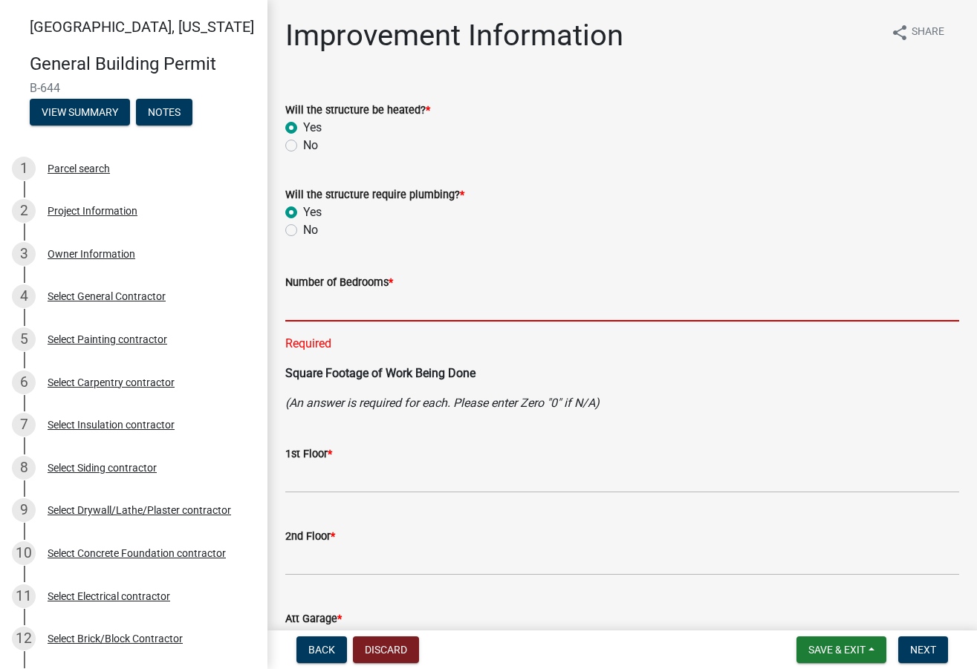
click at [320, 293] on input "text" at bounding box center [622, 306] width 674 height 30
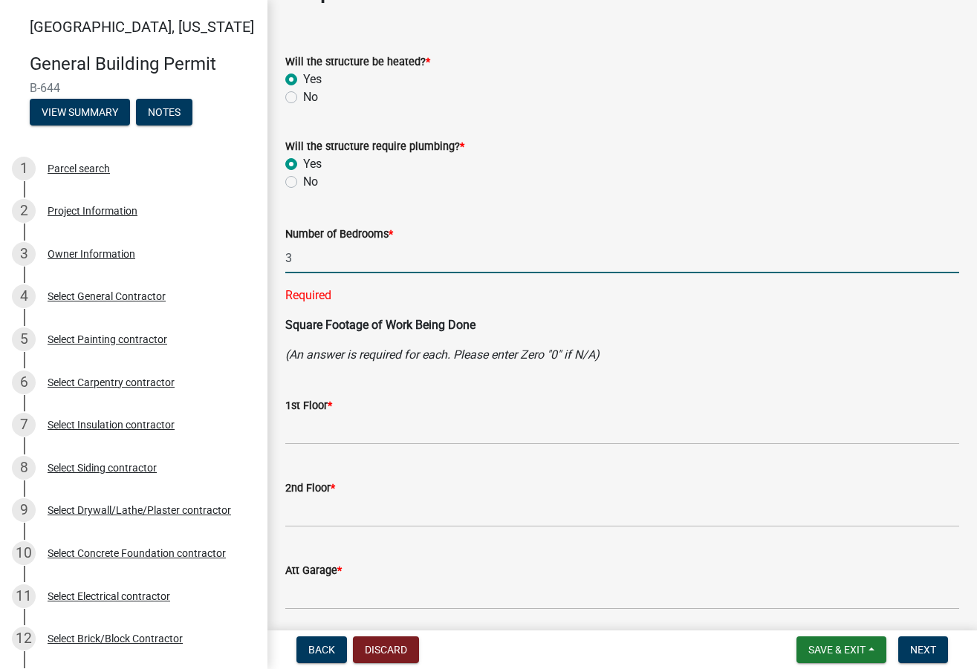
scroll to position [74, 0]
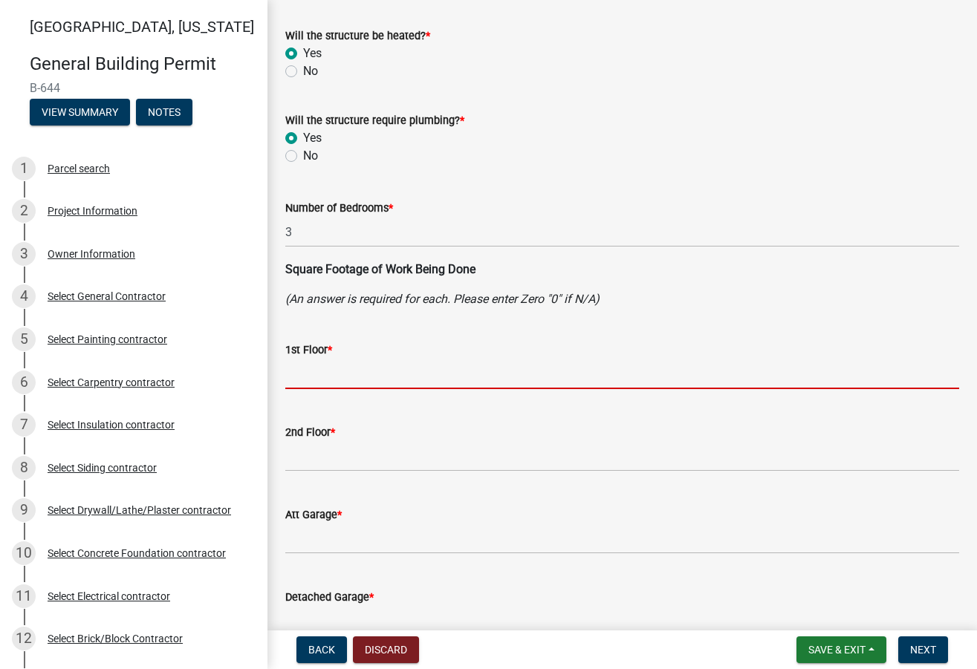
click at [309, 369] on input "text" at bounding box center [622, 374] width 674 height 30
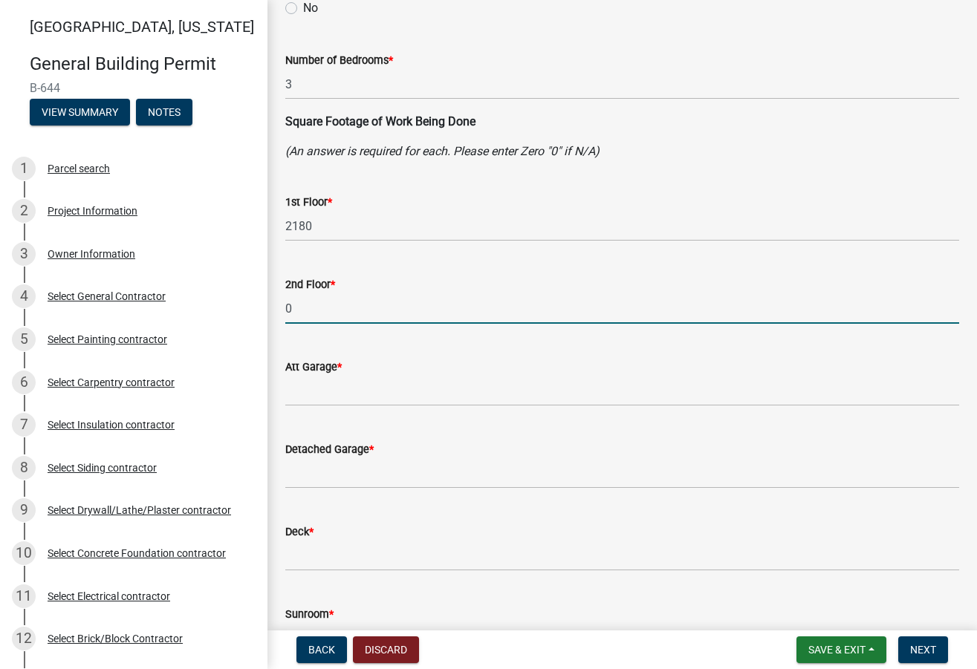
scroll to position [223, 0]
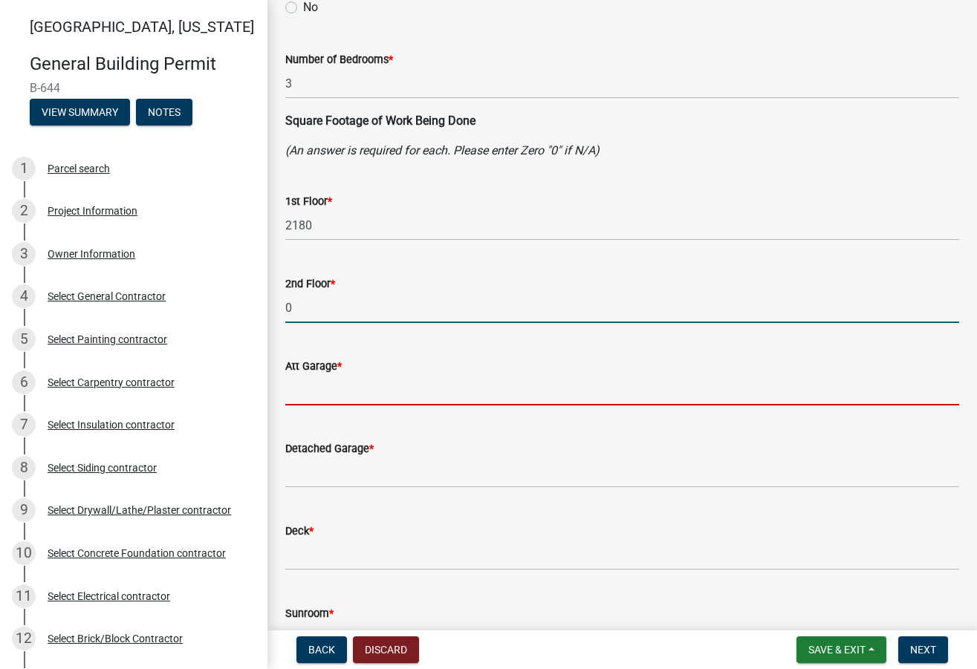
click at [308, 377] on input "text" at bounding box center [622, 390] width 674 height 30
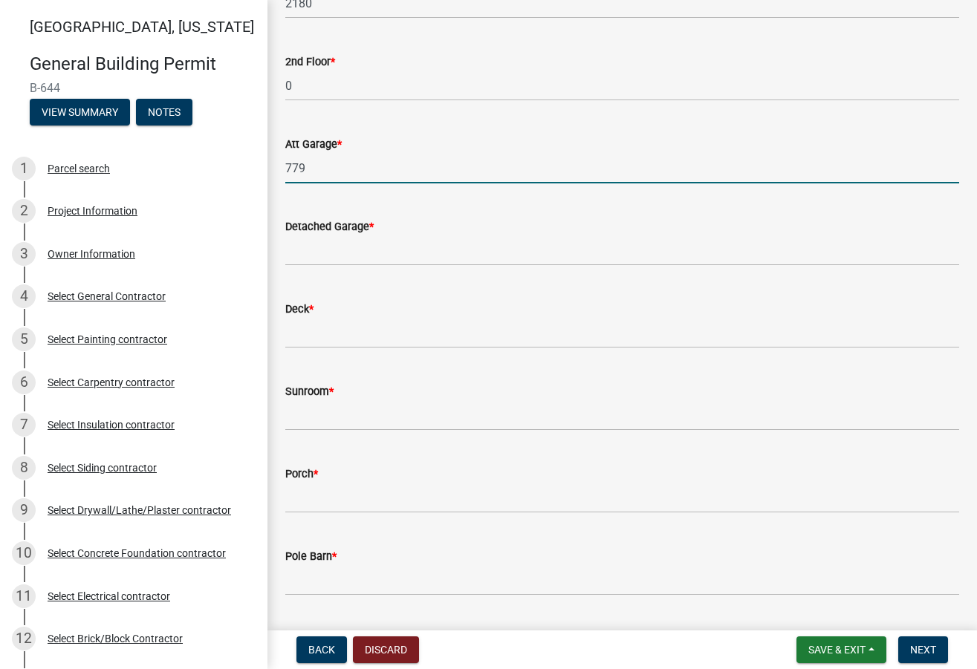
scroll to position [446, 0]
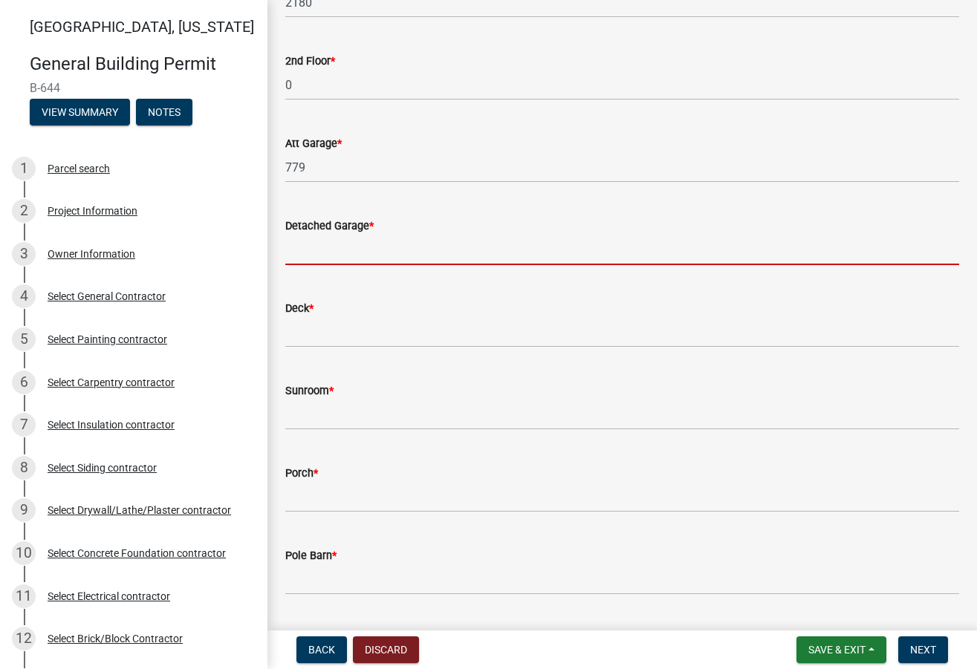
click at [318, 262] on input "text" at bounding box center [622, 250] width 674 height 30
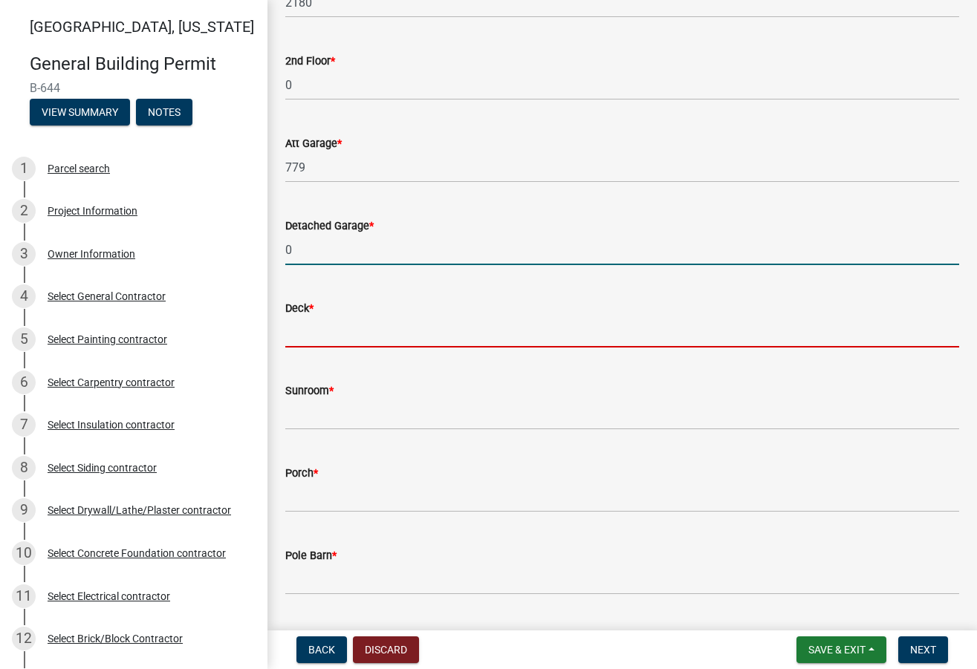
click at [296, 328] on input "text" at bounding box center [622, 332] width 674 height 30
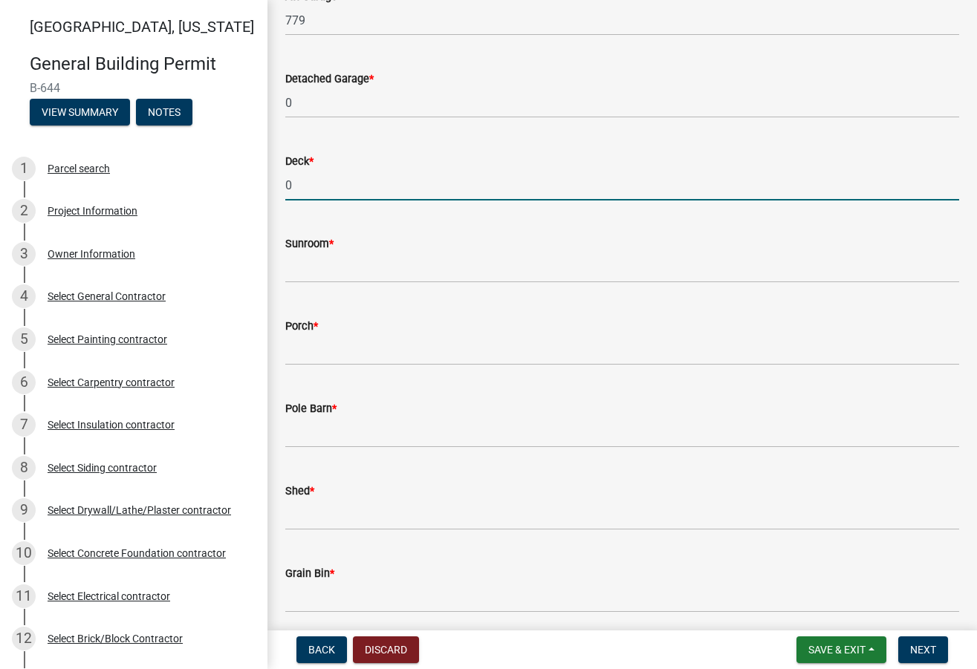
scroll to position [594, 0]
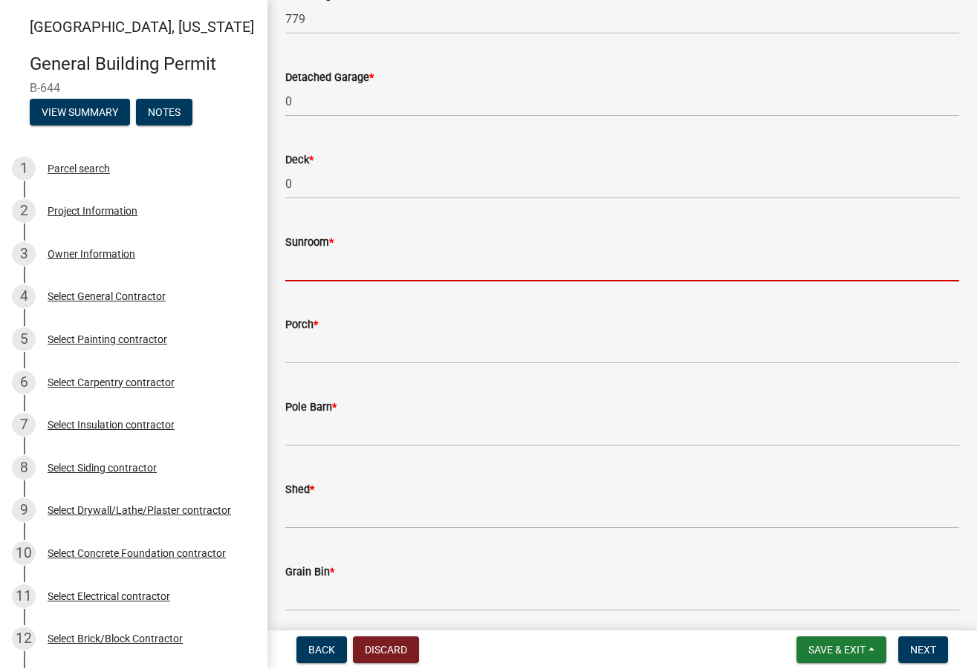
drag, startPoint x: 316, startPoint y: 269, endPoint x: 333, endPoint y: 270, distance: 16.4
click at [316, 269] on input "text" at bounding box center [622, 266] width 674 height 30
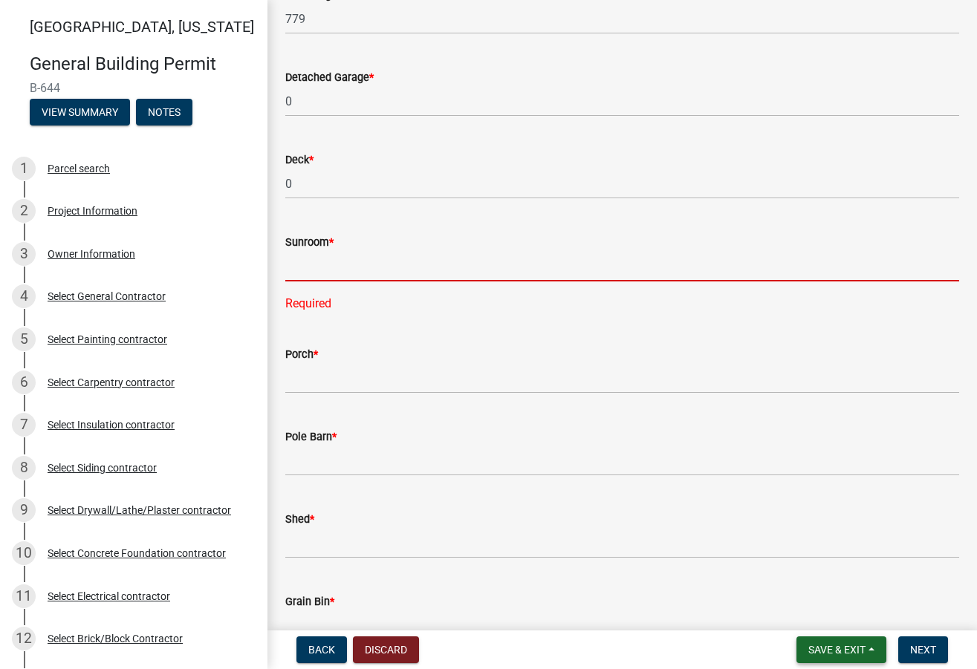
click at [806, 649] on span "Save & Exit" at bounding box center [836, 650] width 57 height 12
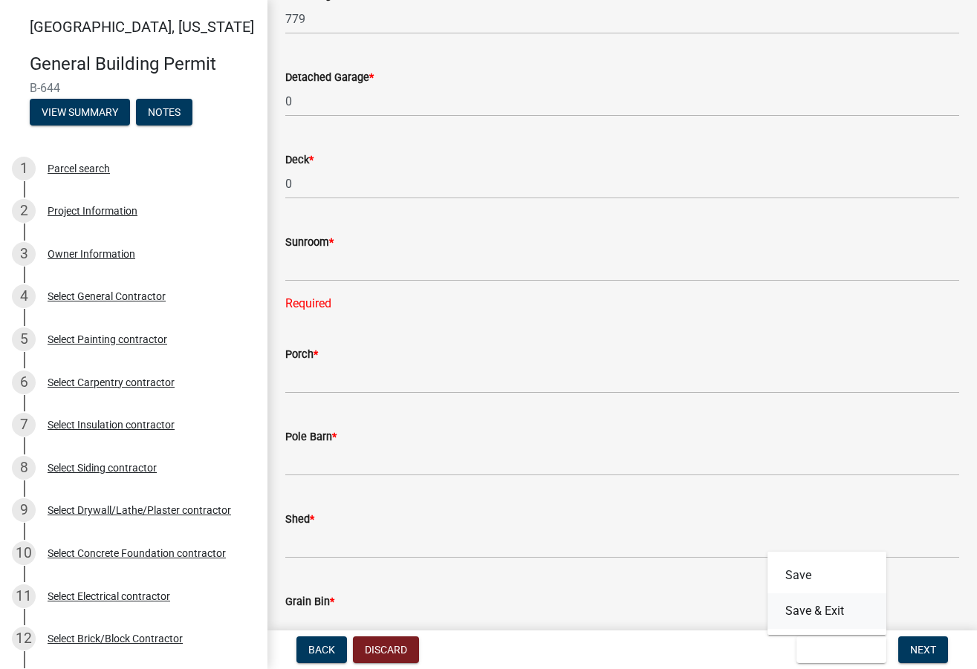
click at [806, 611] on button "Save & Exit" at bounding box center [826, 611] width 119 height 36
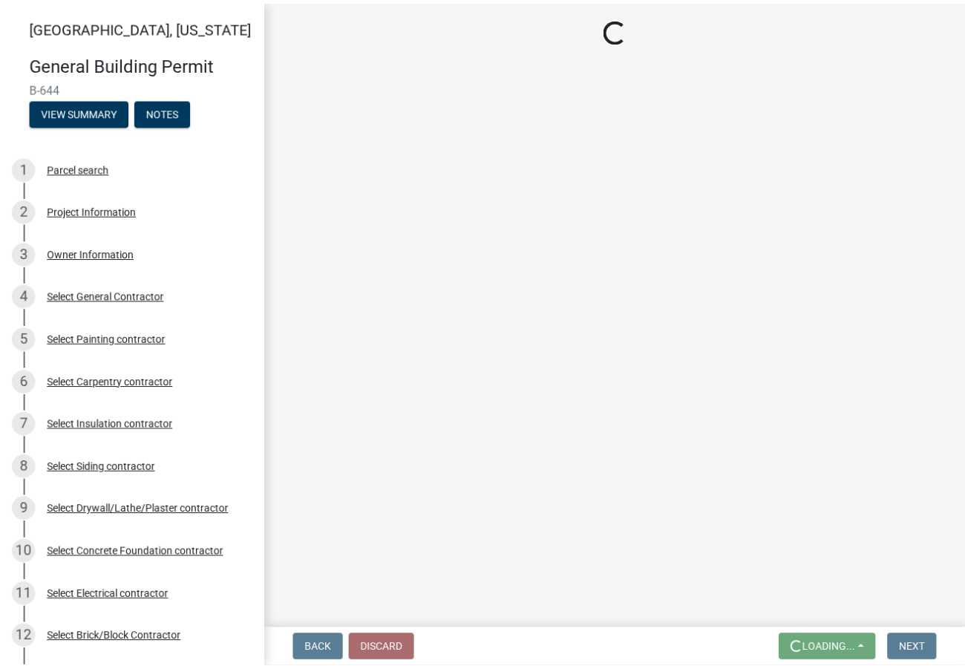
scroll to position [0, 0]
